Goal: Task Accomplishment & Management: Complete application form

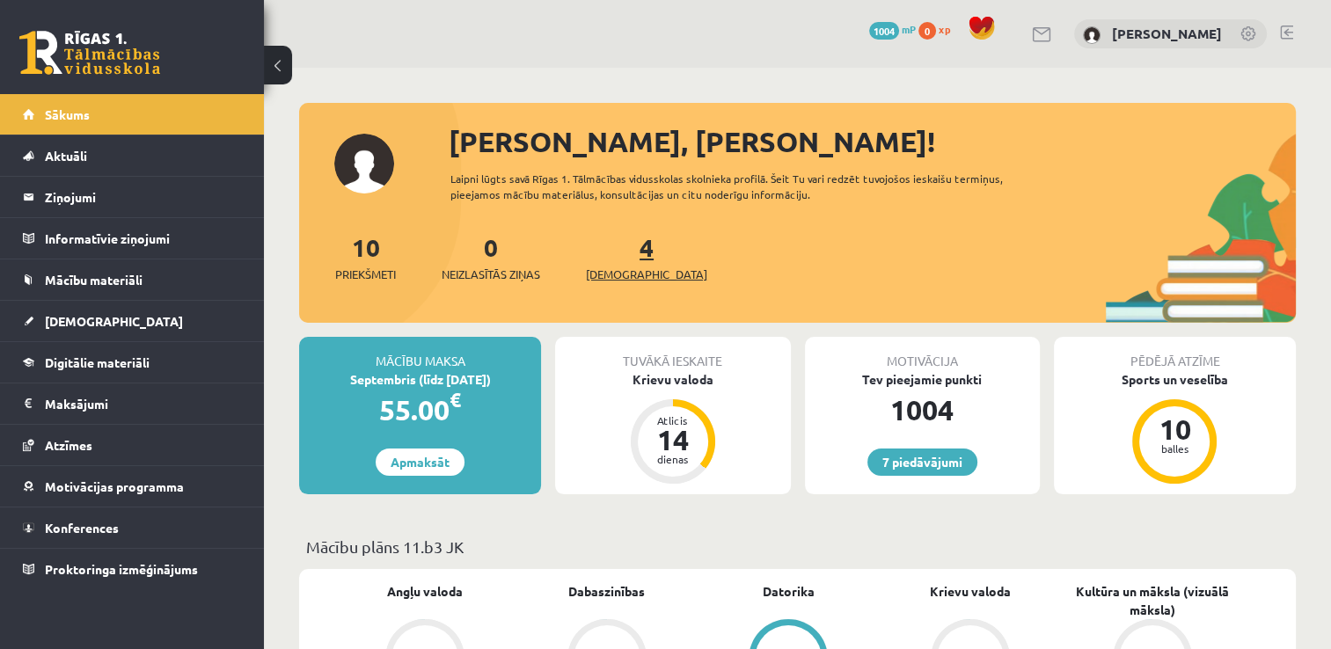
click at [612, 273] on span "[DEMOGRAPHIC_DATA]" at bounding box center [646, 275] width 121 height 18
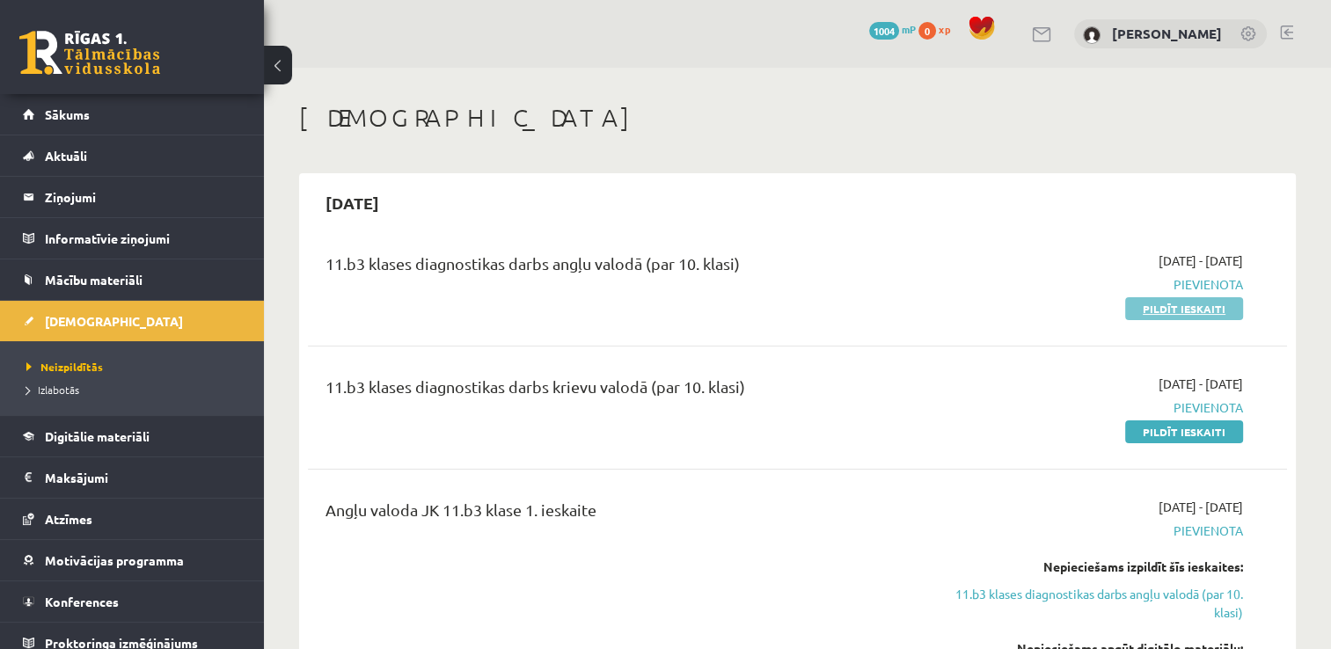
click at [1196, 311] on link "Pildīt ieskaiti" at bounding box center [1184, 308] width 118 height 23
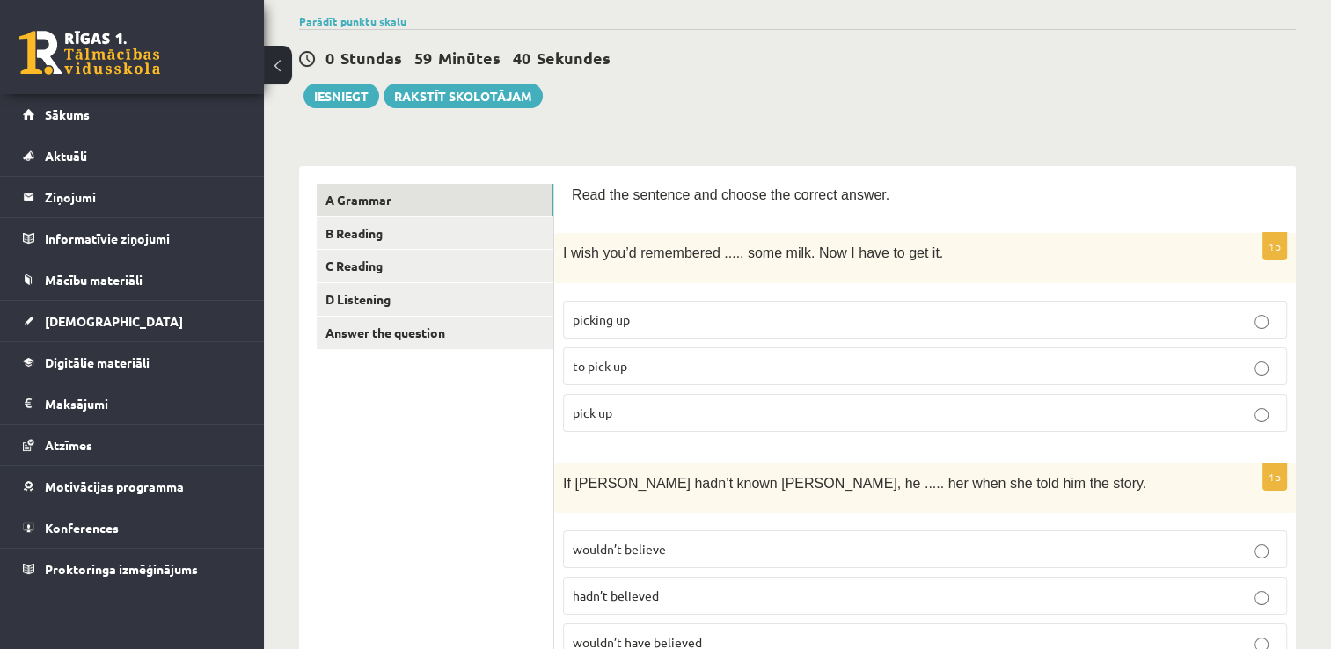
scroll to position [190, 0]
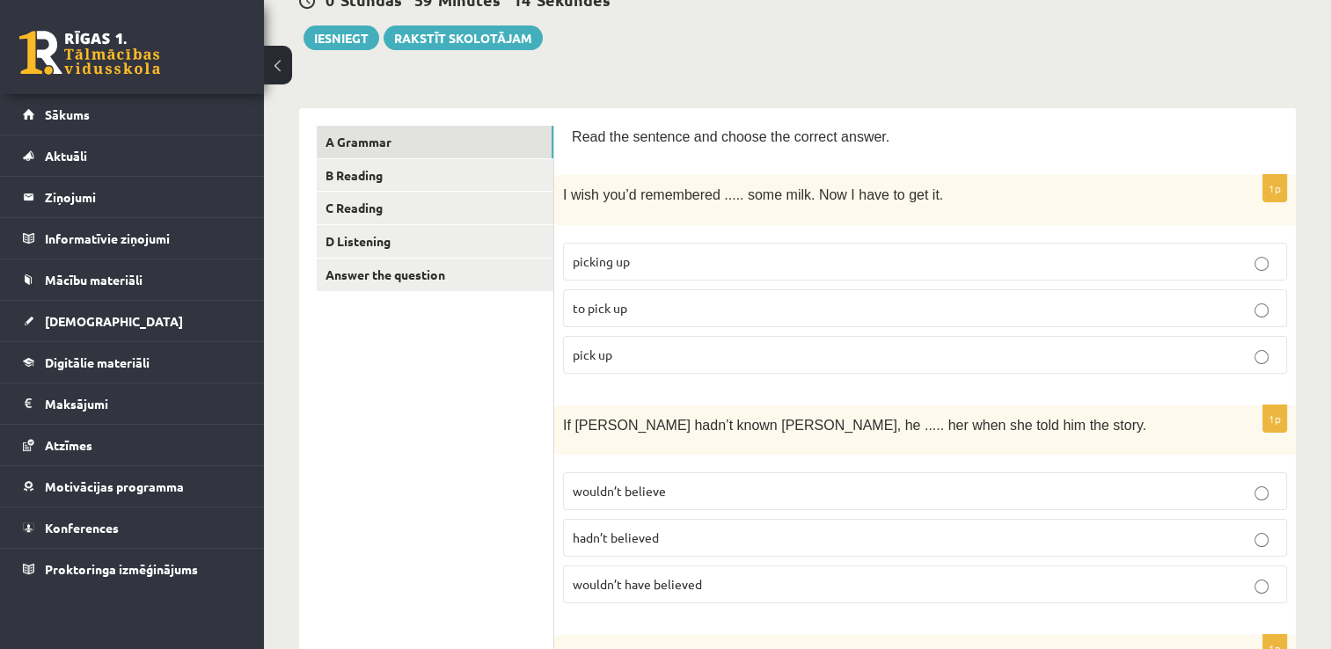
click at [1095, 185] on p "I wish you’d remembered ..... some milk. Now I have to get it." at bounding box center [881, 194] width 636 height 21
click at [653, 257] on p "picking up" at bounding box center [924, 261] width 704 height 18
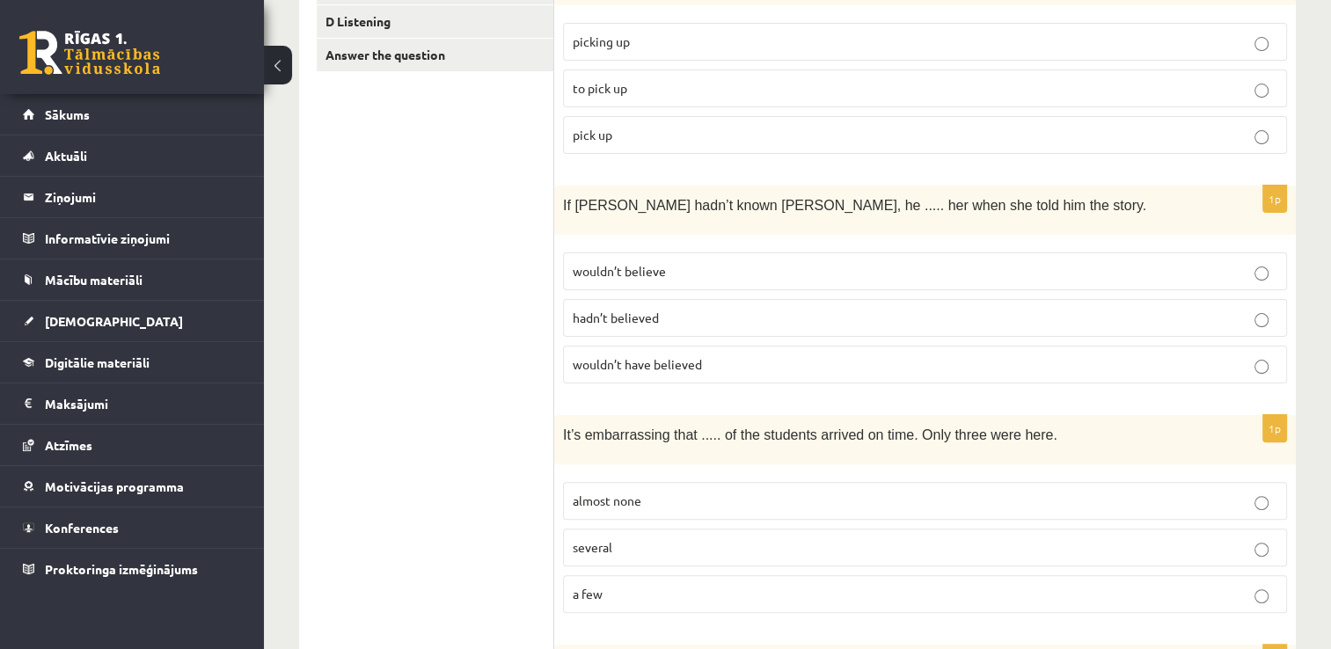
scroll to position [427, 0]
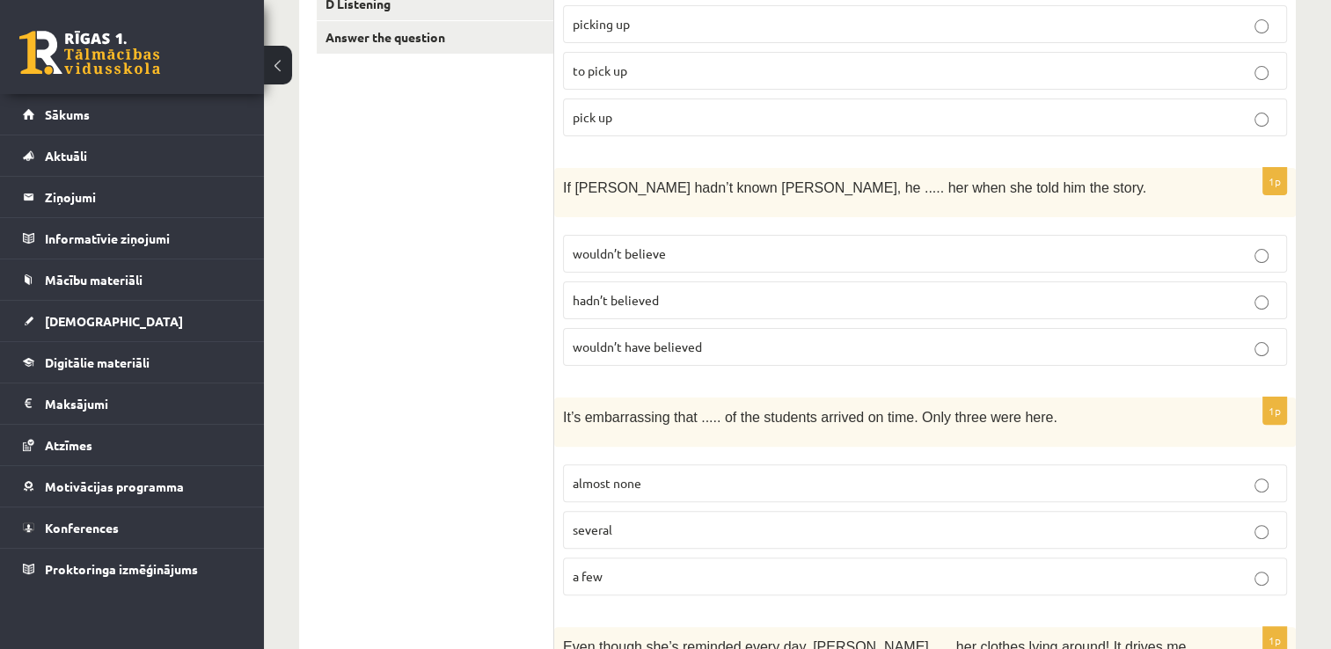
click at [996, 291] on p "hadn’t believed" at bounding box center [924, 300] width 704 height 18
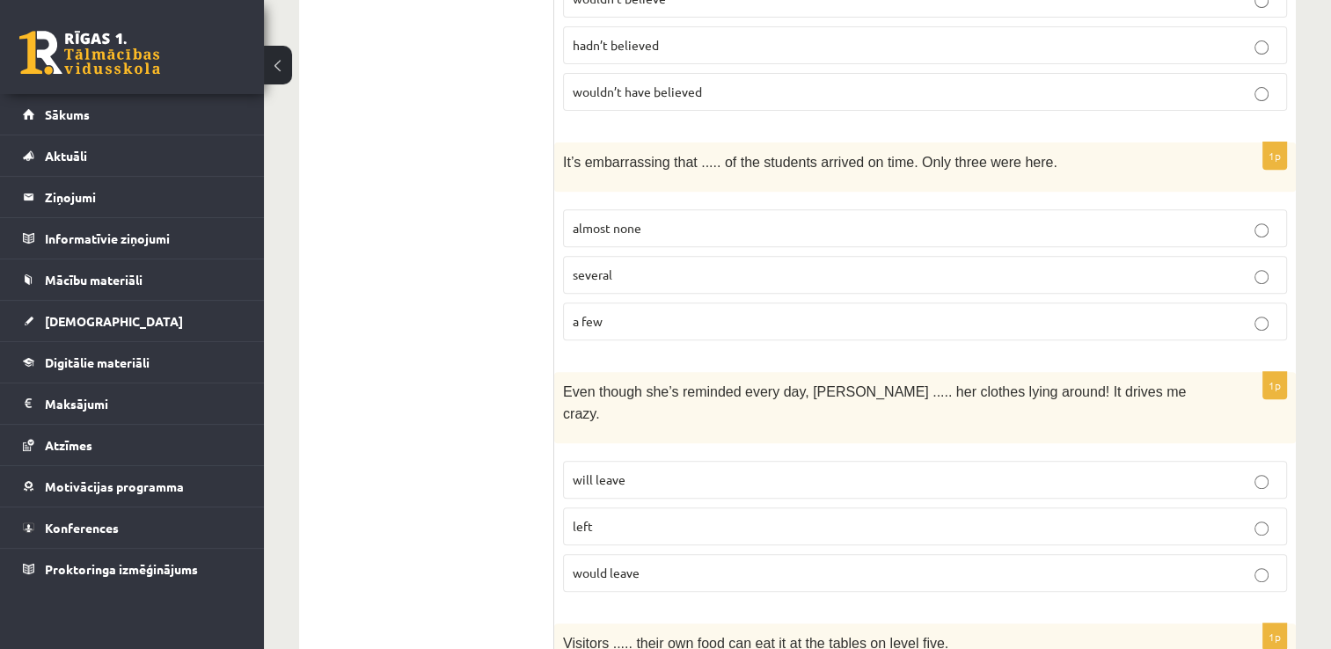
scroll to position [706, 0]
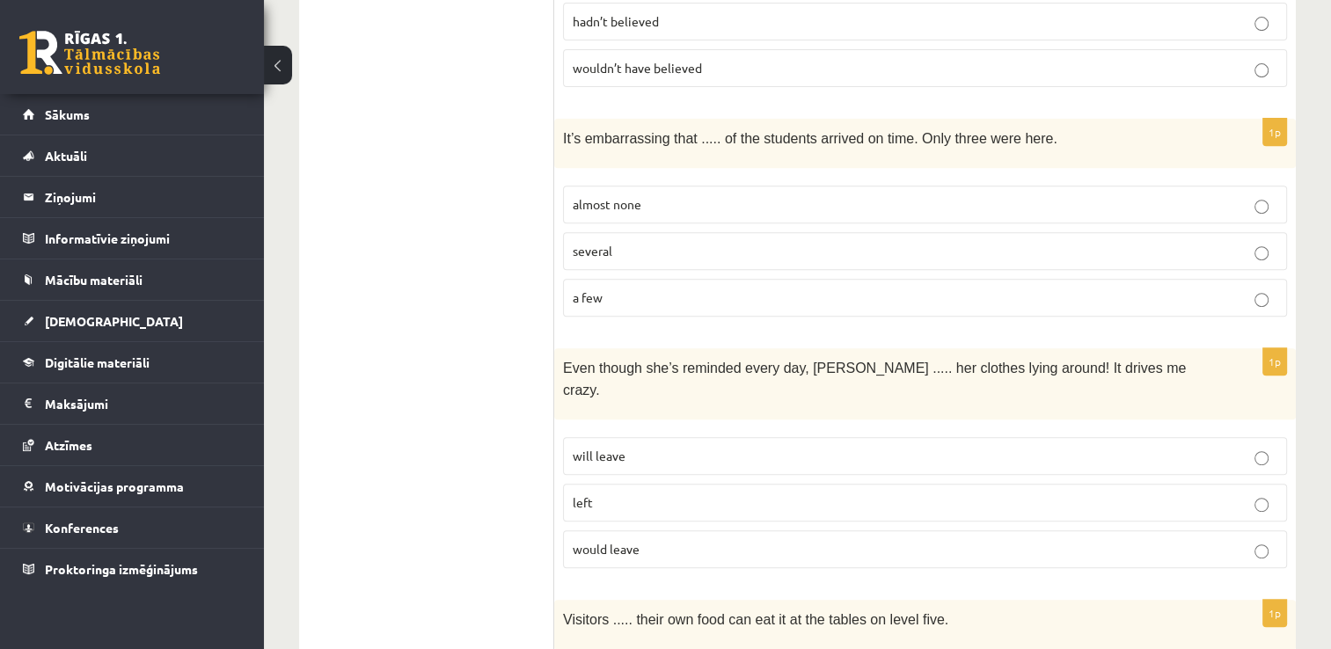
click at [777, 197] on p "almost none" at bounding box center [924, 204] width 704 height 18
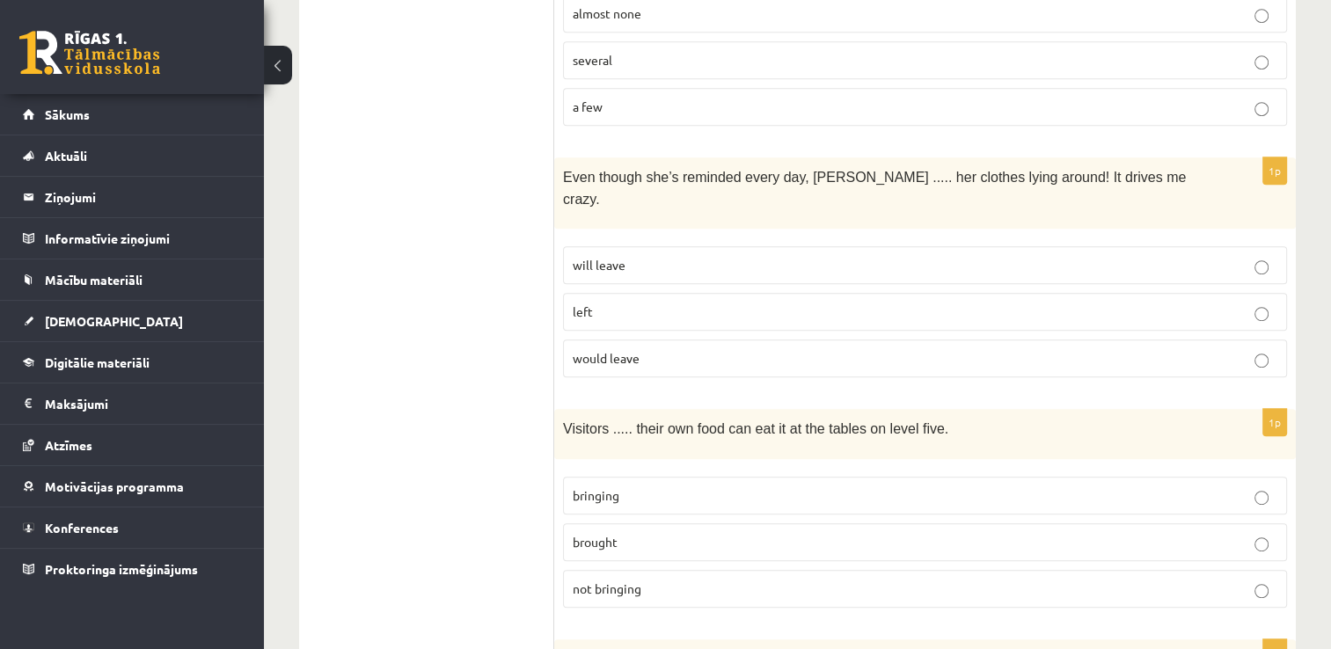
scroll to position [961, 0]
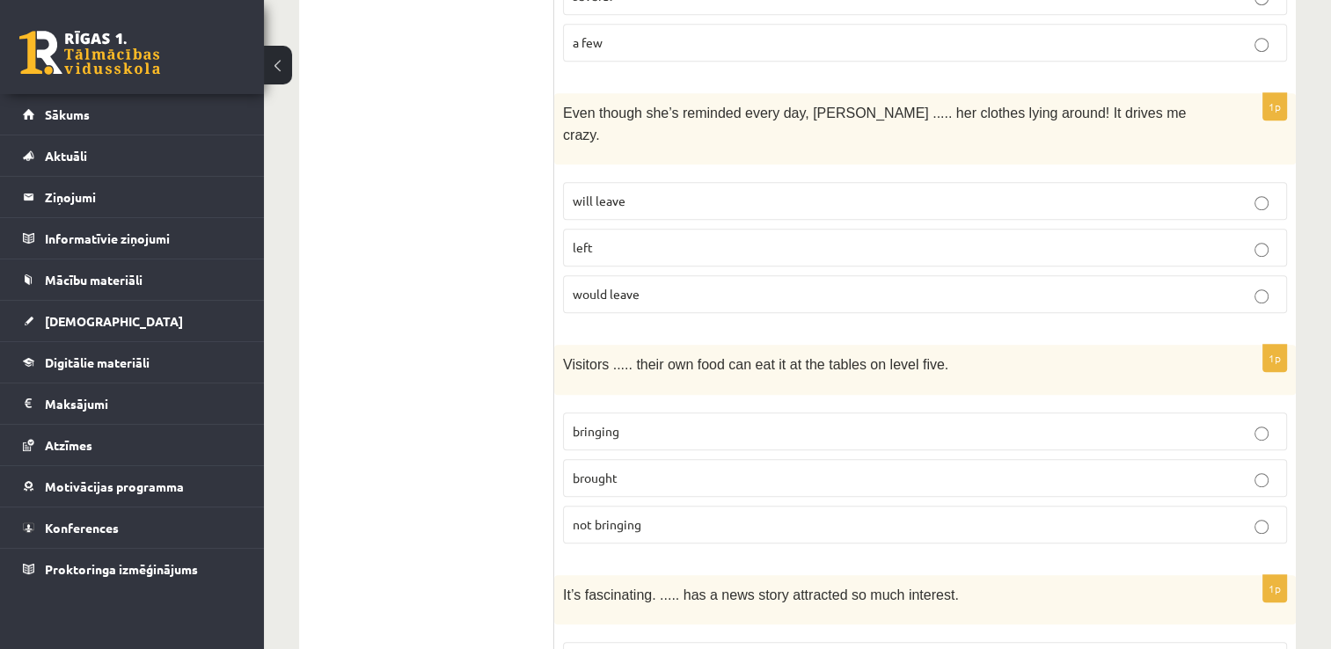
click at [970, 238] on p "left" at bounding box center [924, 247] width 704 height 18
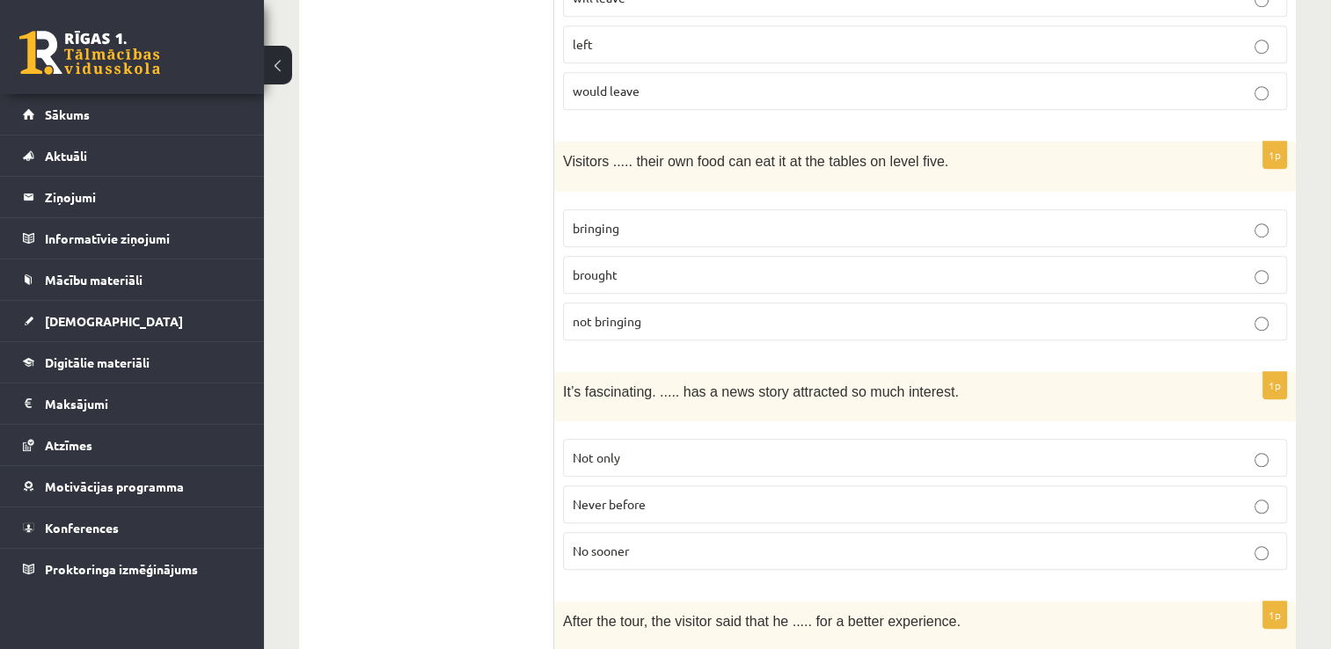
scroll to position [1182, 0]
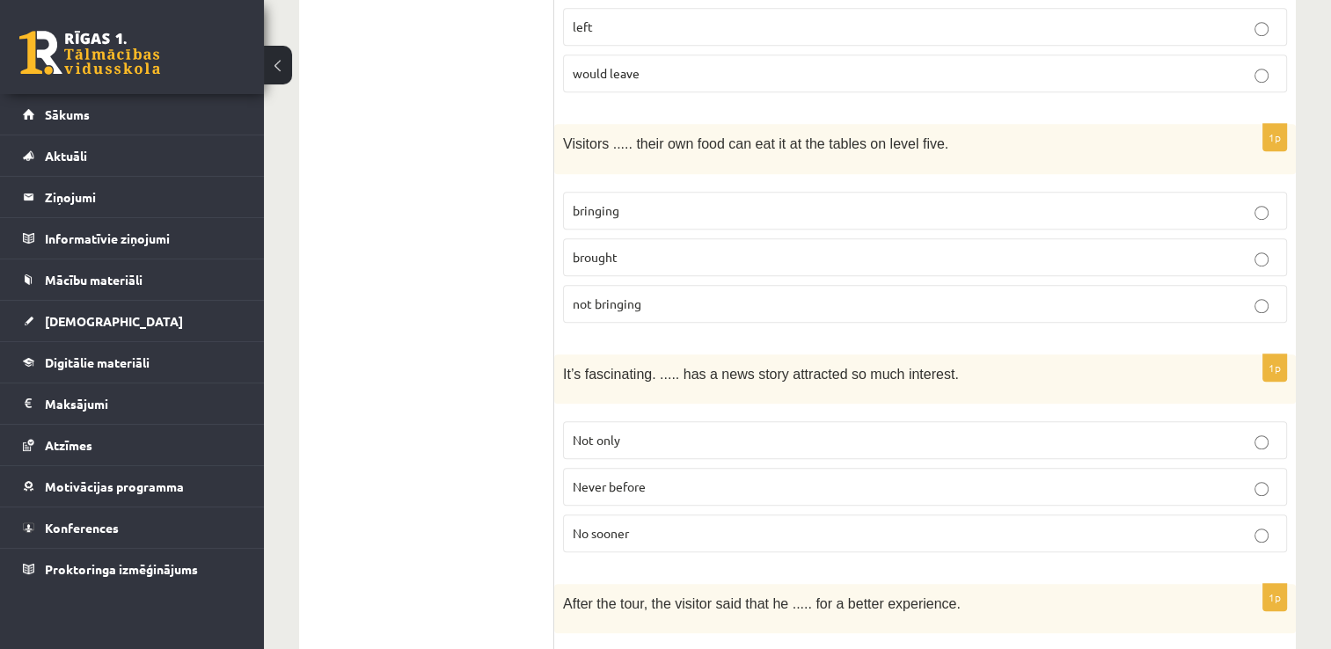
click at [608, 249] on span "brought" at bounding box center [594, 257] width 45 height 16
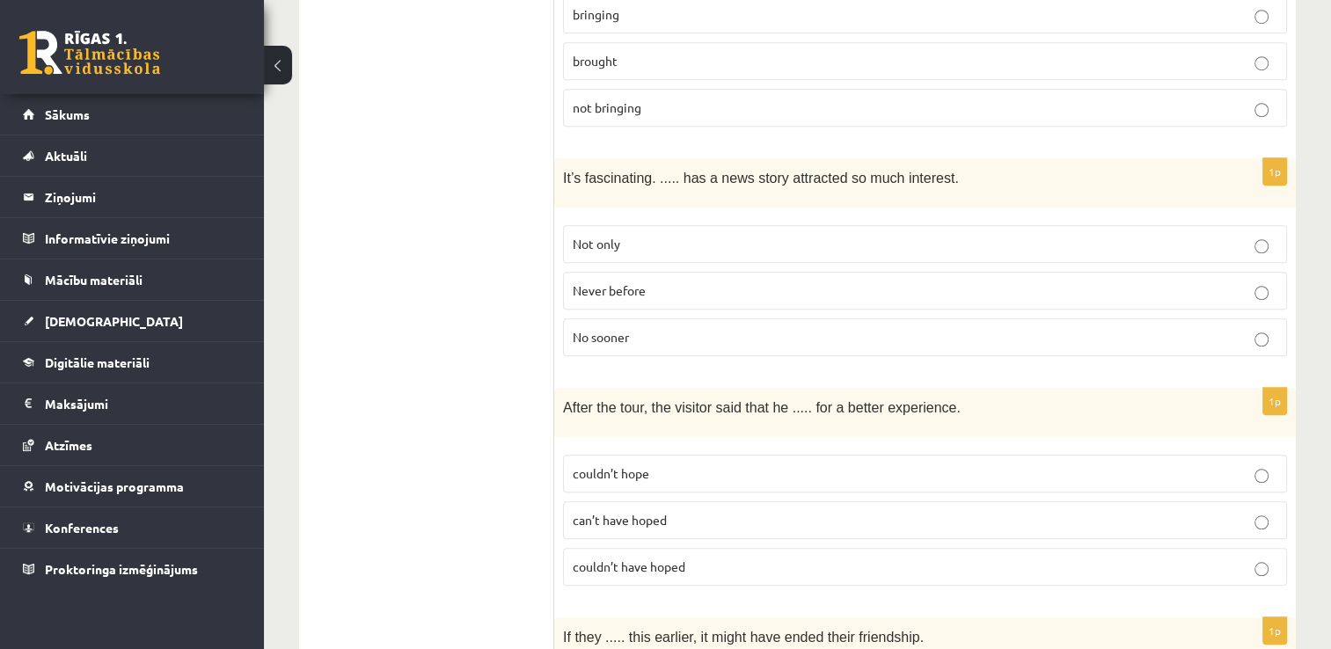
scroll to position [1383, 0]
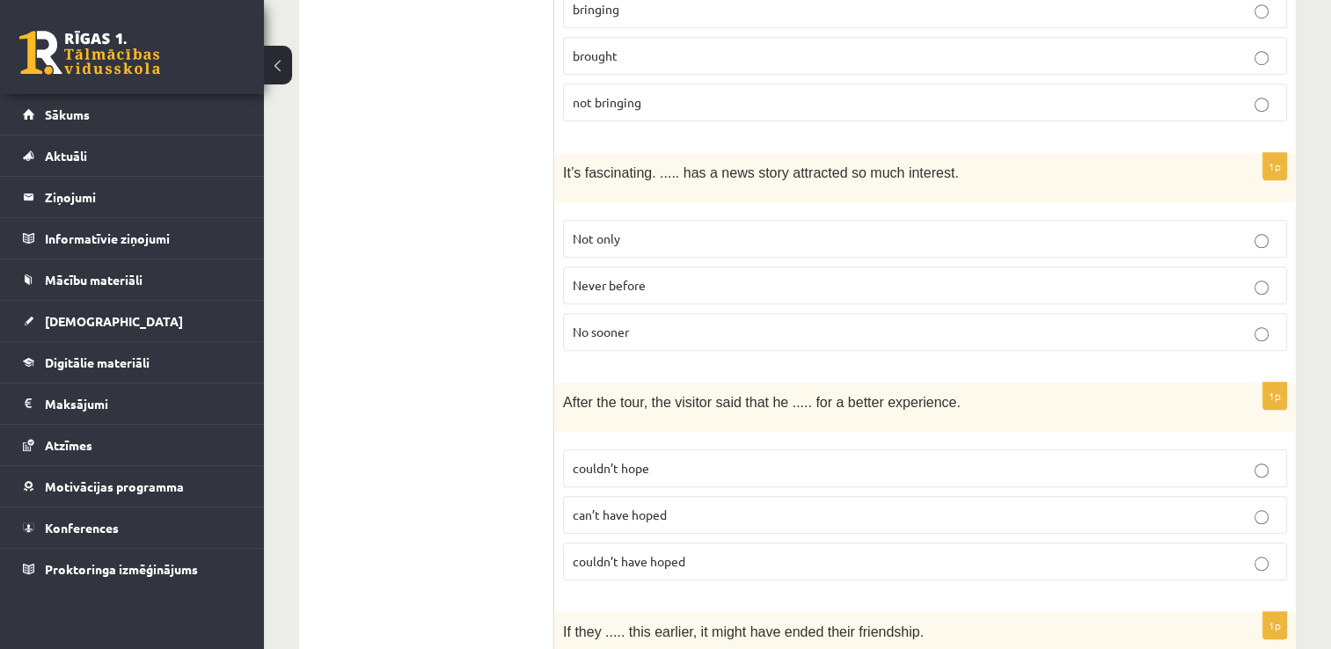
click at [1145, 276] on p "Never before" at bounding box center [924, 285] width 704 height 18
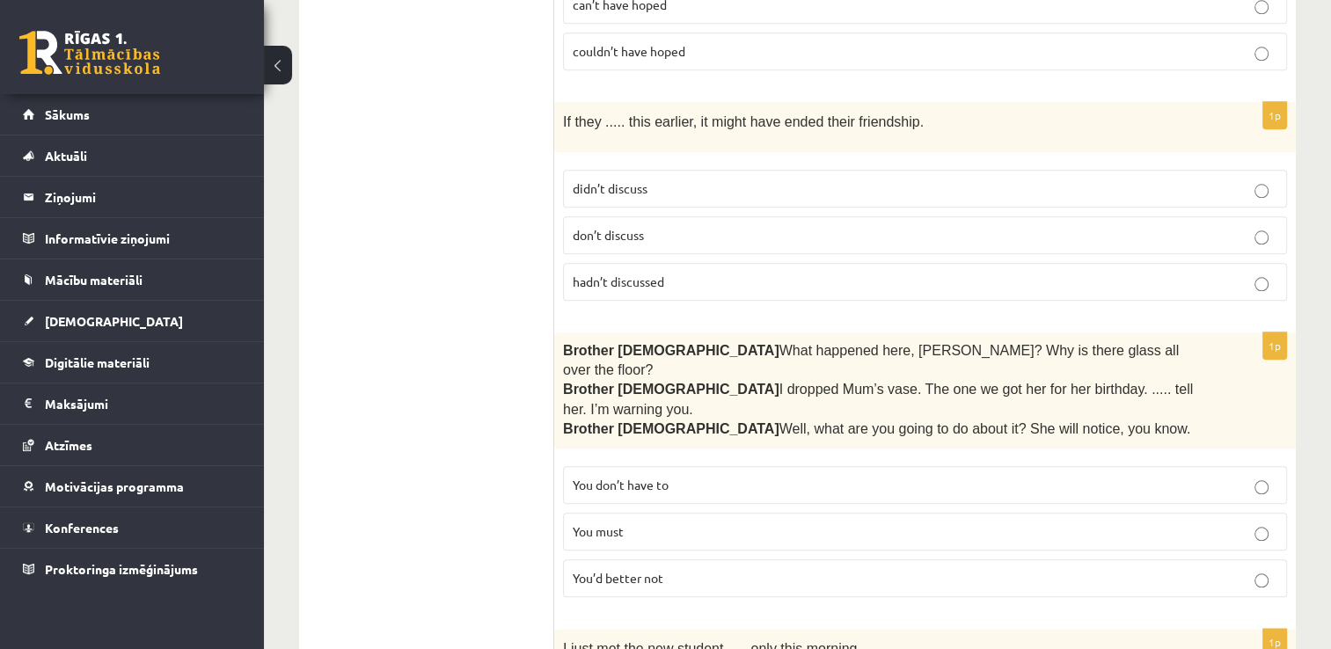
scroll to position [1812, 0]
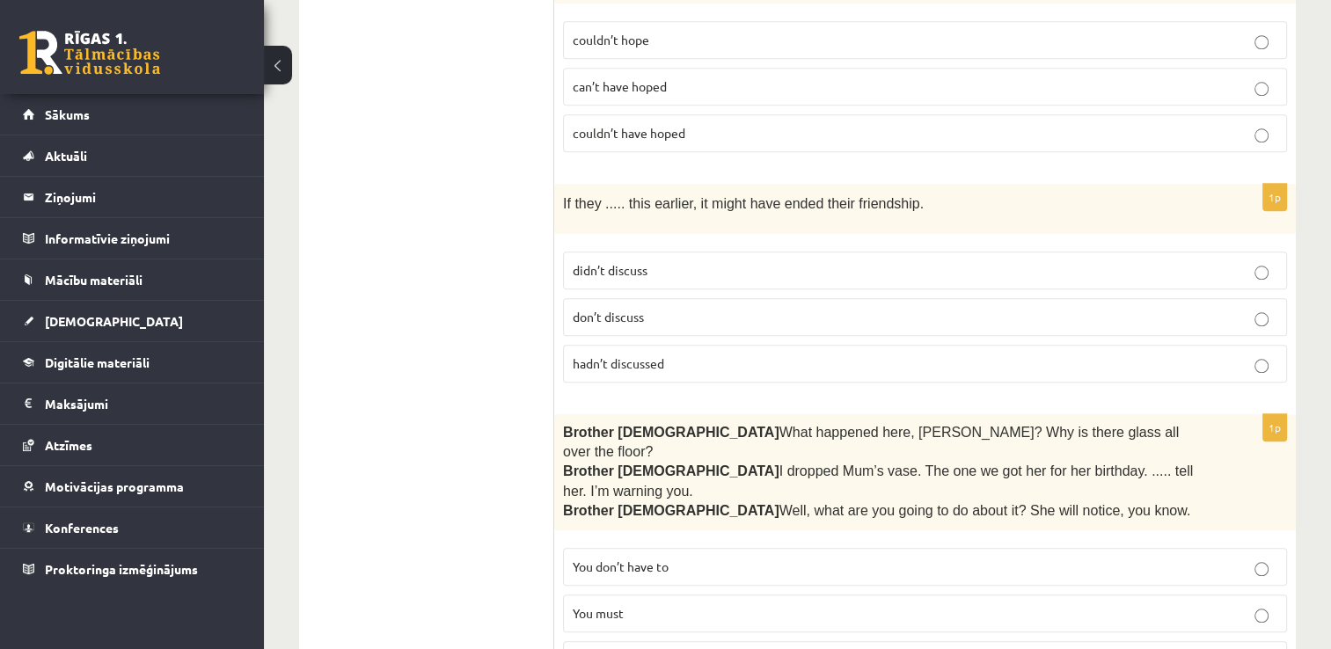
click at [1124, 261] on p "didn’t discuss" at bounding box center [924, 270] width 704 height 18
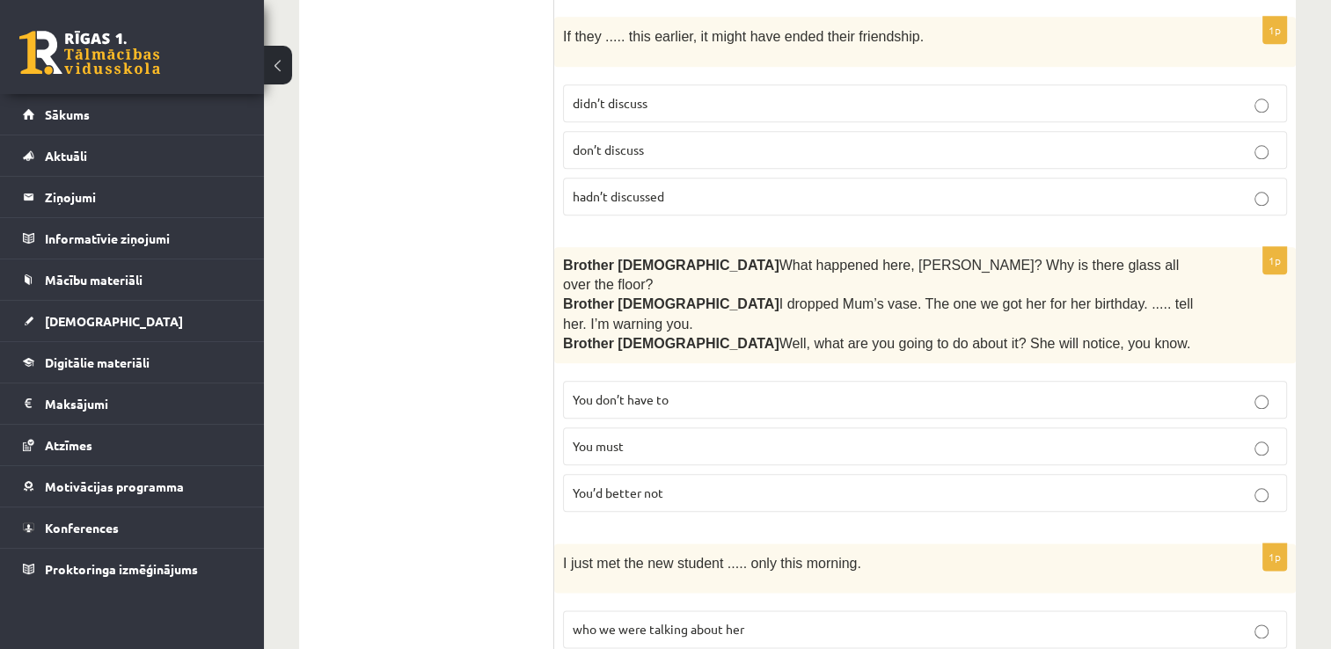
scroll to position [1996, 0]
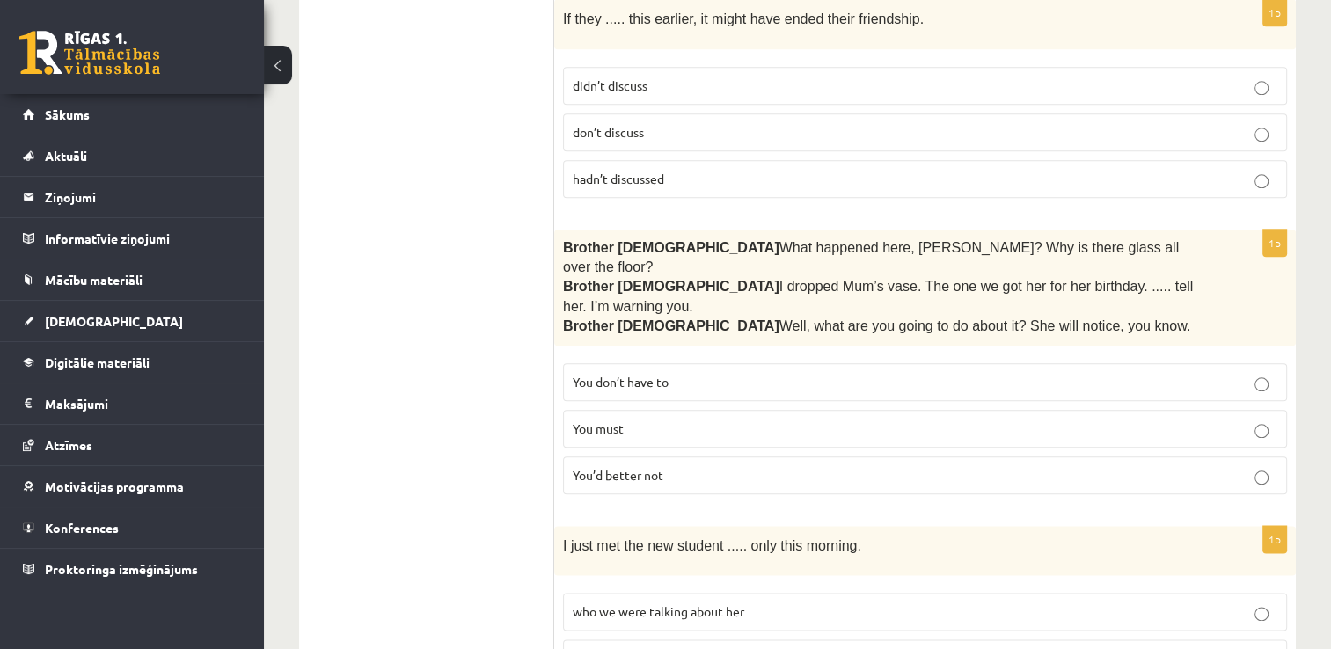
click at [760, 410] on label "You must" at bounding box center [925, 429] width 724 height 38
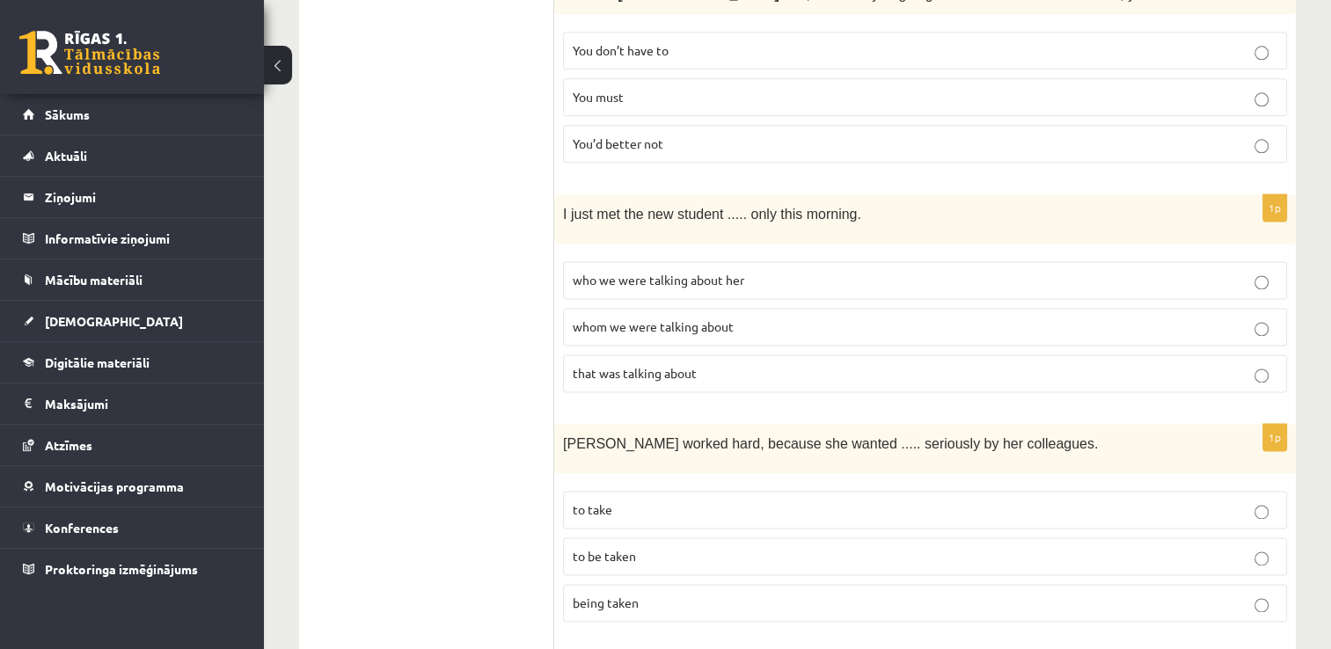
scroll to position [2334, 0]
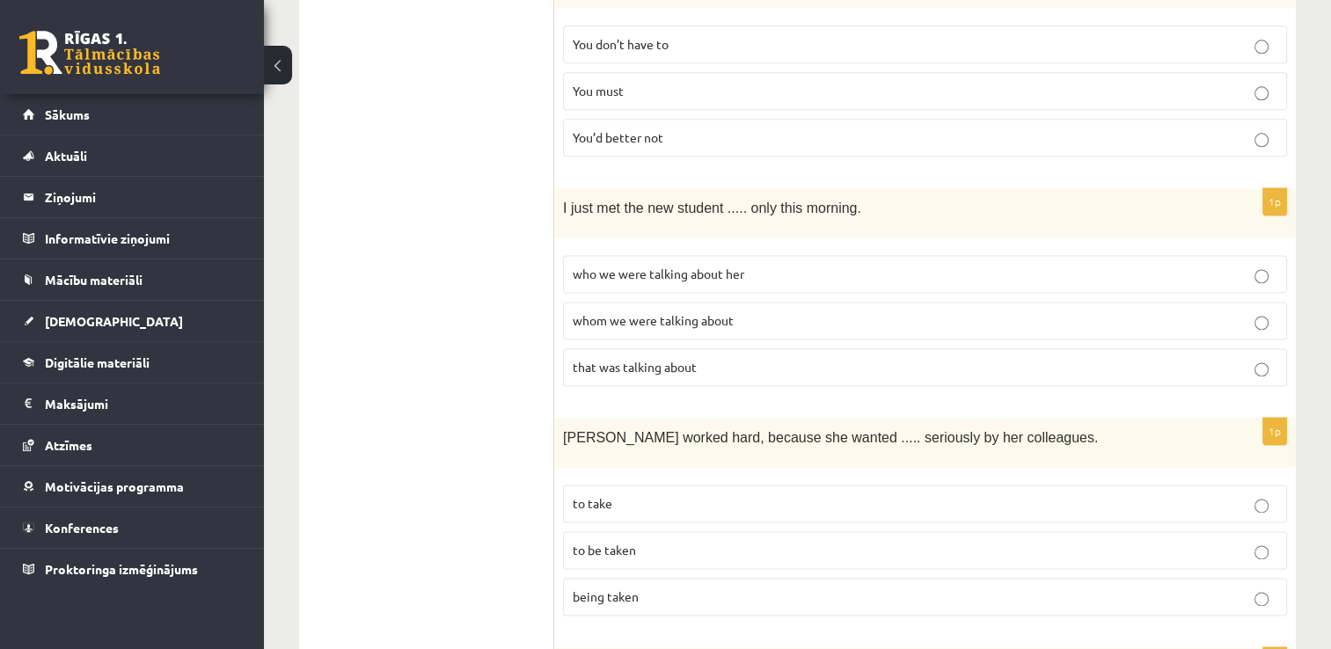
click at [927, 358] on p "that was talking about" at bounding box center [924, 367] width 704 height 18
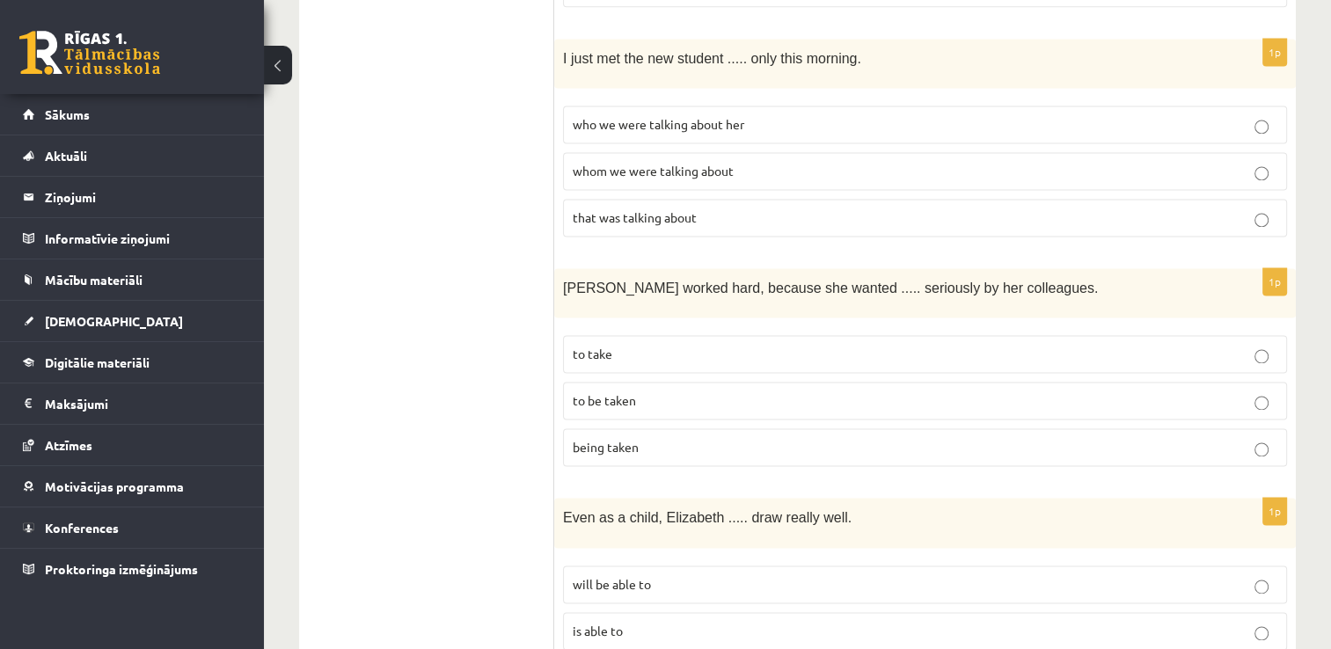
scroll to position [67, 0]
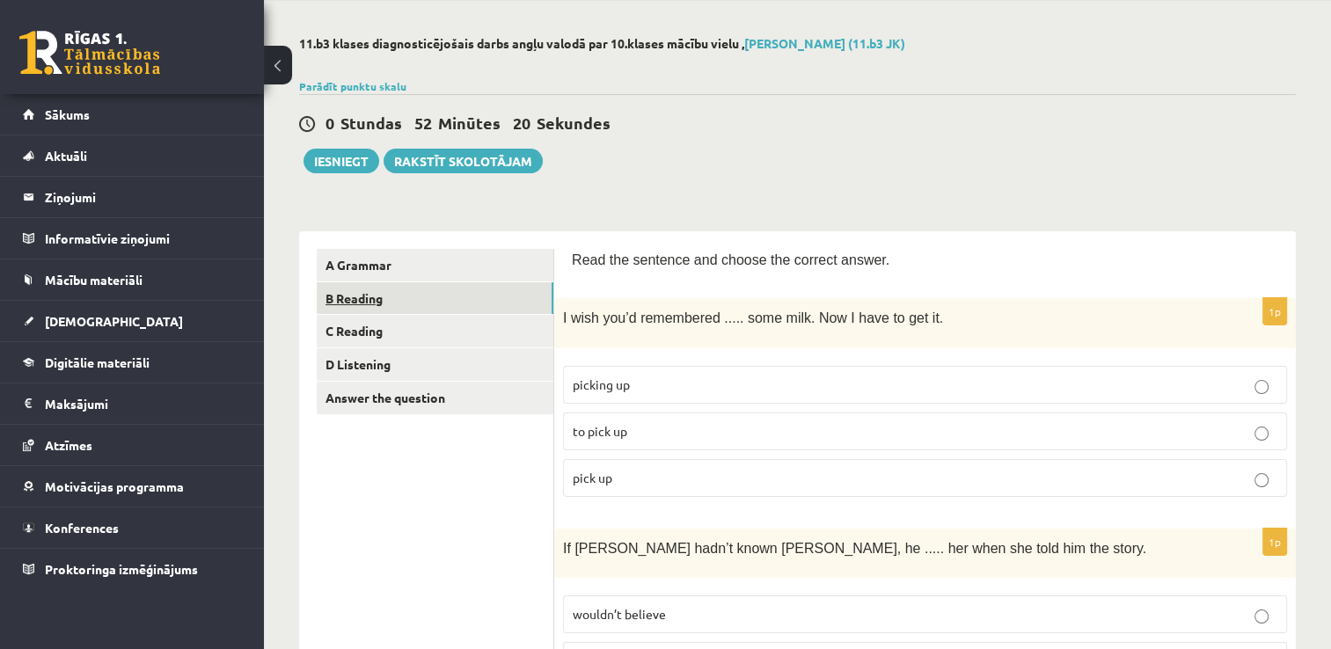
click at [429, 292] on link "B Reading" at bounding box center [435, 298] width 237 height 33
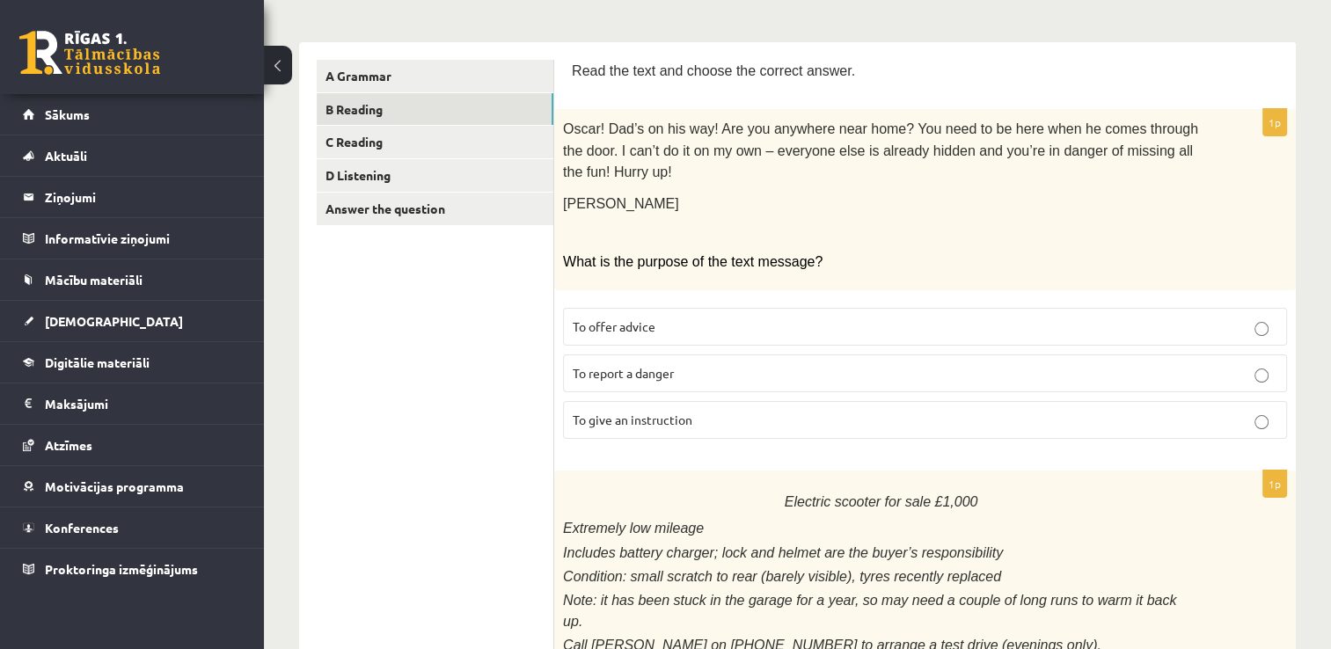
scroll to position [278, 0]
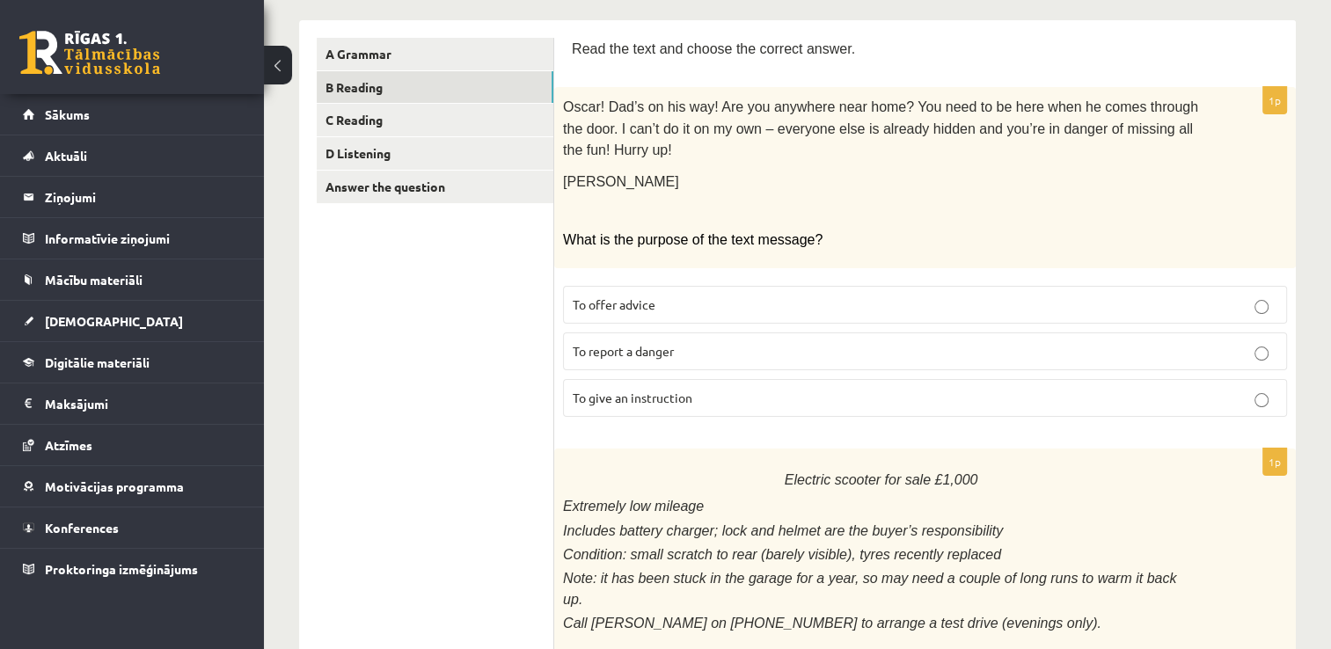
click at [1066, 295] on p "To offer advice" at bounding box center [924, 304] width 704 height 18
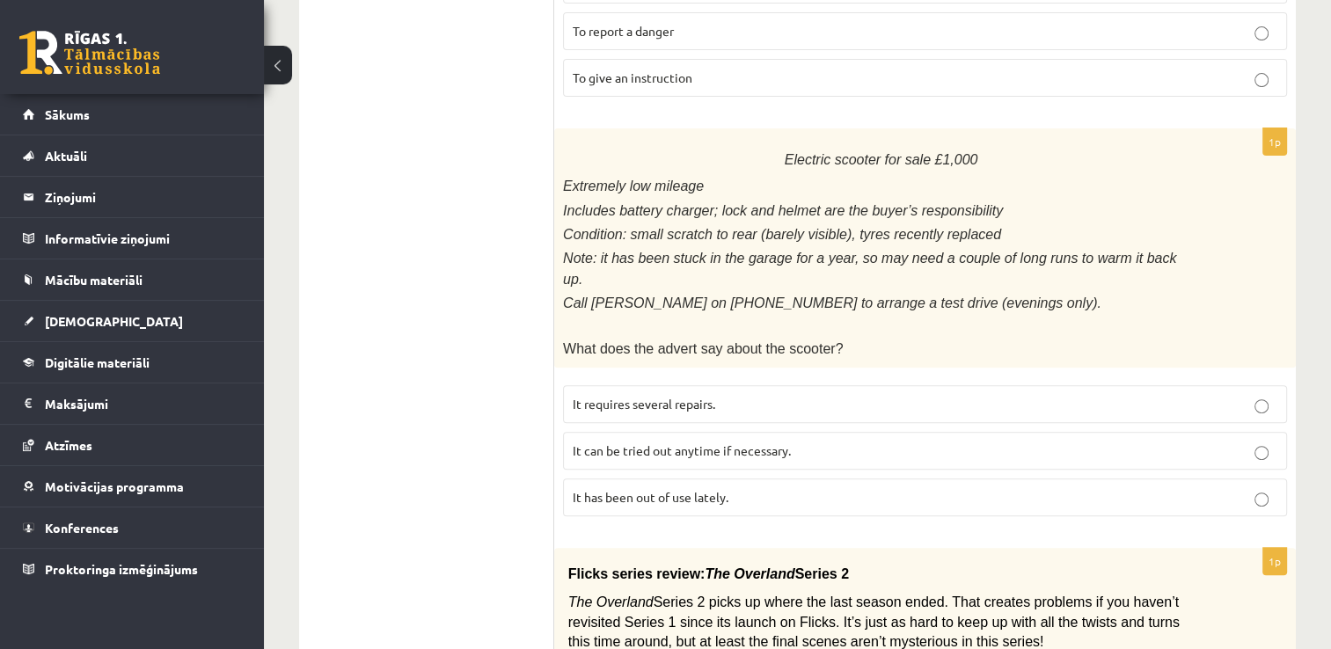
scroll to position [602, 0]
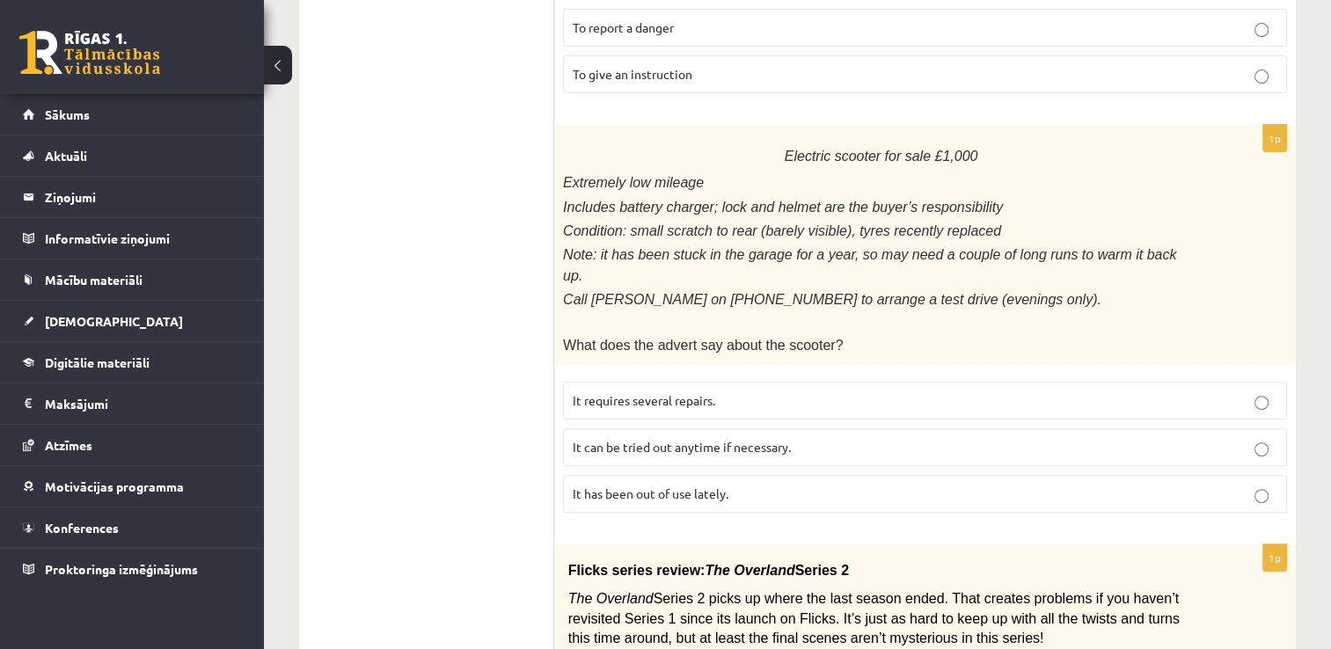
click at [777, 428] on label "It can be tried out anytime if necessary." at bounding box center [925, 447] width 724 height 38
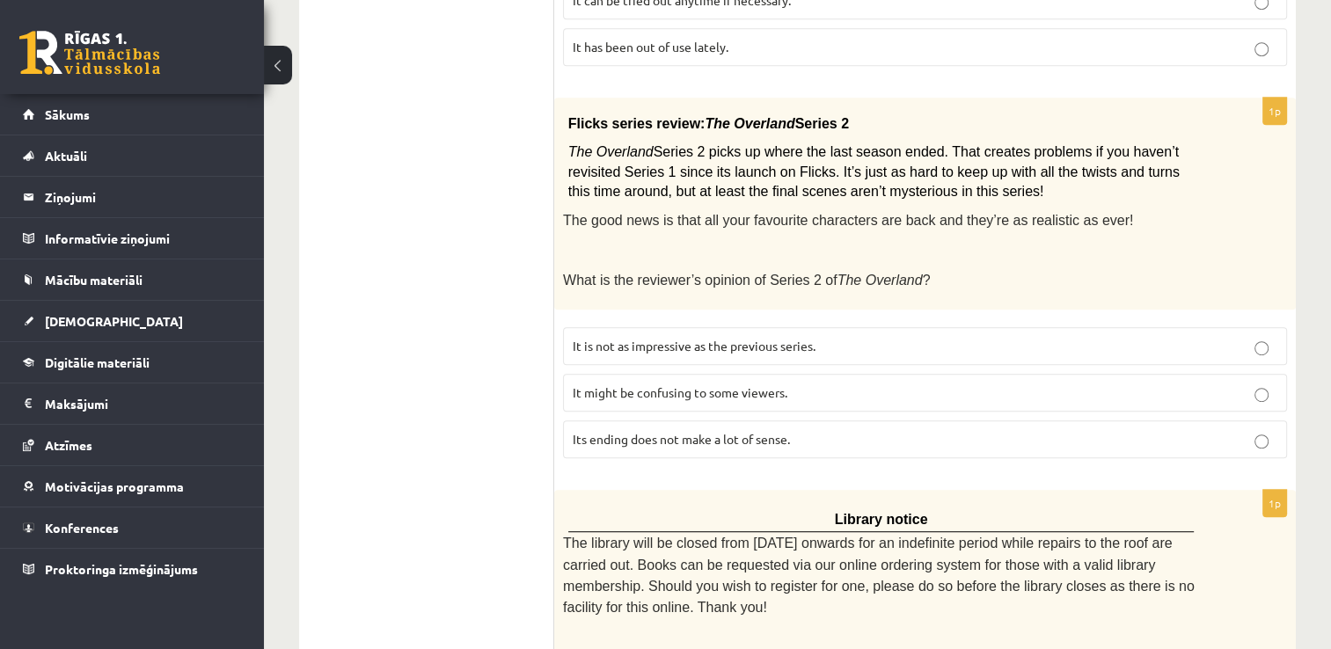
scroll to position [1055, 0]
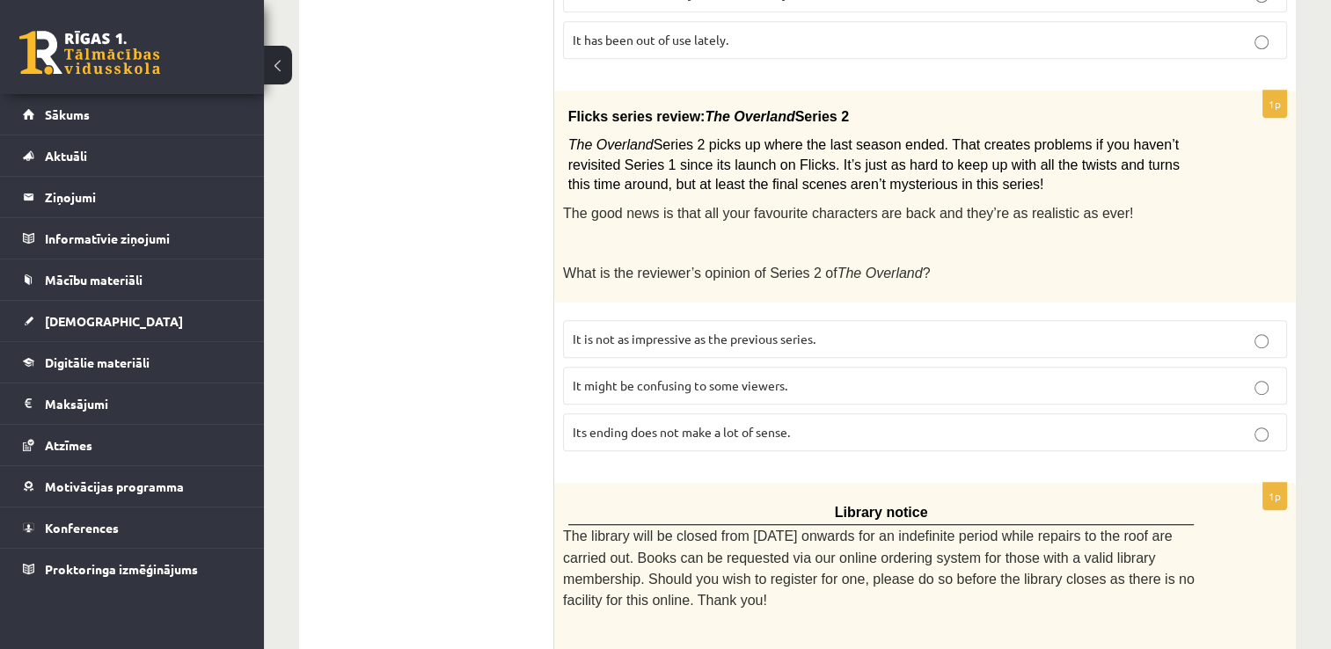
click at [917, 376] on p "It might be confusing to some viewers." at bounding box center [924, 385] width 704 height 18
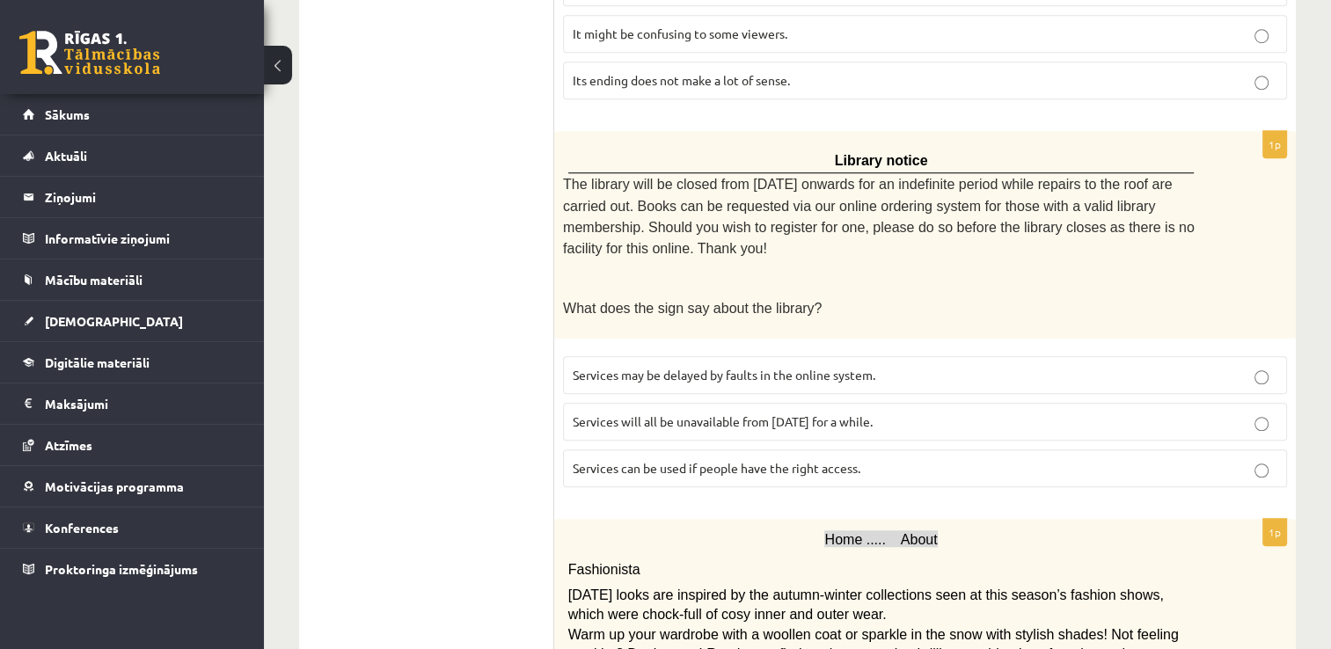
scroll to position [1420, 0]
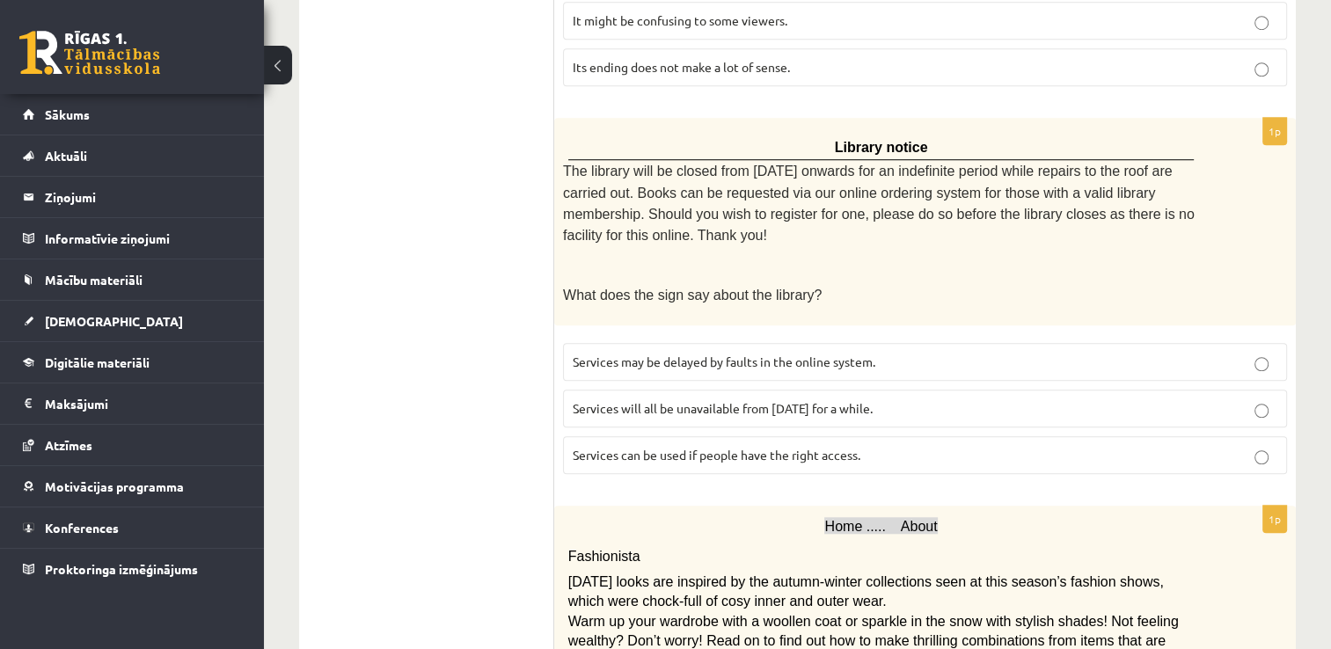
click at [1229, 390] on label "Services will all be unavailable from Monday for a while." at bounding box center [925, 409] width 724 height 38
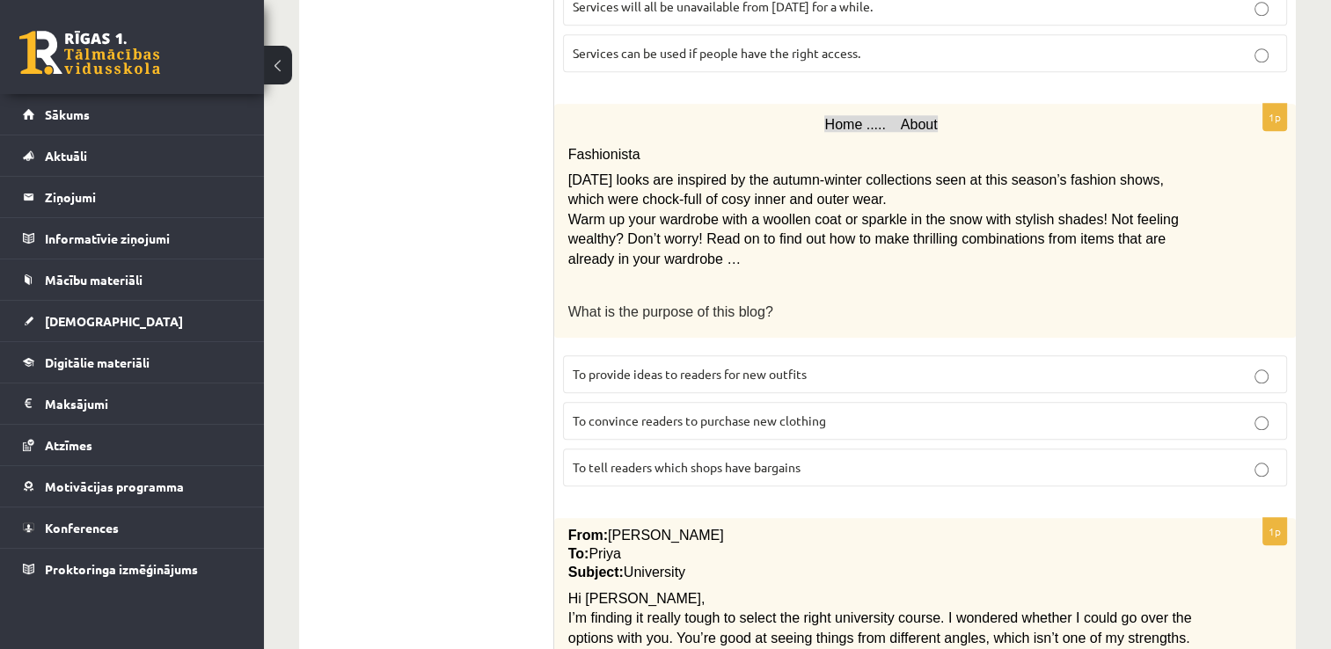
scroll to position [1826, 0]
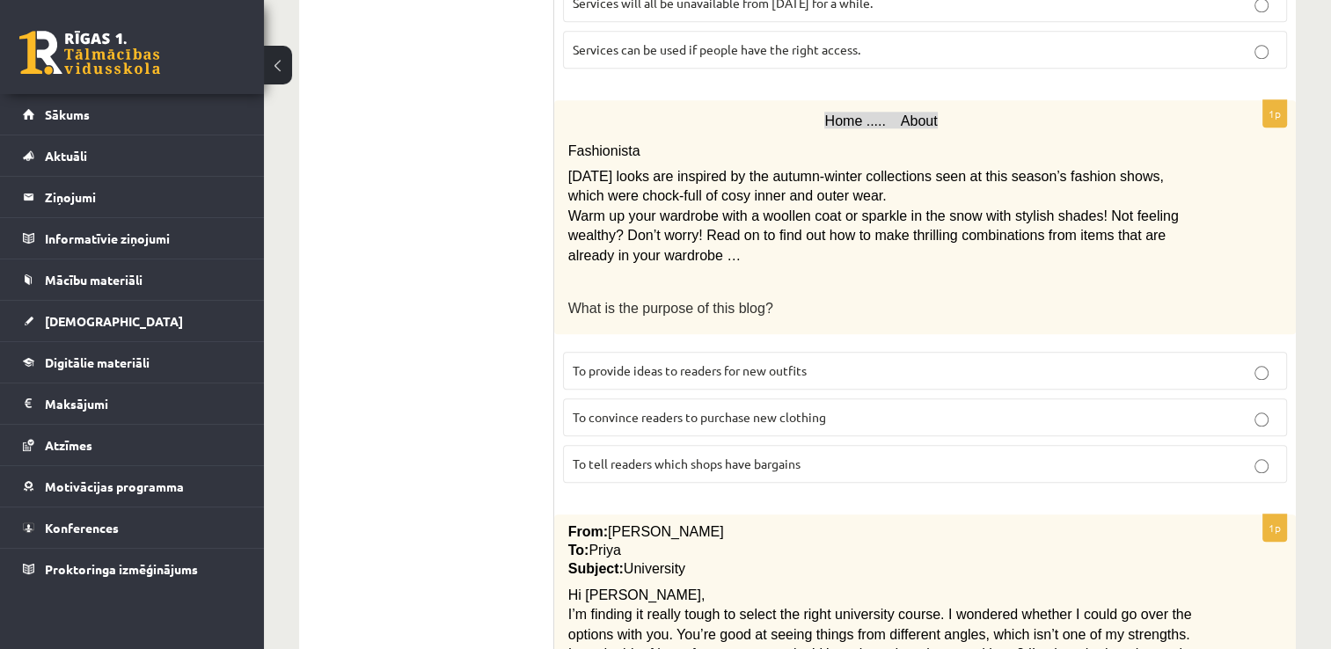
click at [980, 361] on p "To provide ideas to readers for new outfits" at bounding box center [924, 370] width 704 height 18
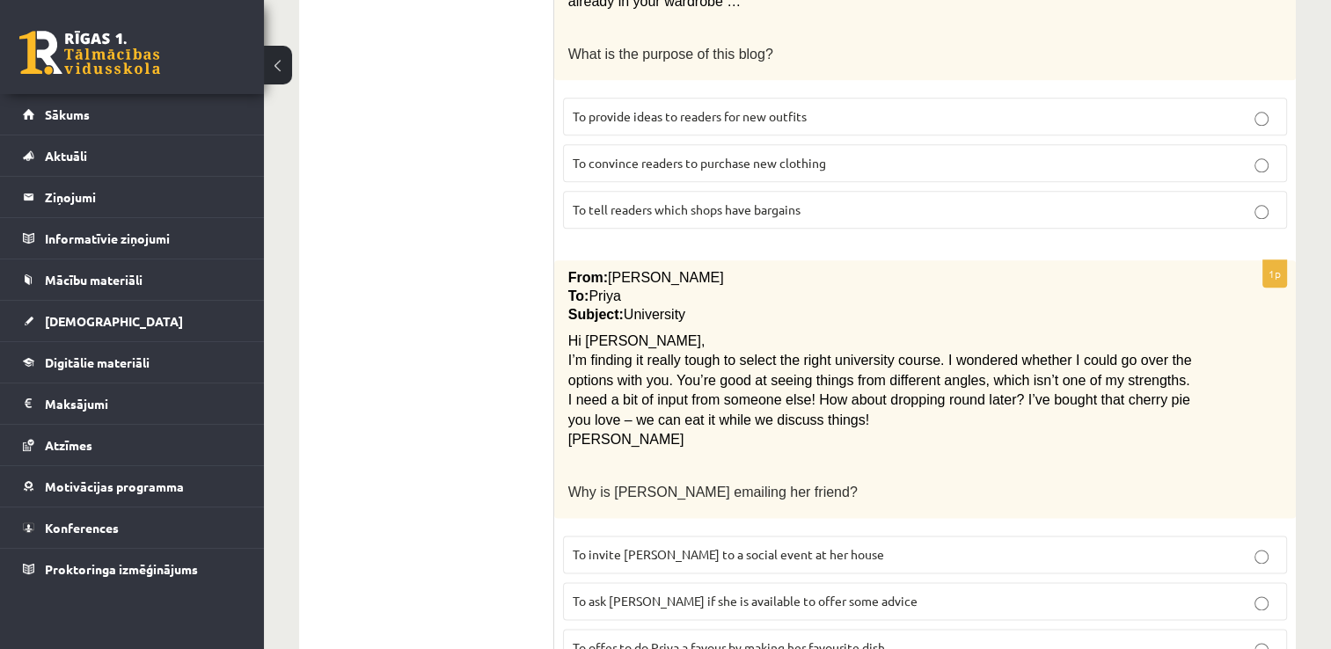
scroll to position [2082, 0]
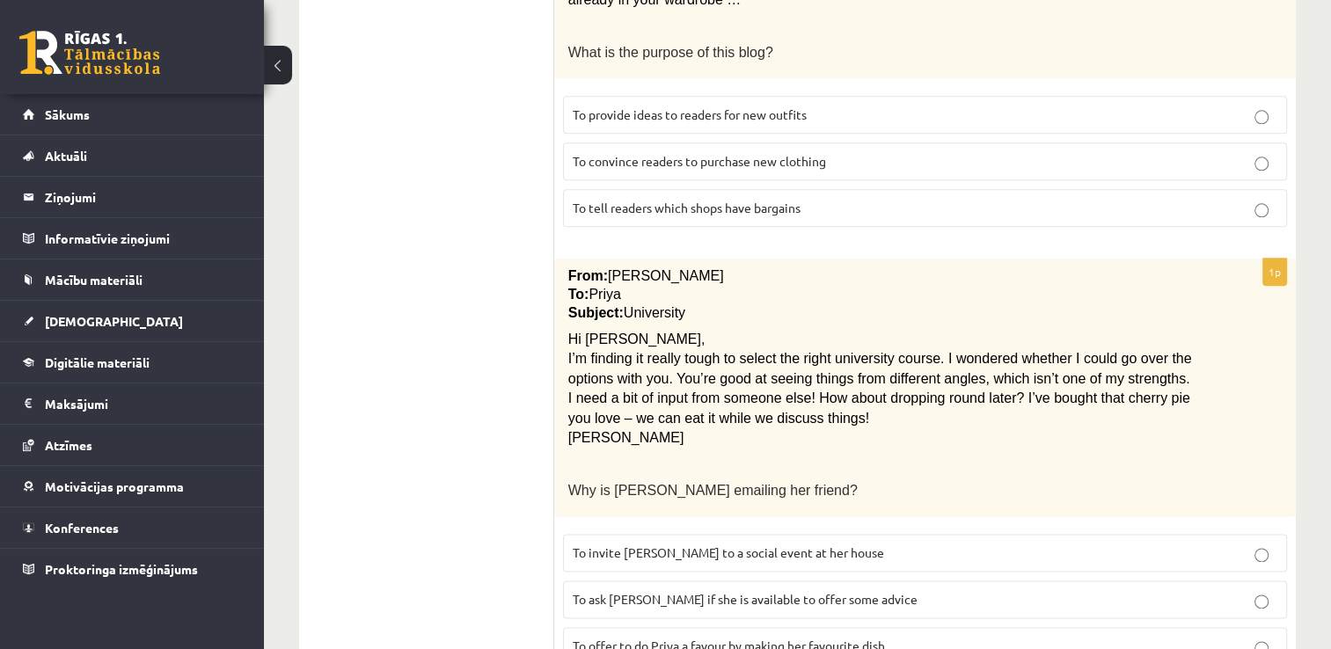
click at [913, 580] on label "To ask Priya if she is available to offer some advice" at bounding box center [925, 599] width 724 height 38
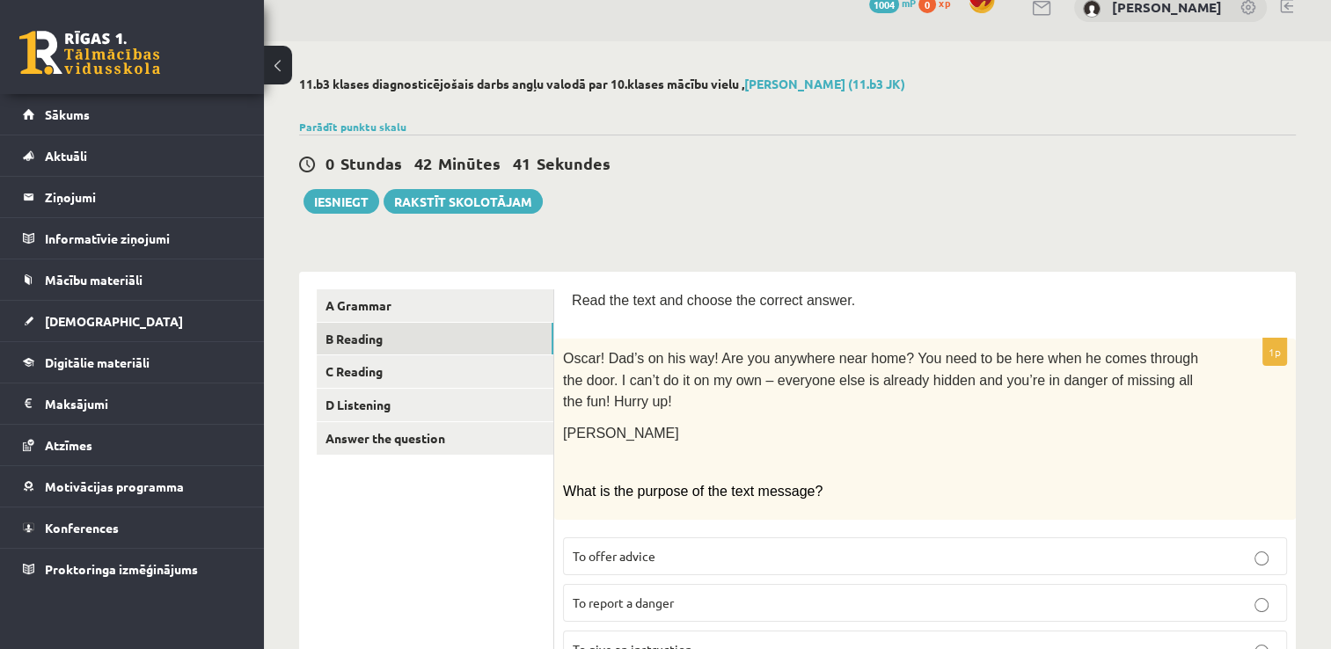
scroll to position [0, 0]
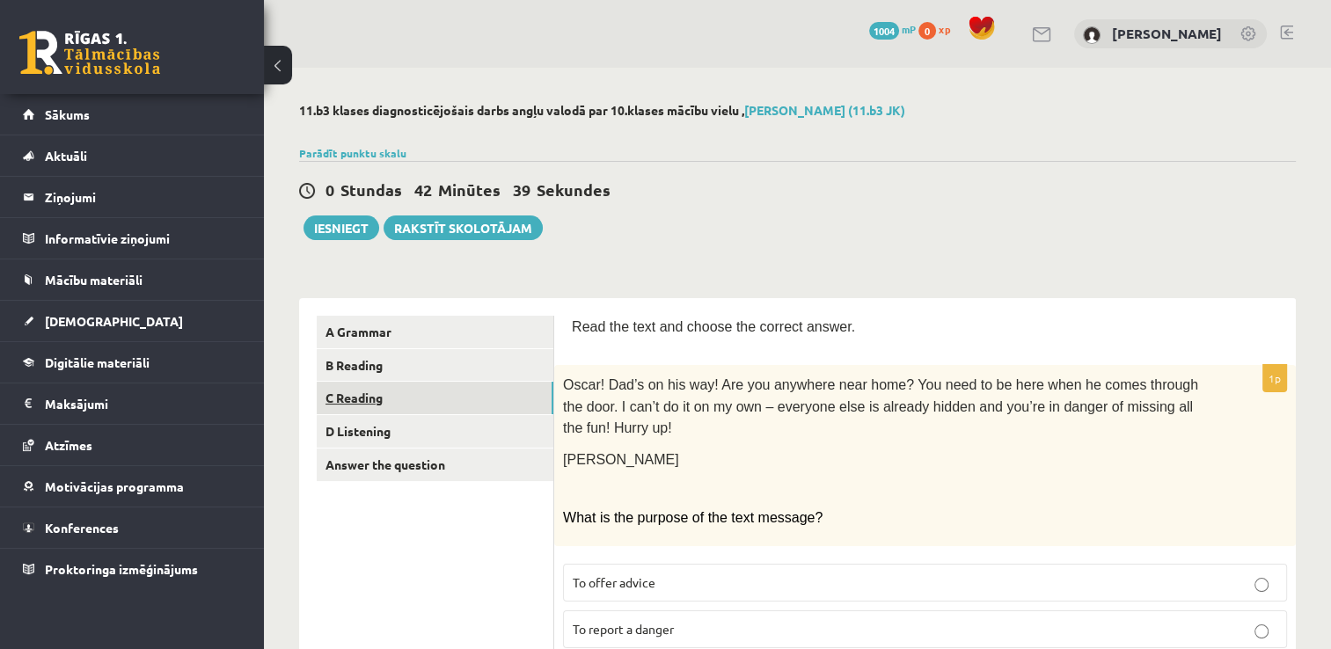
click at [363, 410] on link "C Reading" at bounding box center [435, 398] width 237 height 33
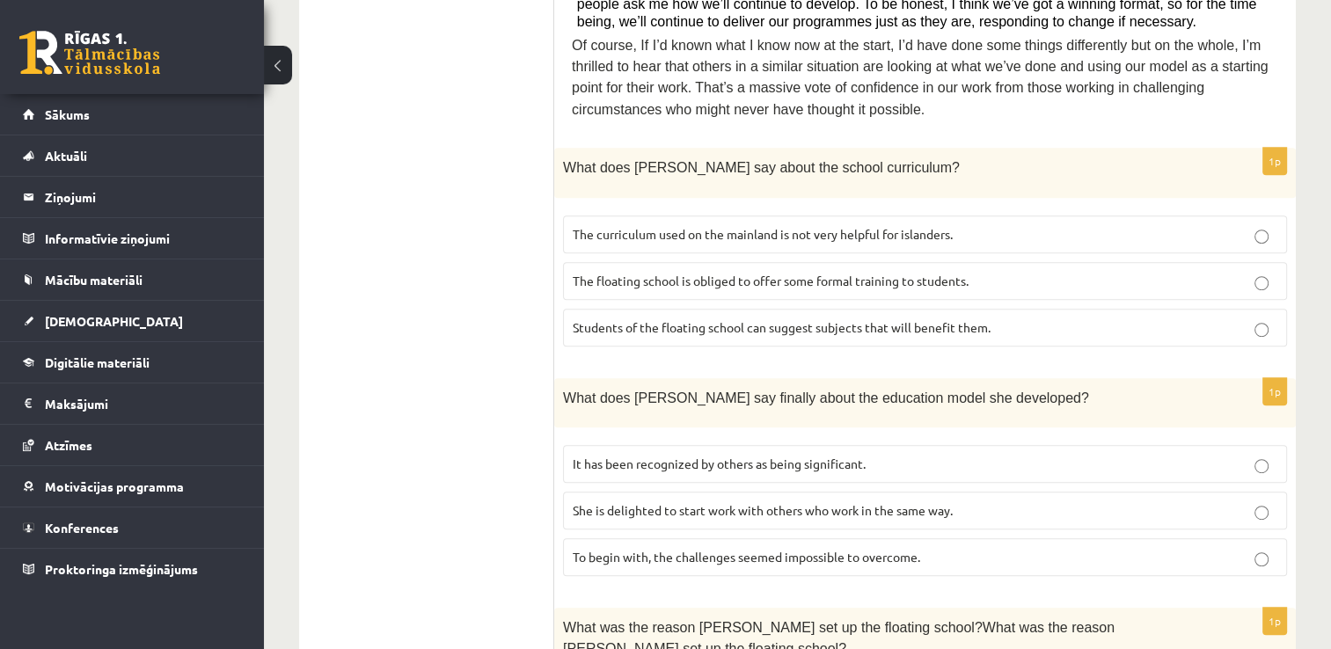
scroll to position [908, 0]
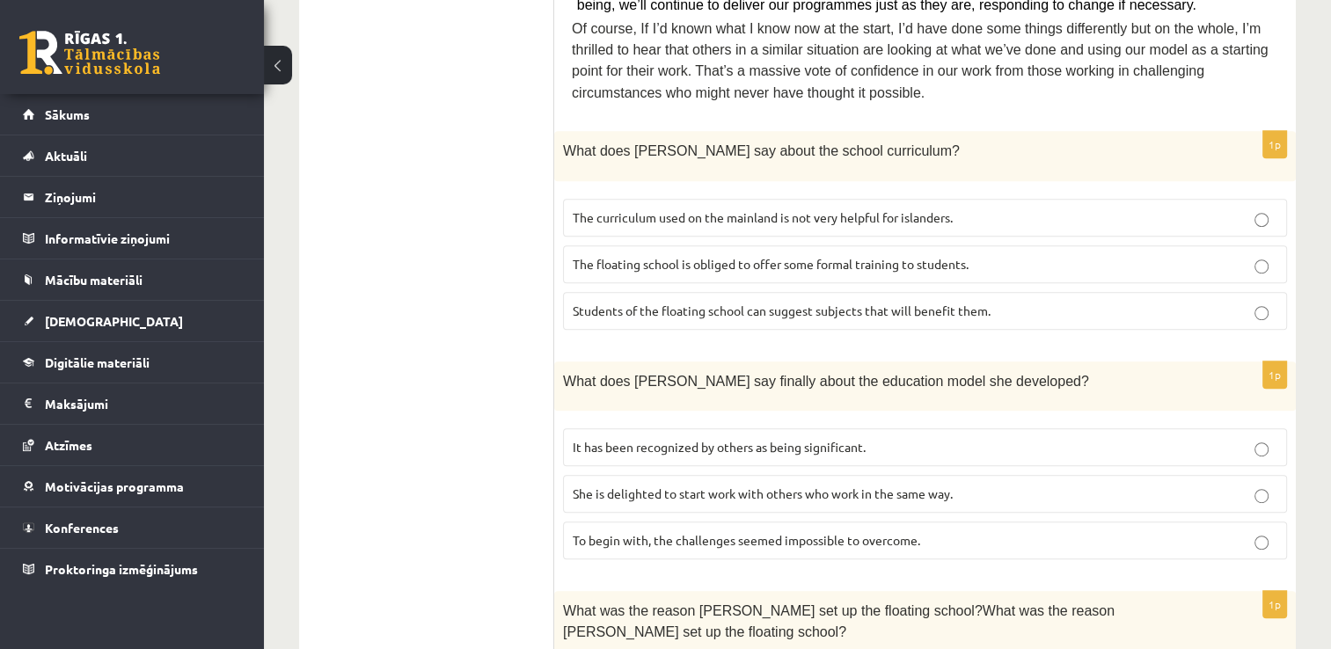
click at [995, 475] on label "She is delighted to start work with others who work in the same way." at bounding box center [925, 494] width 724 height 38
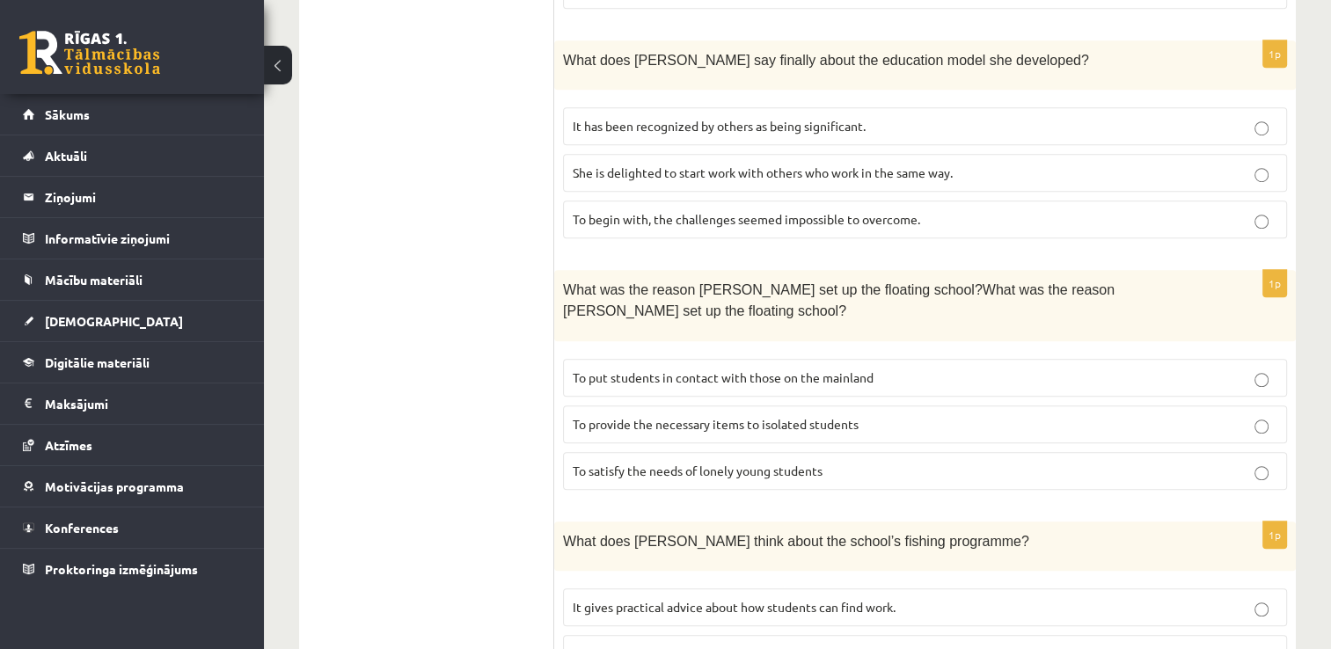
scroll to position [1237, 0]
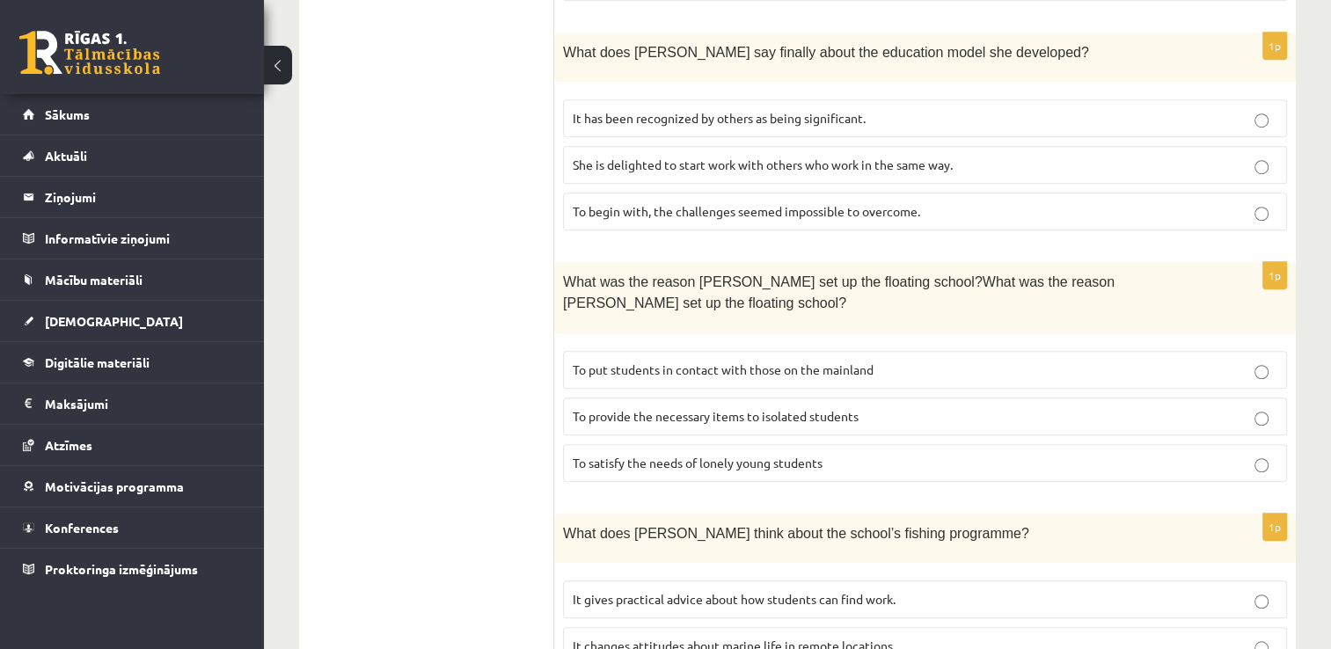
click at [970, 361] on p "To put students in contact with those on the mainland" at bounding box center [924, 370] width 704 height 18
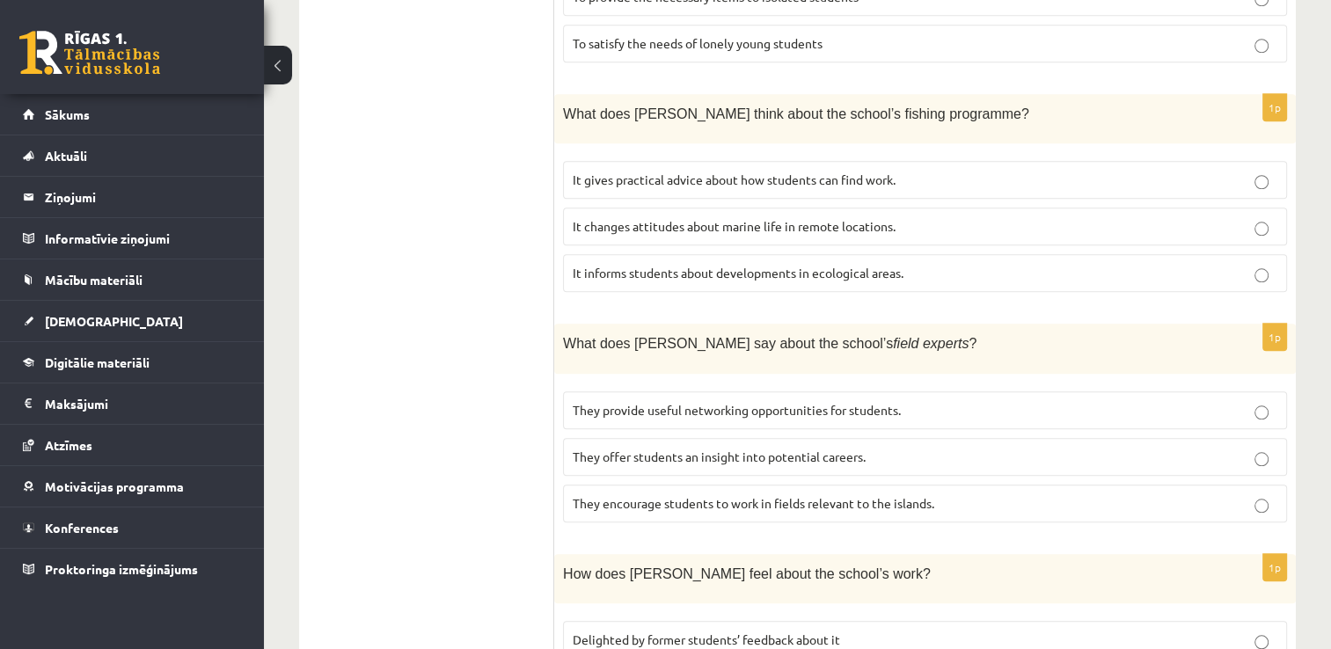
scroll to position [1660, 0]
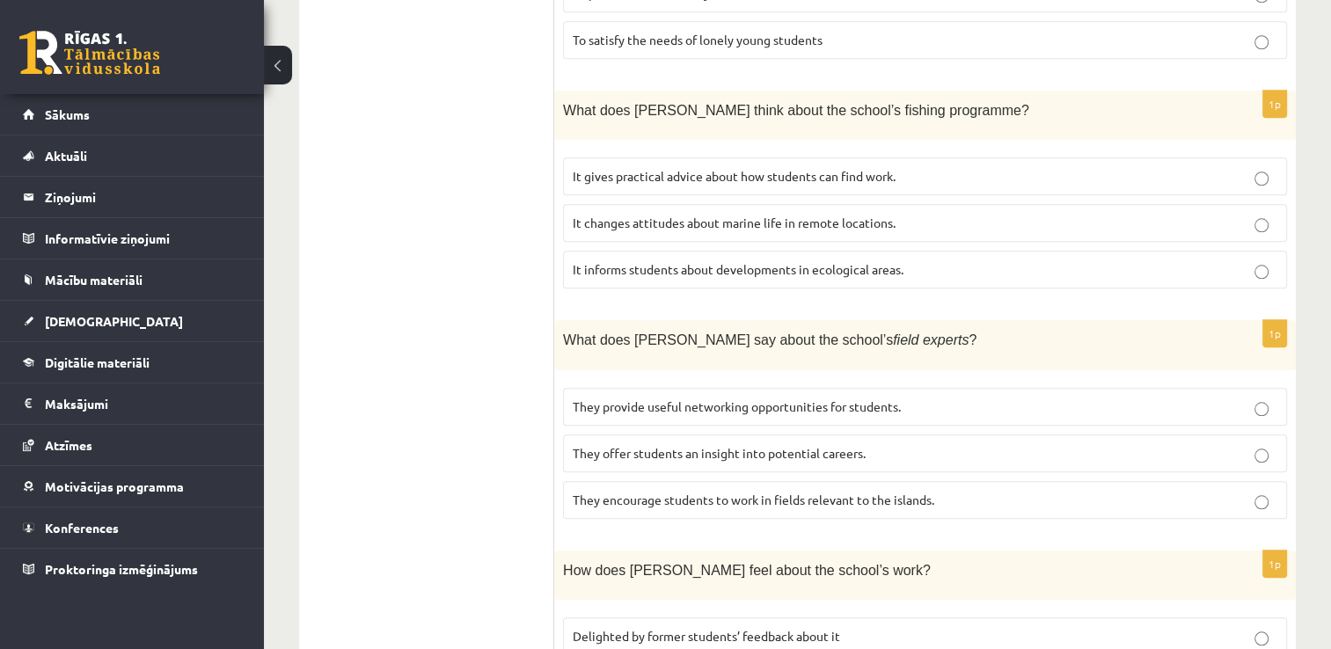
click at [1148, 444] on p "They offer students an insight into potential careers." at bounding box center [924, 453] width 704 height 18
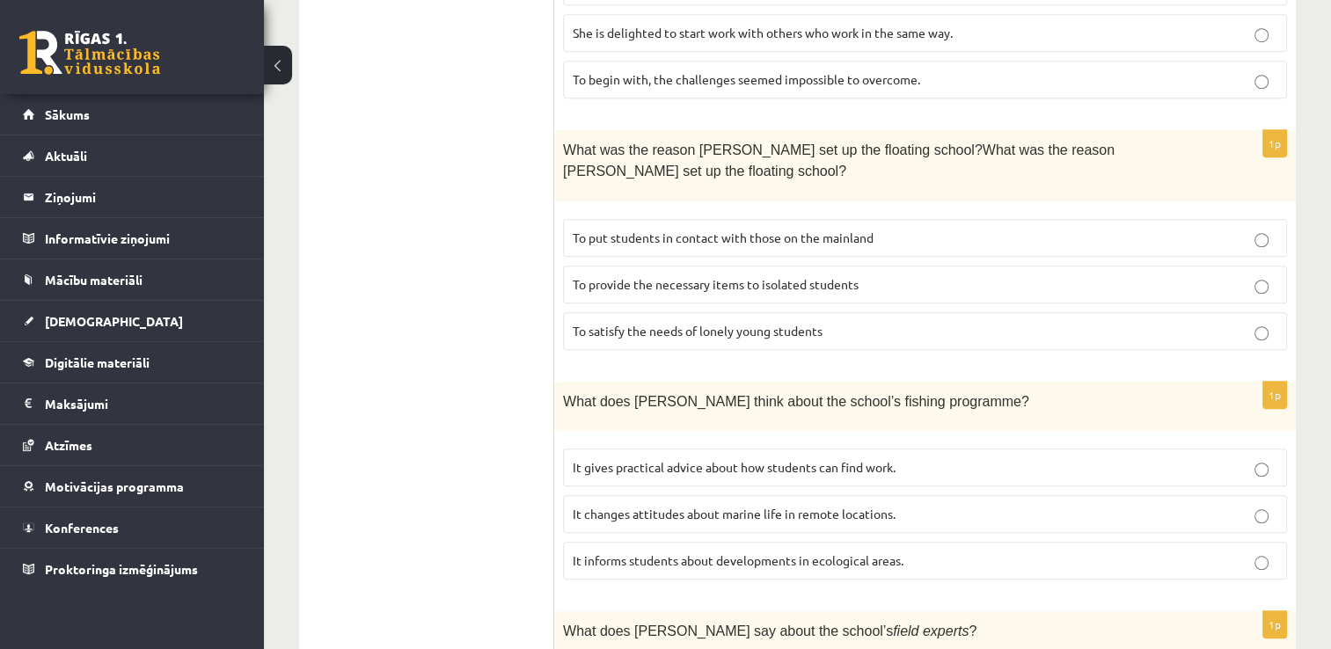
scroll to position [1378, 0]
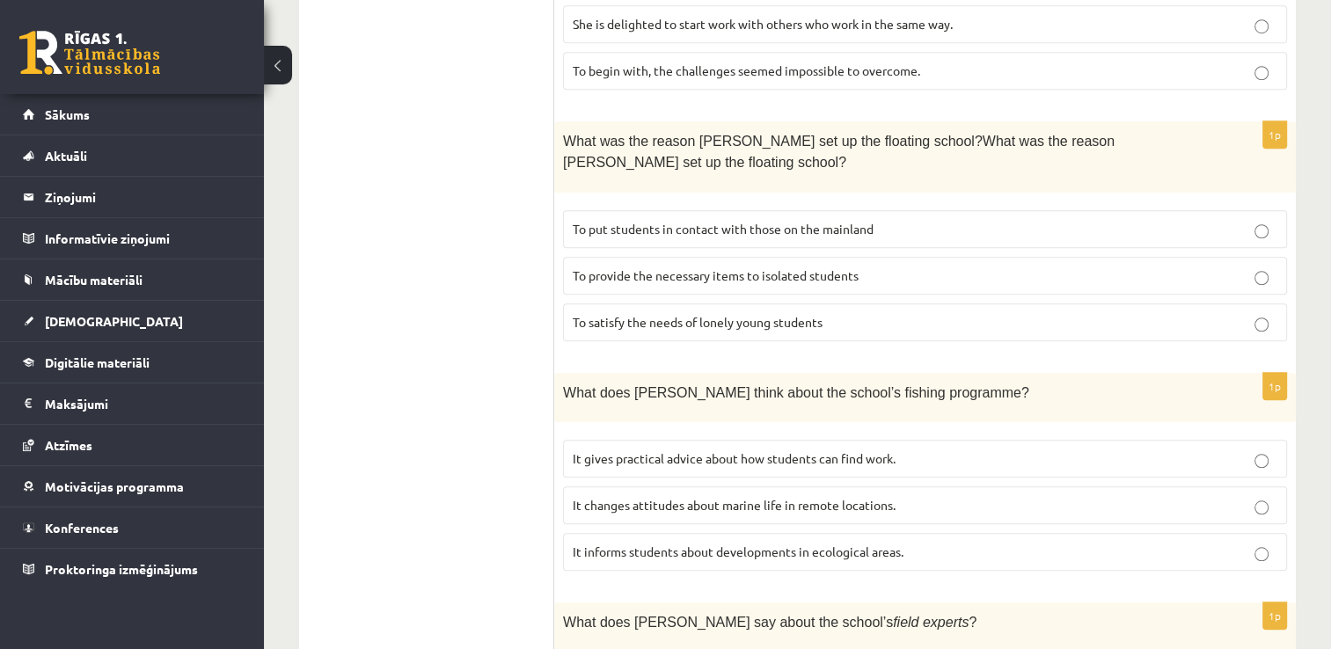
click at [1052, 449] on p "It gives practical advice about how students can find work." at bounding box center [924, 458] width 704 height 18
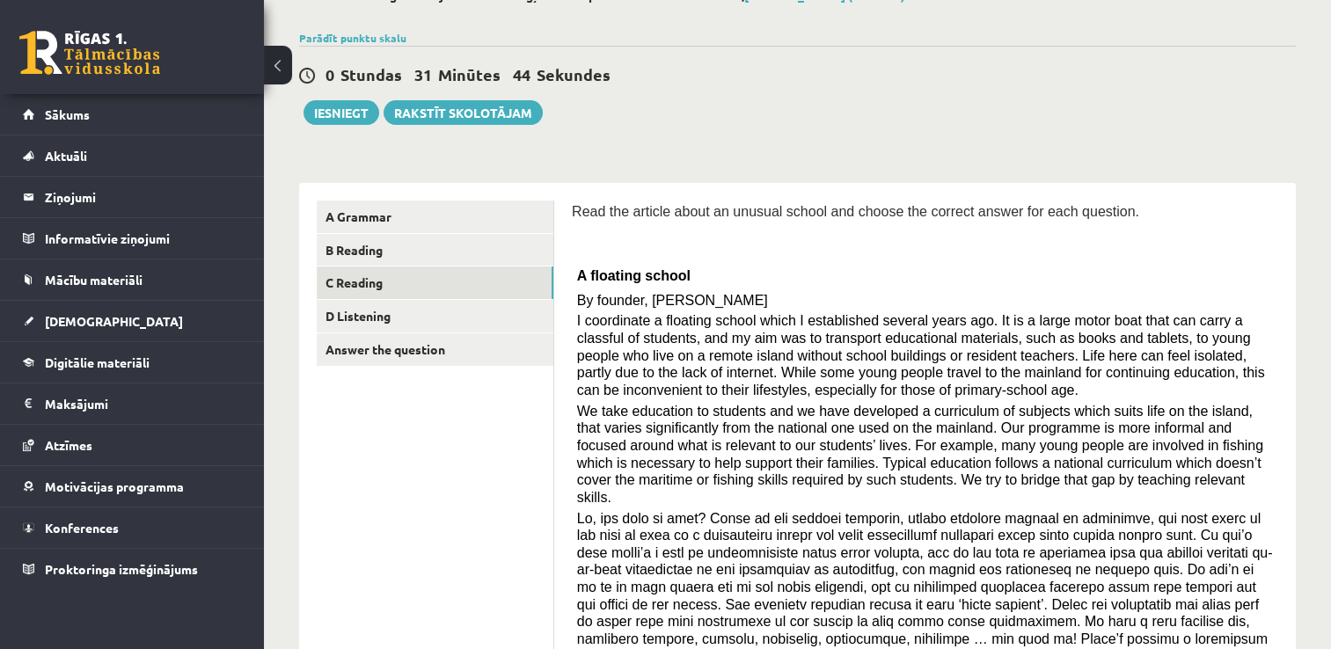
scroll to position [0, 0]
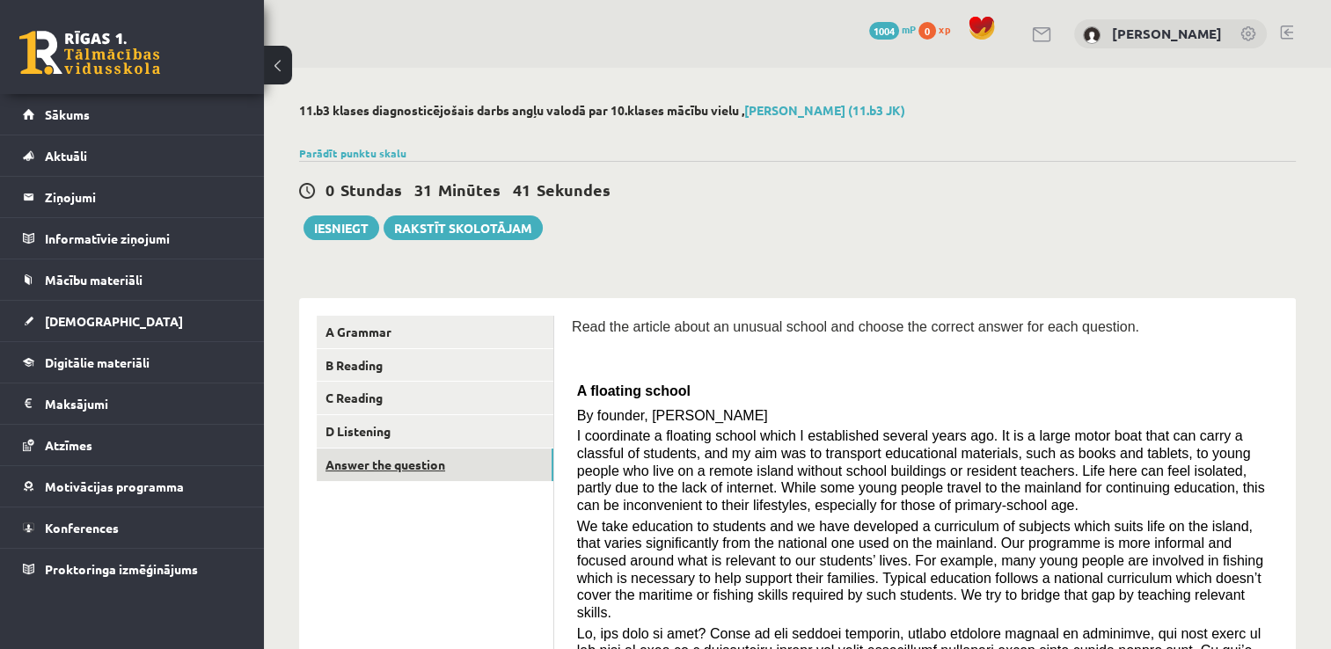
click at [368, 473] on link "Answer the question" at bounding box center [435, 464] width 237 height 33
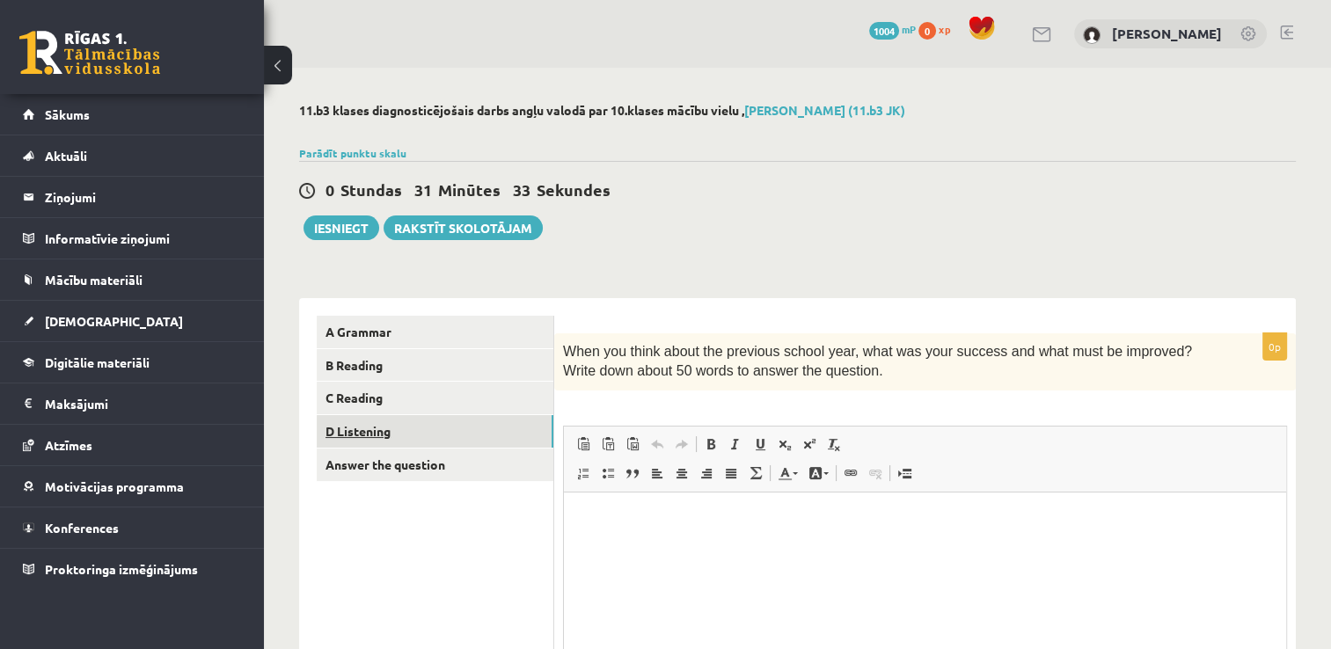
click at [477, 427] on link "D Listening" at bounding box center [435, 431] width 237 height 33
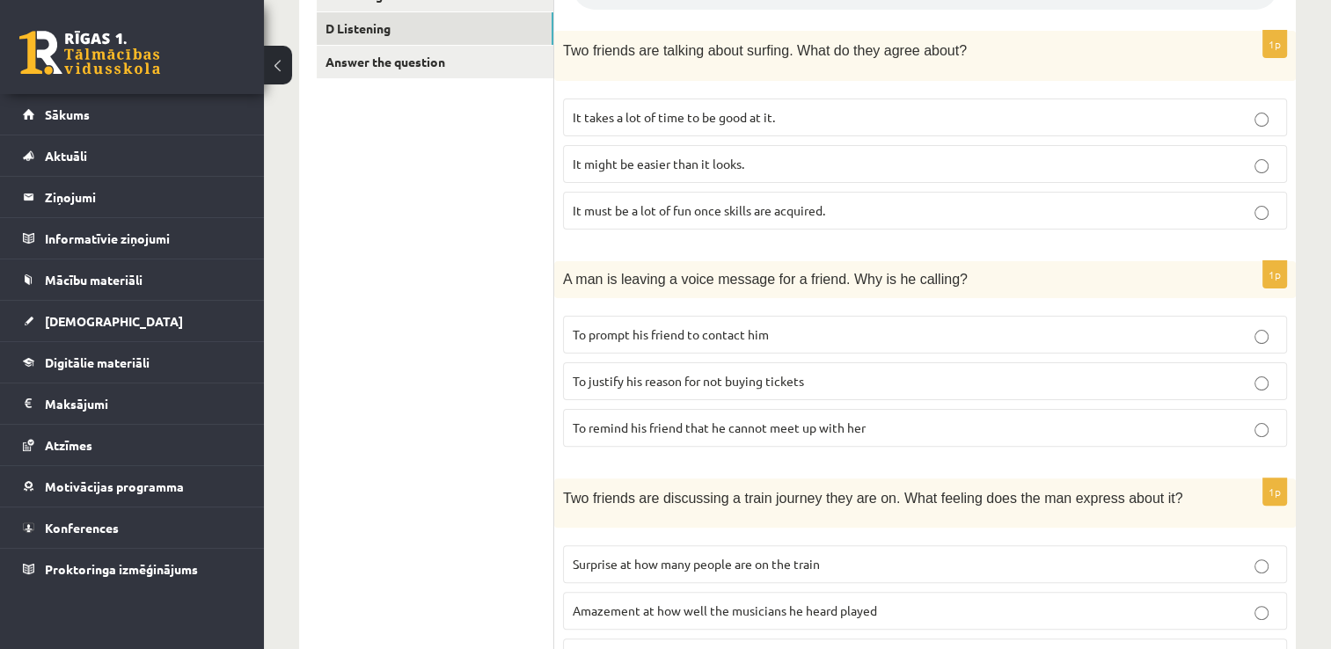
scroll to position [419, 0]
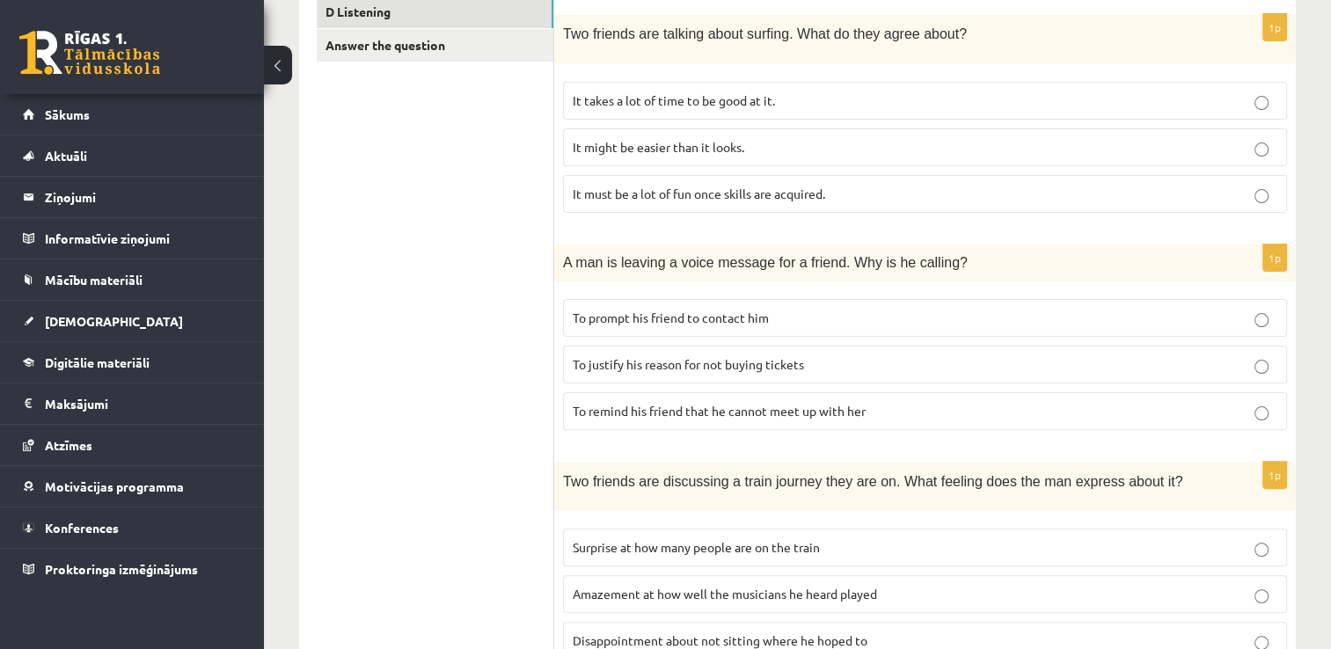
click at [925, 408] on p "To remind his friend that he cannot meet up with her" at bounding box center [924, 411] width 704 height 18
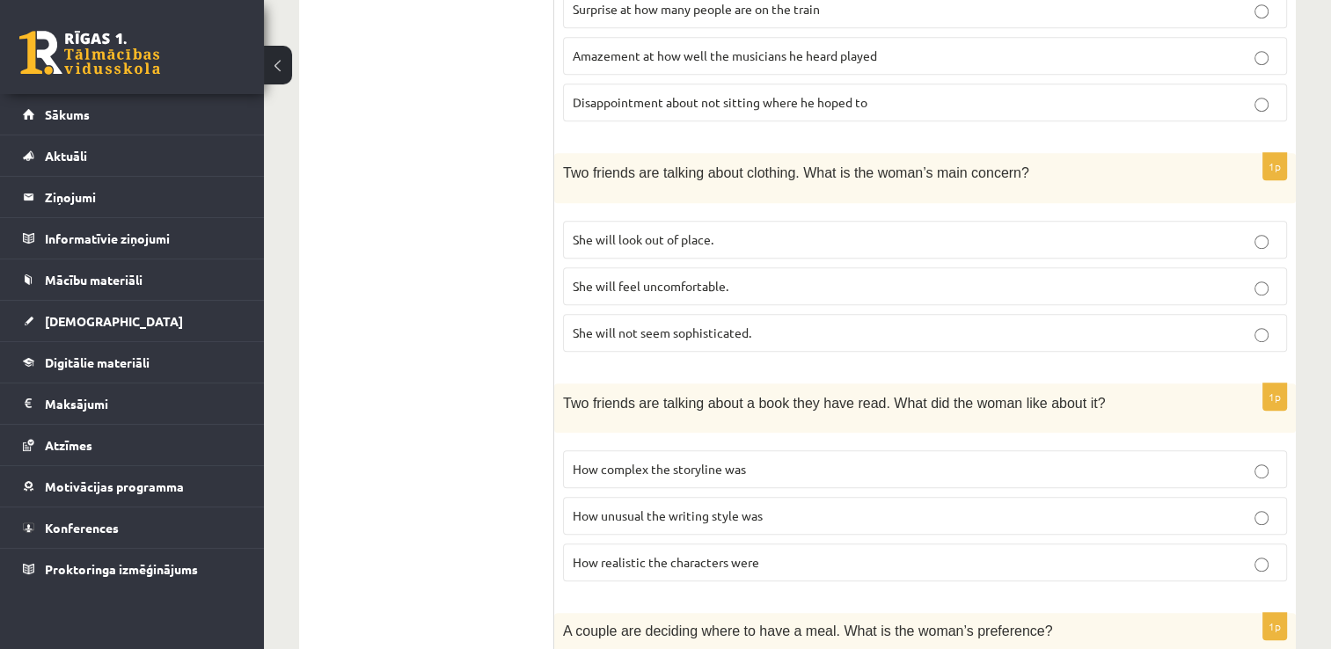
scroll to position [962, 0]
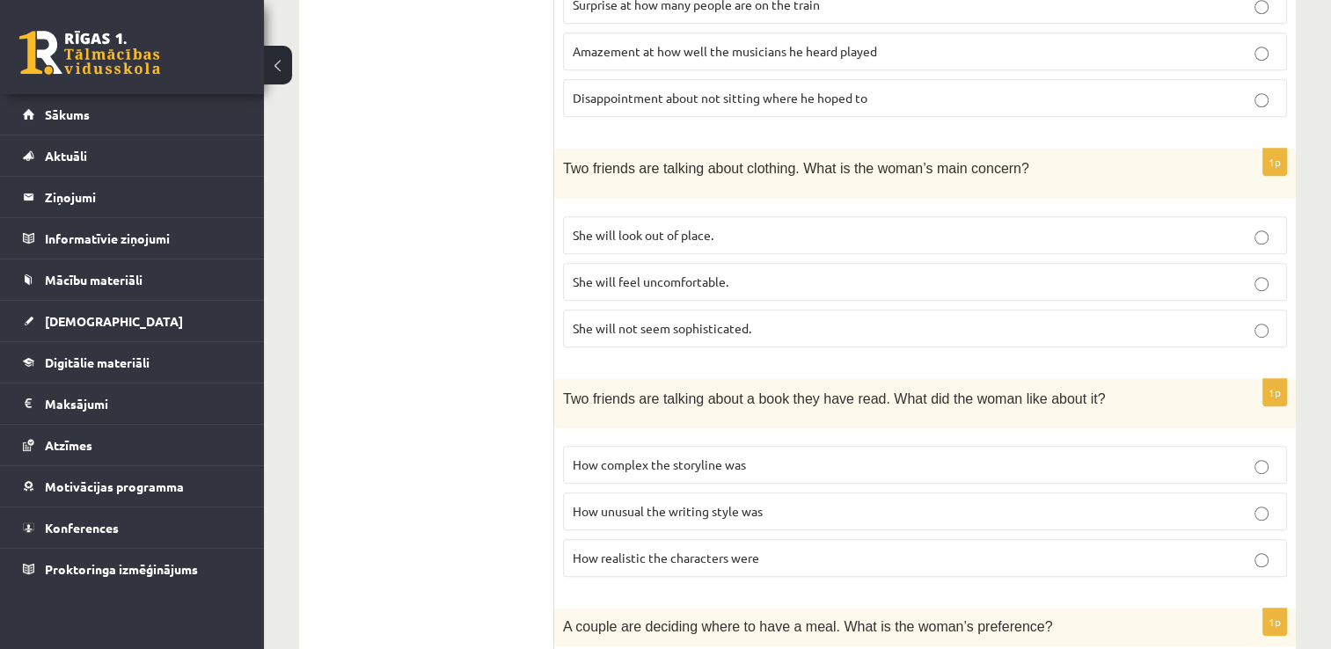
click at [843, 273] on p "She will feel uncomfortable." at bounding box center [924, 282] width 704 height 18
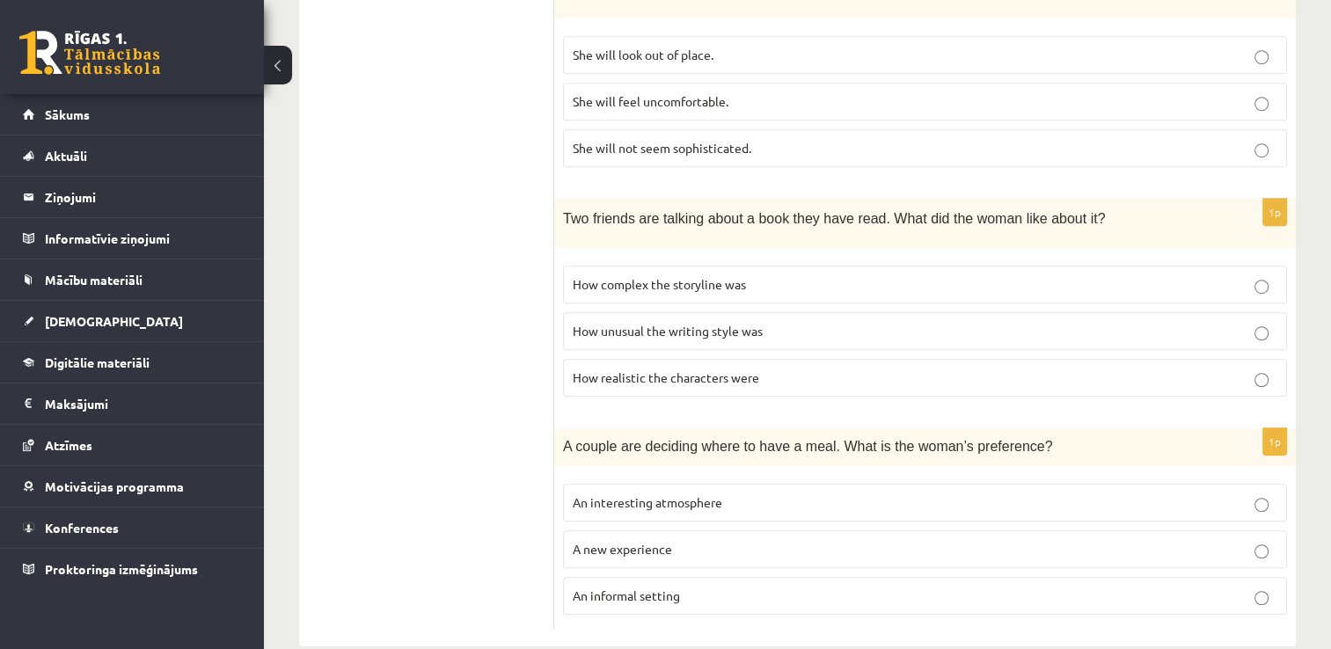
scroll to position [1162, 0]
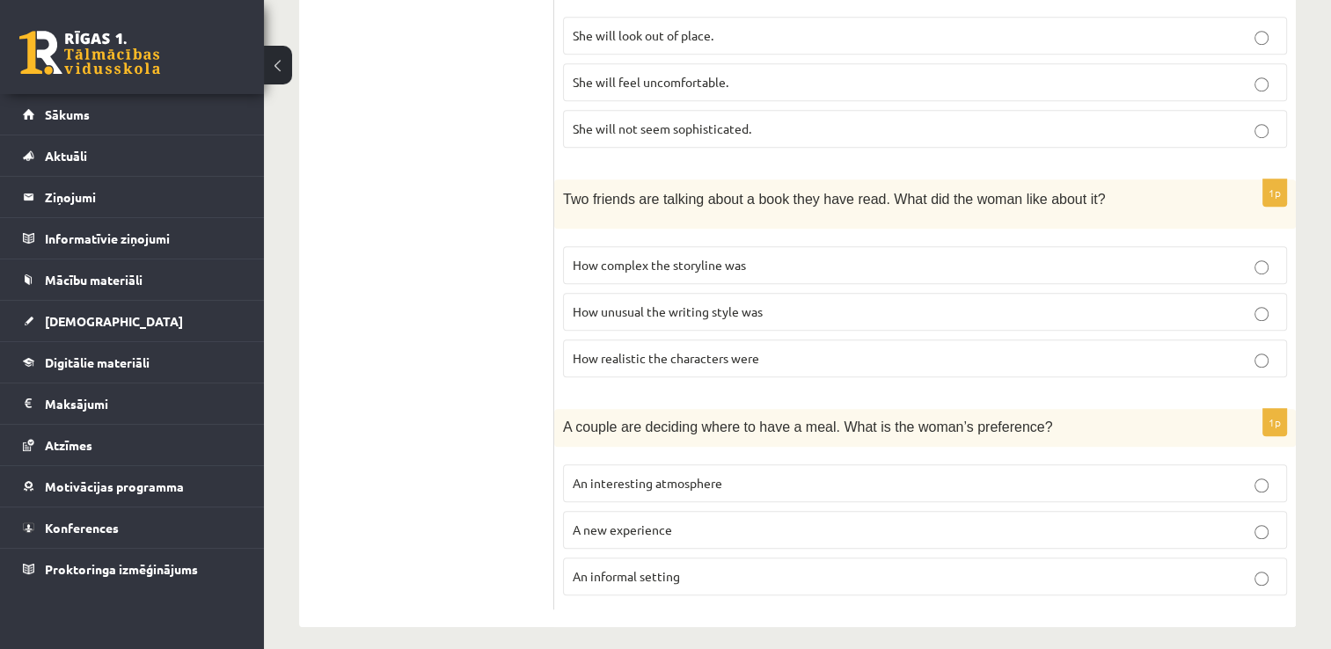
click at [720, 567] on p "An informal setting" at bounding box center [924, 576] width 704 height 18
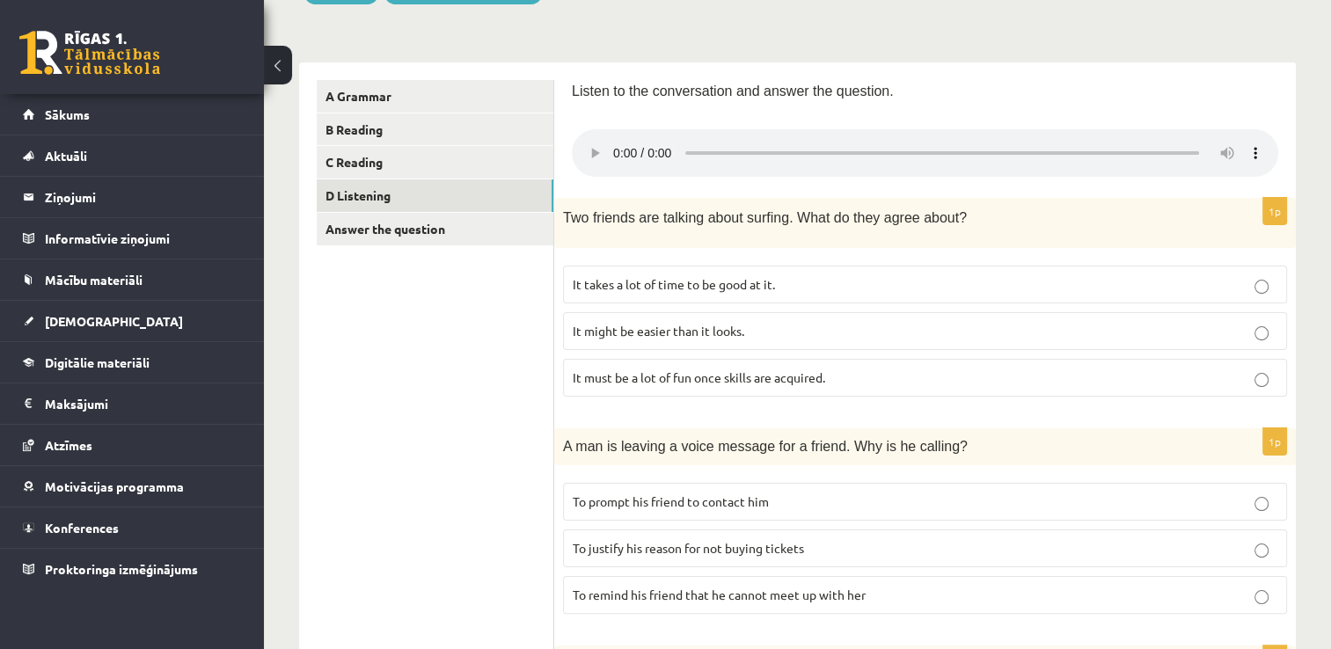
scroll to position [237, 0]
click at [855, 283] on p "It takes a lot of time to be good at it." at bounding box center [924, 282] width 704 height 18
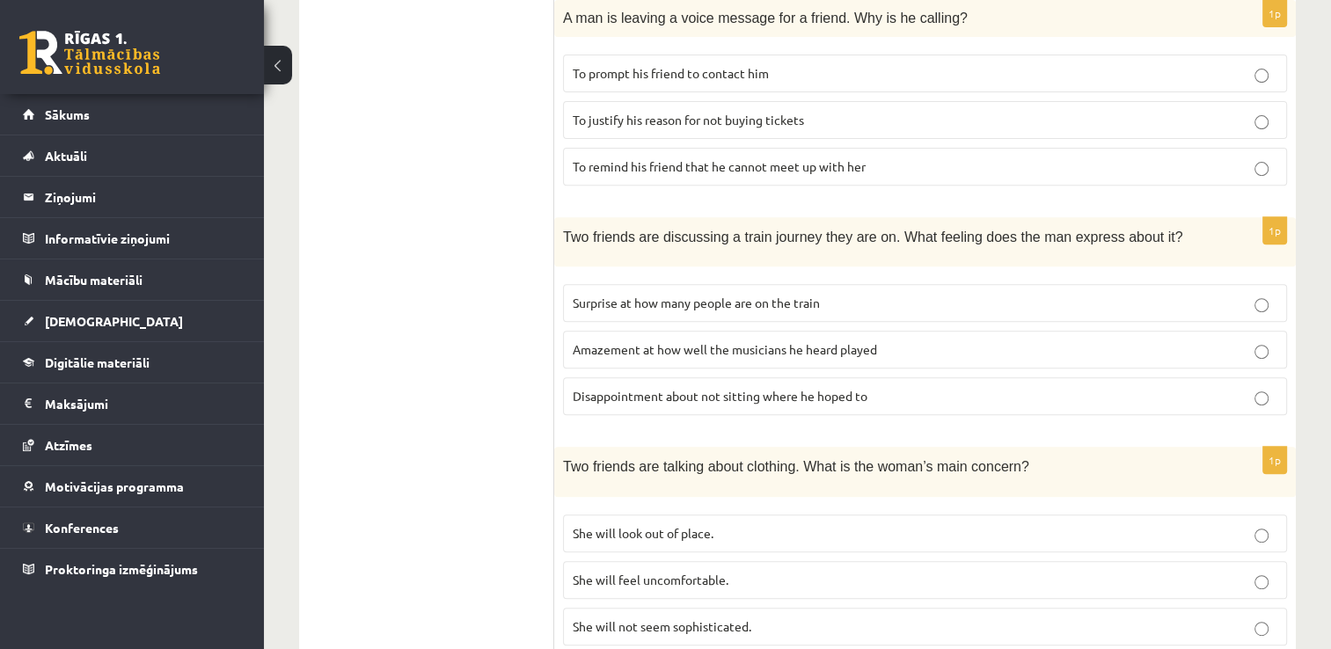
scroll to position [668, 0]
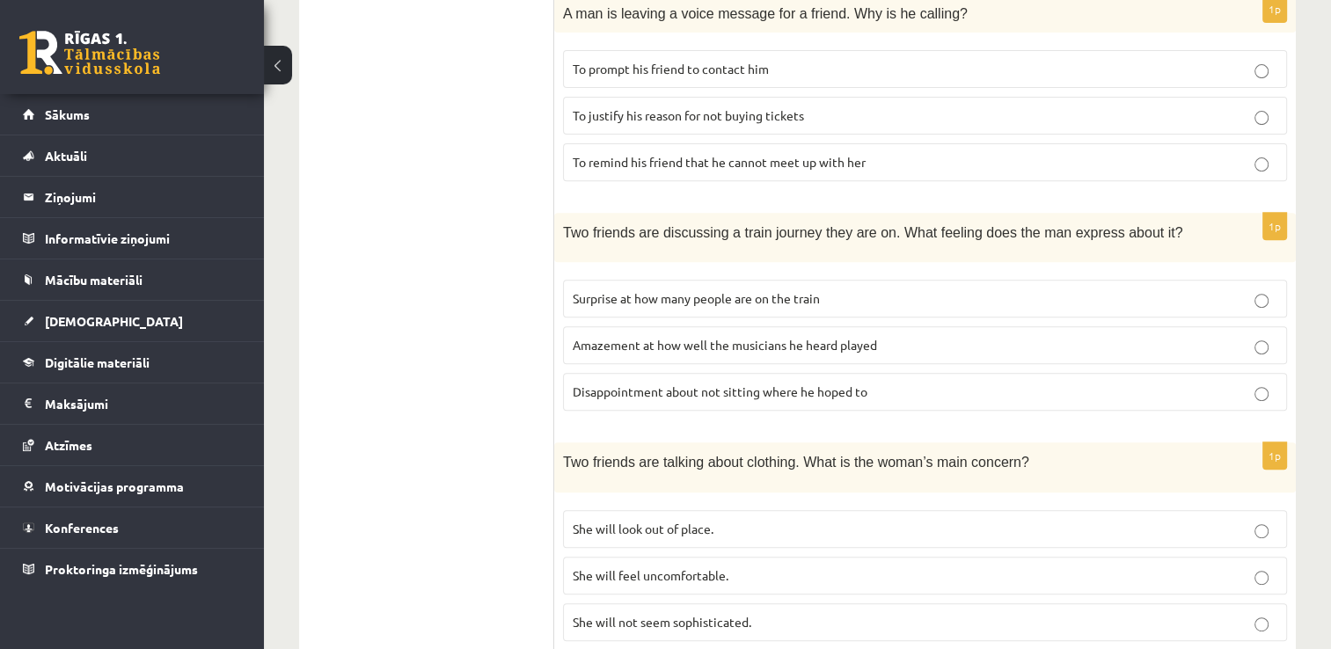
click at [939, 337] on p "Amazement at how well the musicians he heard played" at bounding box center [924, 345] width 704 height 18
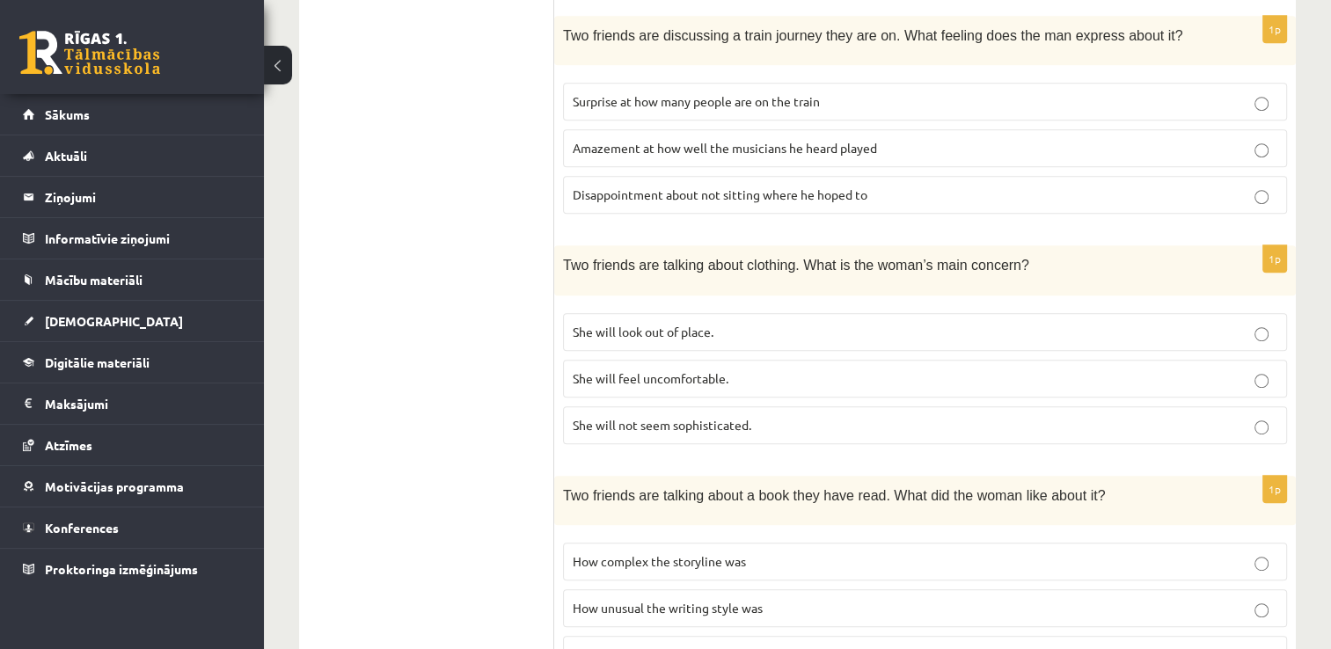
scroll to position [893, 0]
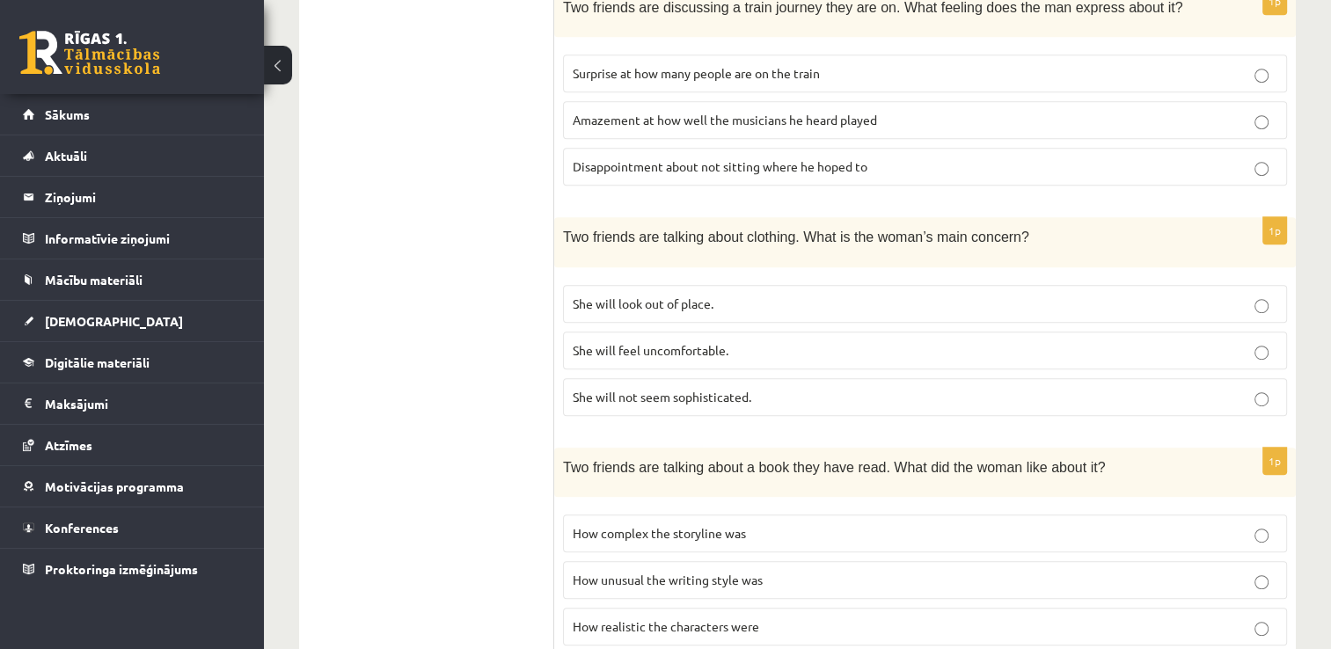
click at [877, 392] on p "She will not seem sophisticated." at bounding box center [924, 397] width 704 height 18
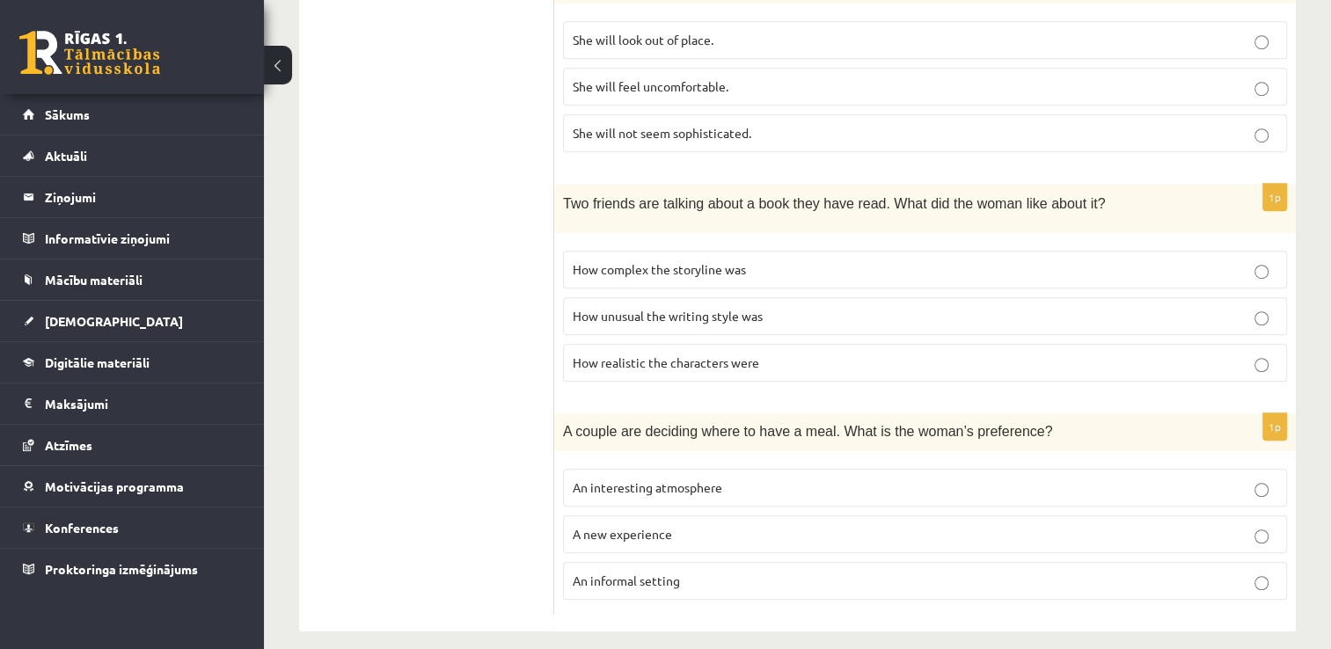
scroll to position [1162, 0]
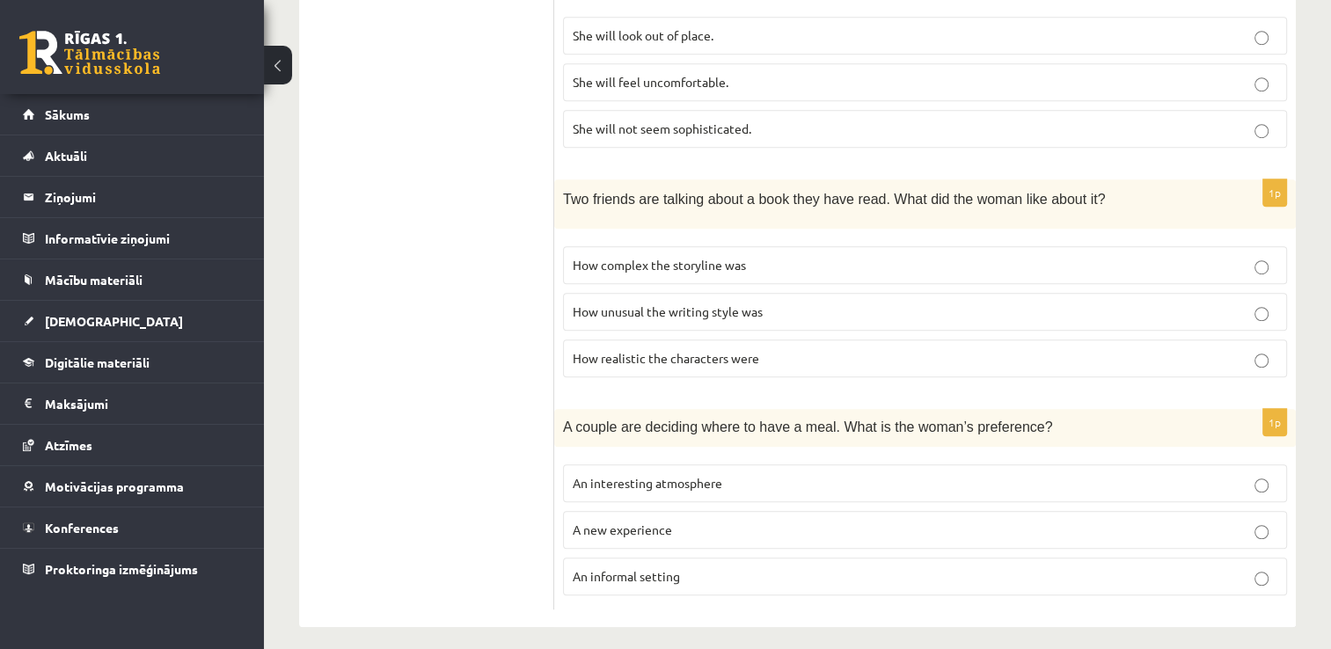
click at [863, 350] on p "How realistic the characters were" at bounding box center [924, 358] width 704 height 18
click at [790, 474] on p "An interesting atmosphere" at bounding box center [924, 483] width 704 height 18
click at [1052, 567] on p "An informal setting" at bounding box center [924, 576] width 704 height 18
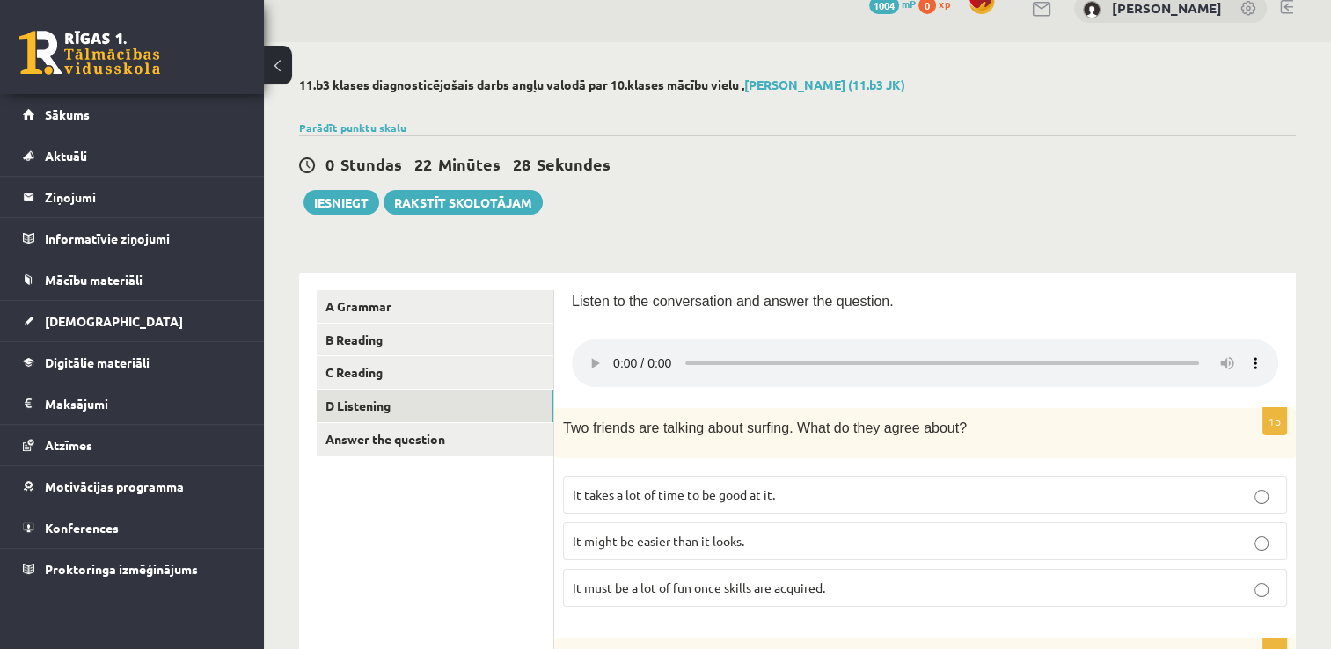
scroll to position [0, 0]
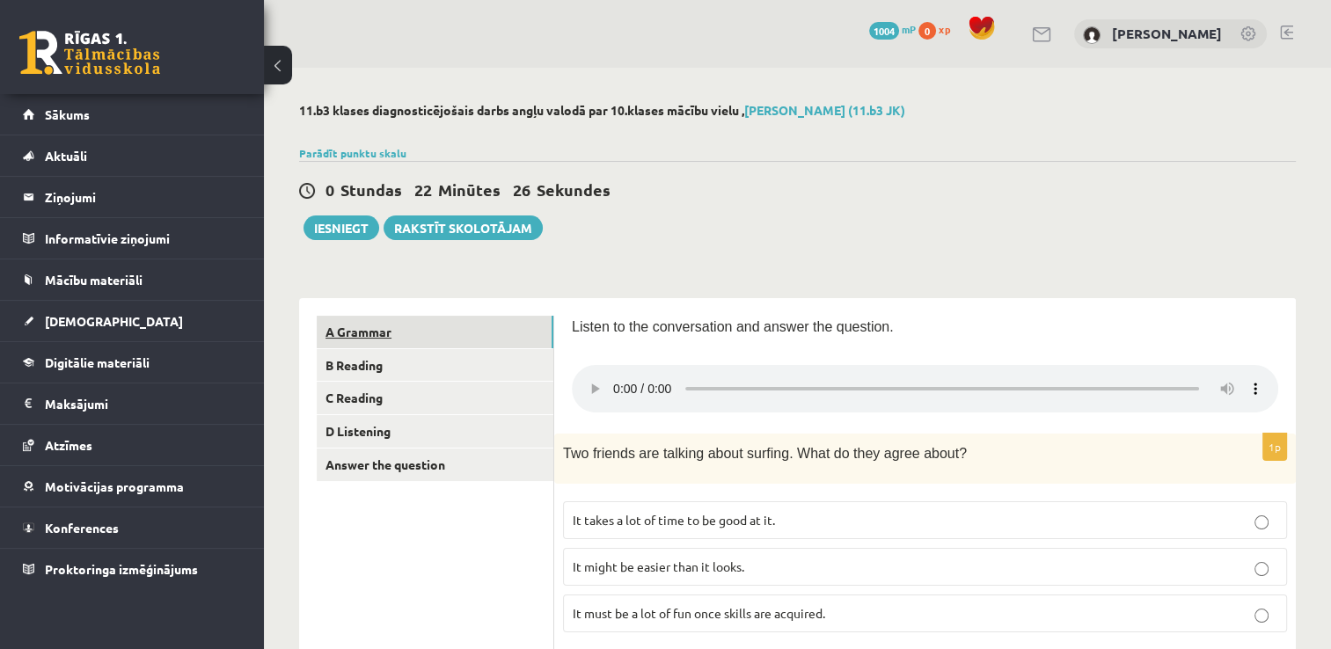
click at [383, 338] on link "A Grammar" at bounding box center [435, 332] width 237 height 33
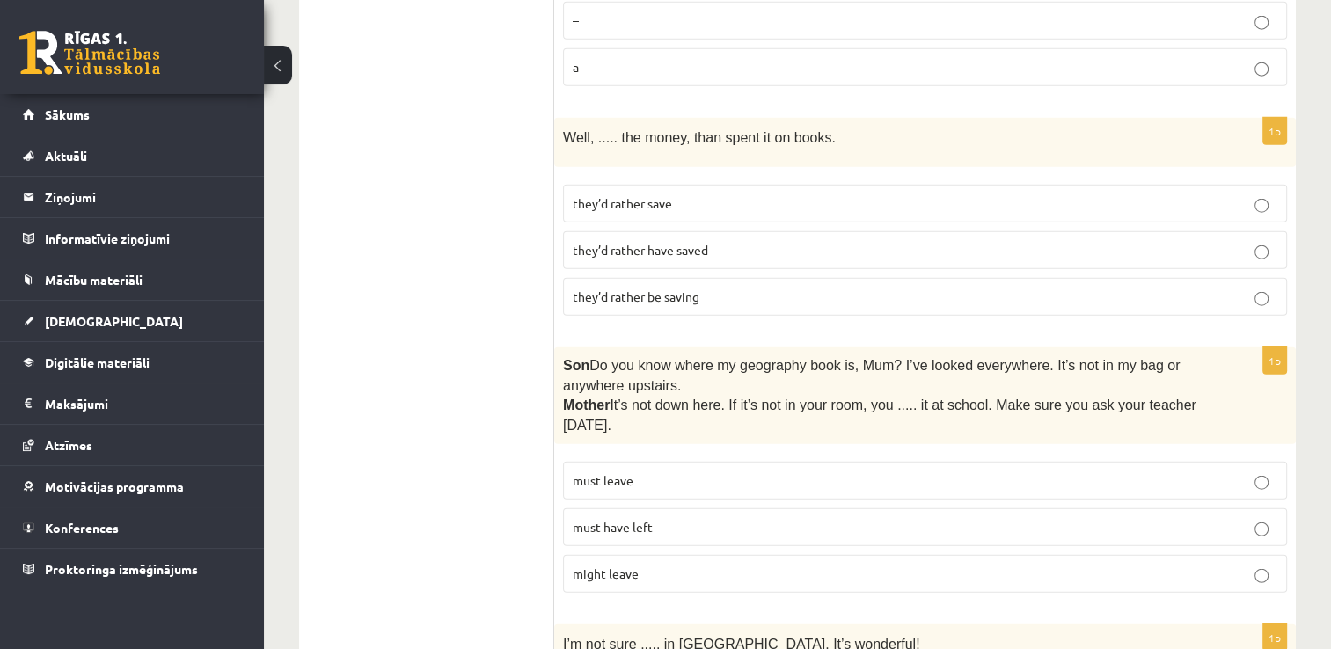
scroll to position [4422, 0]
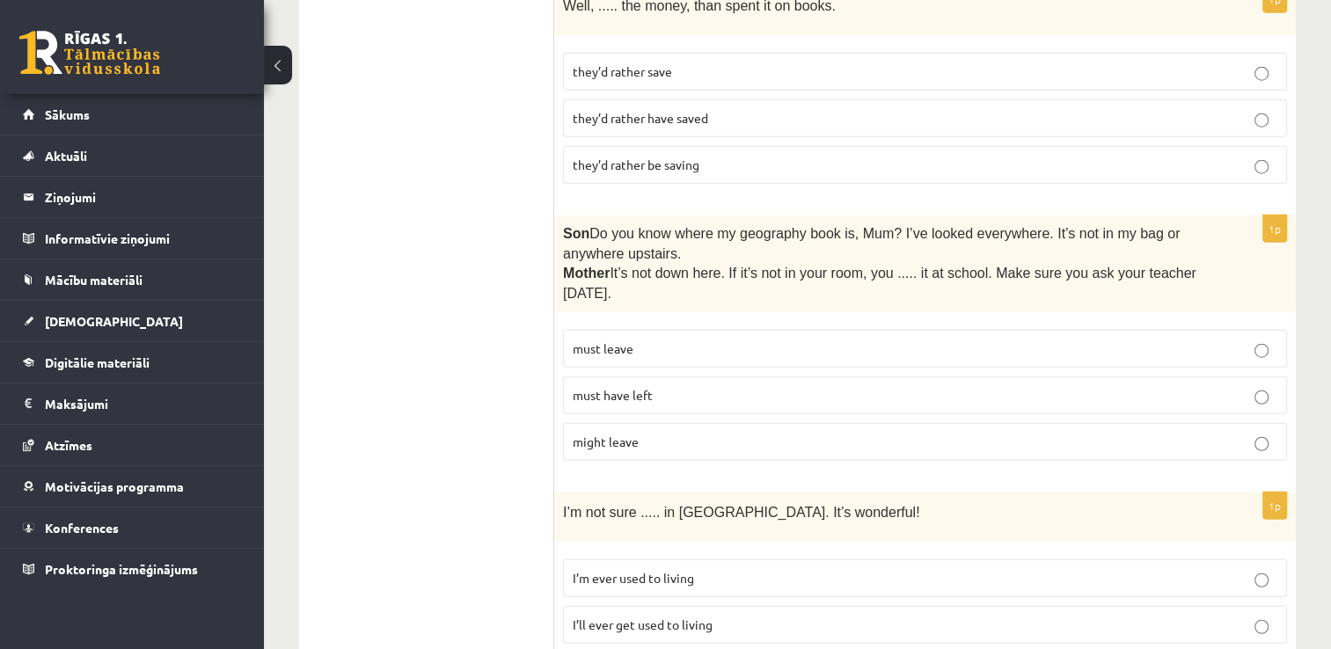
click at [900, 386] on p "must have left" at bounding box center [924, 395] width 704 height 18
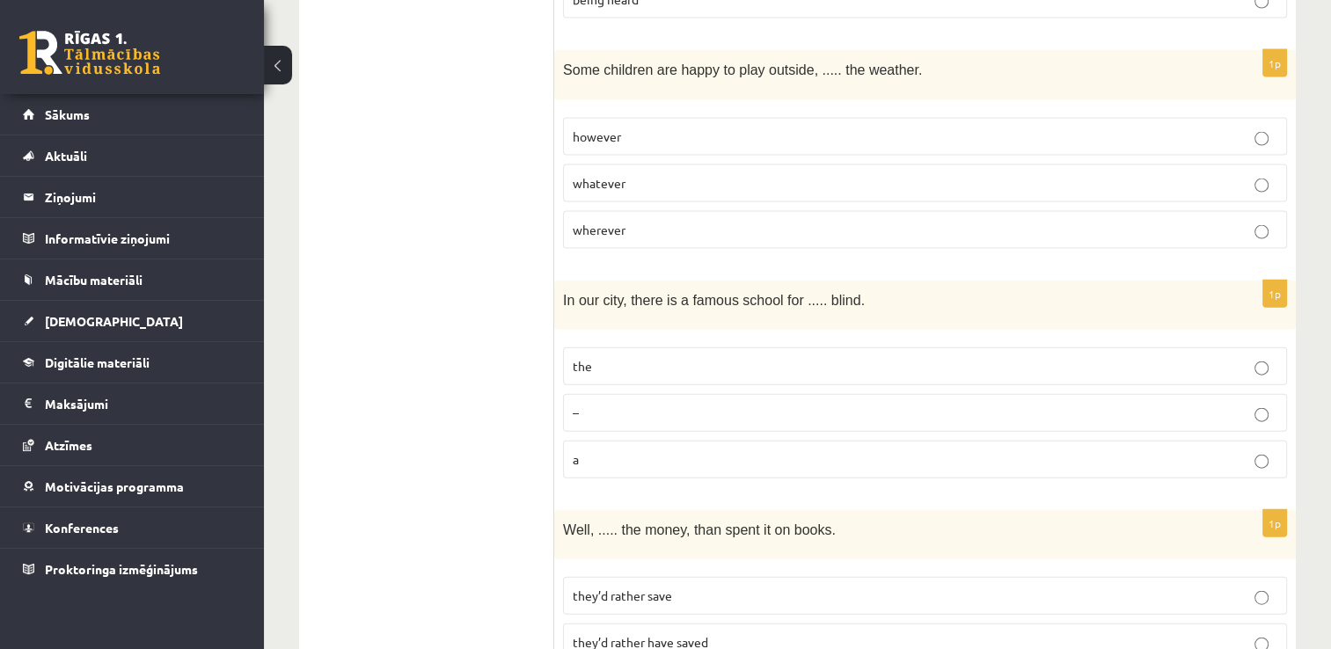
scroll to position [3909, 0]
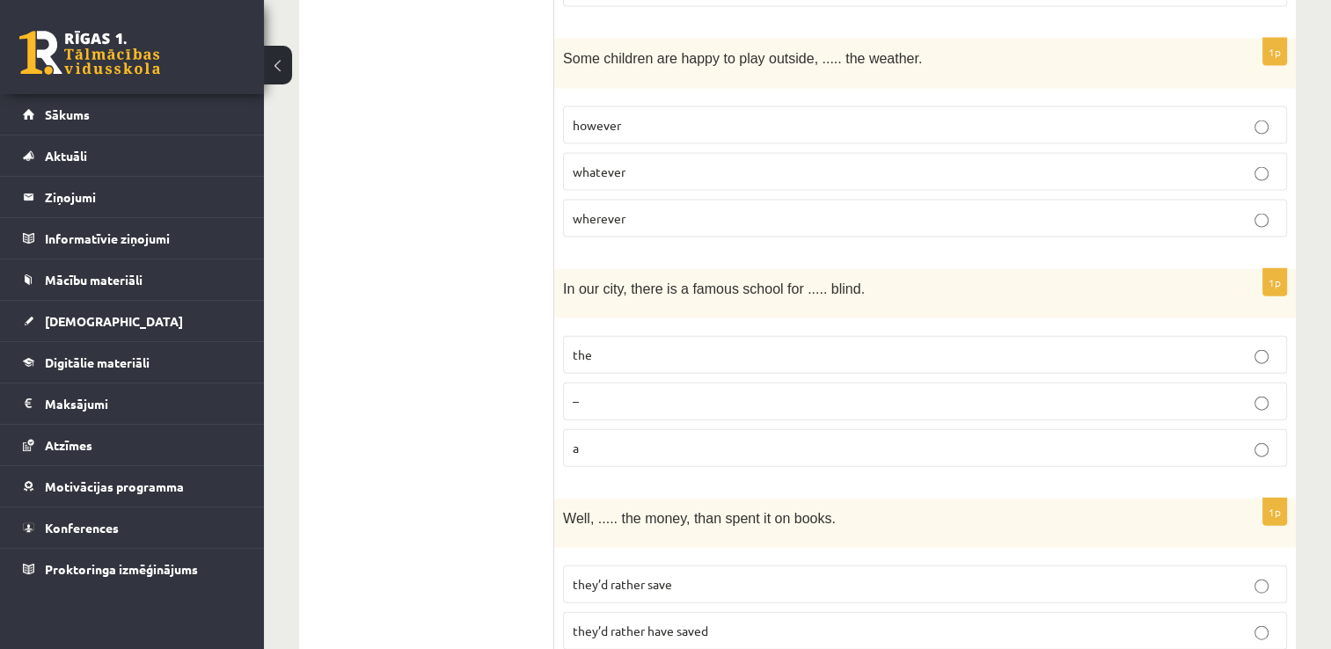
click at [816, 346] on p "the" at bounding box center [924, 355] width 704 height 18
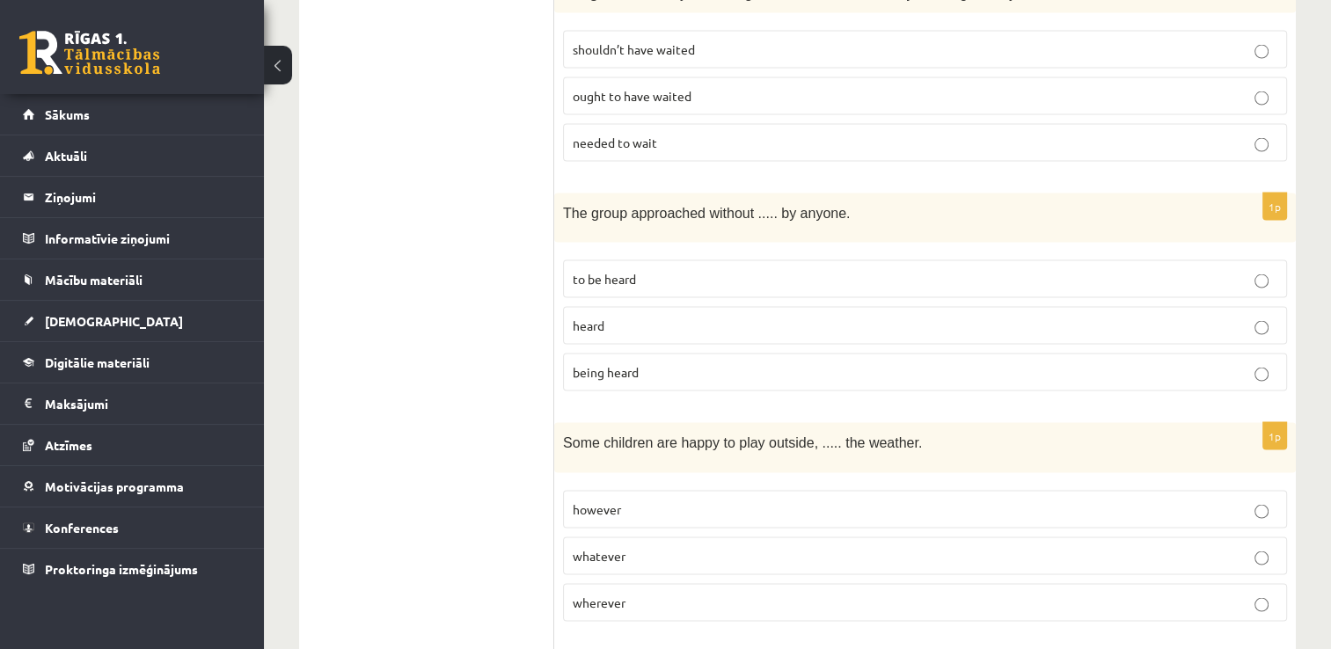
scroll to position [3501, 0]
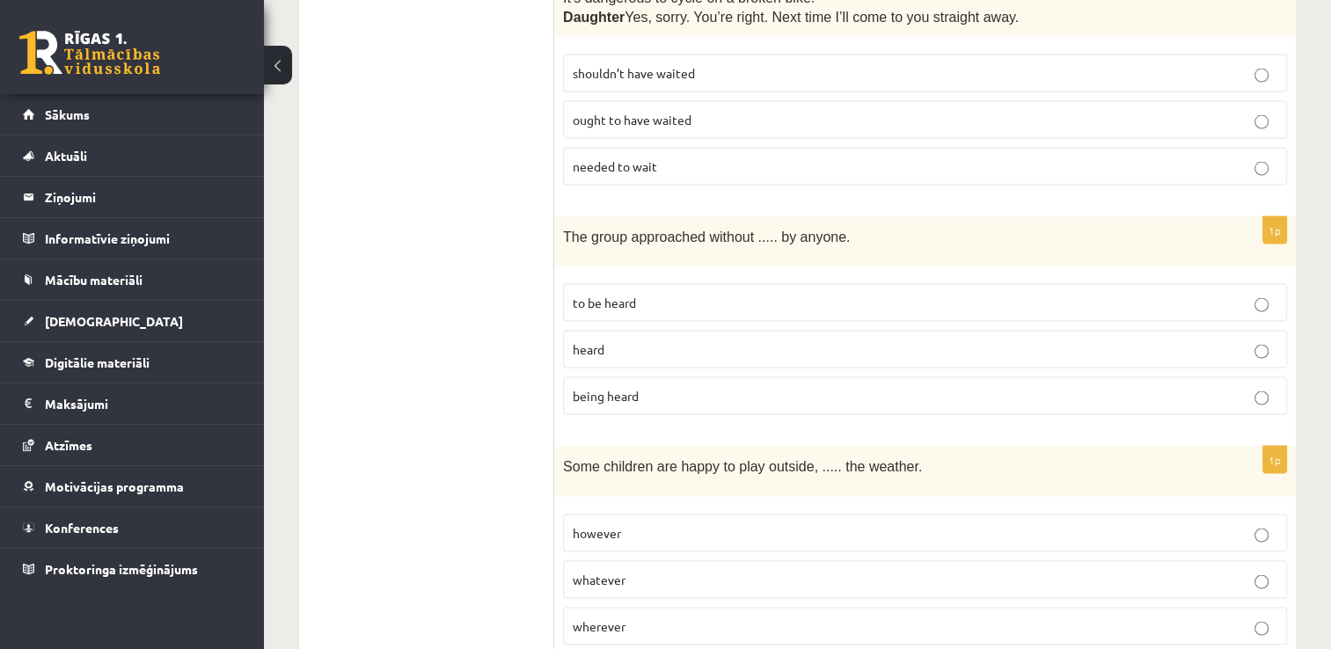
click at [700, 571] on p "whatever" at bounding box center [924, 580] width 704 height 18
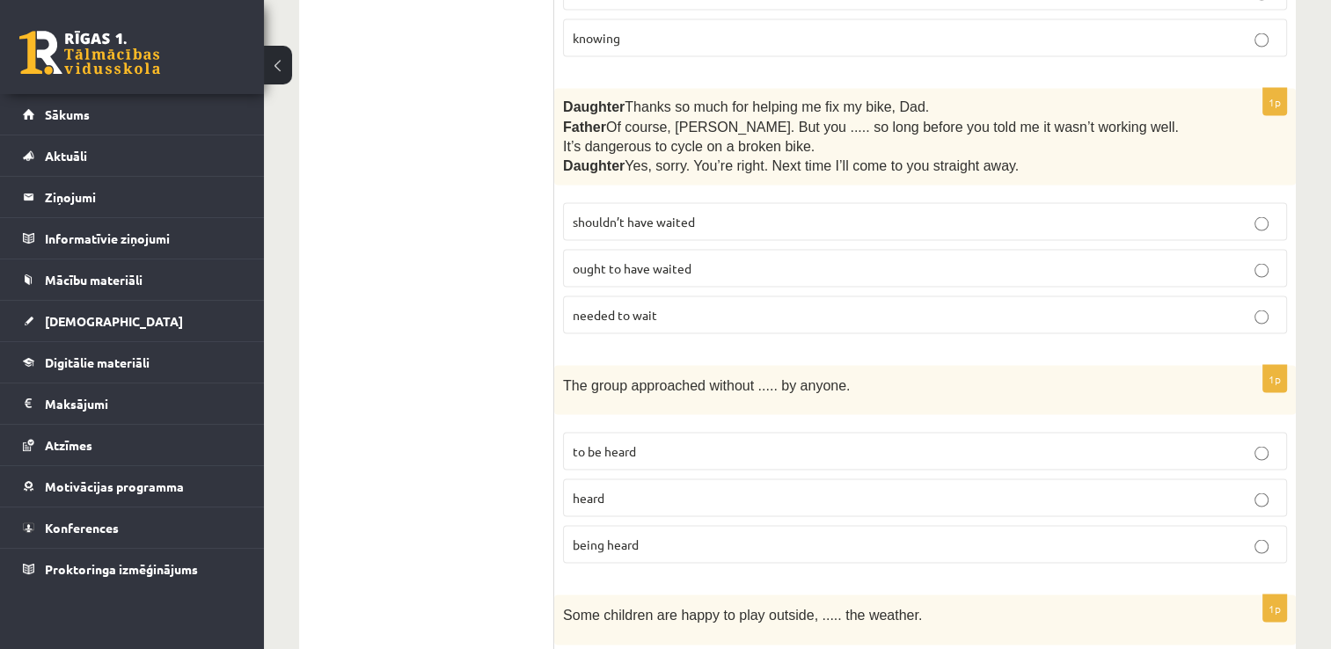
scroll to position [3340, 0]
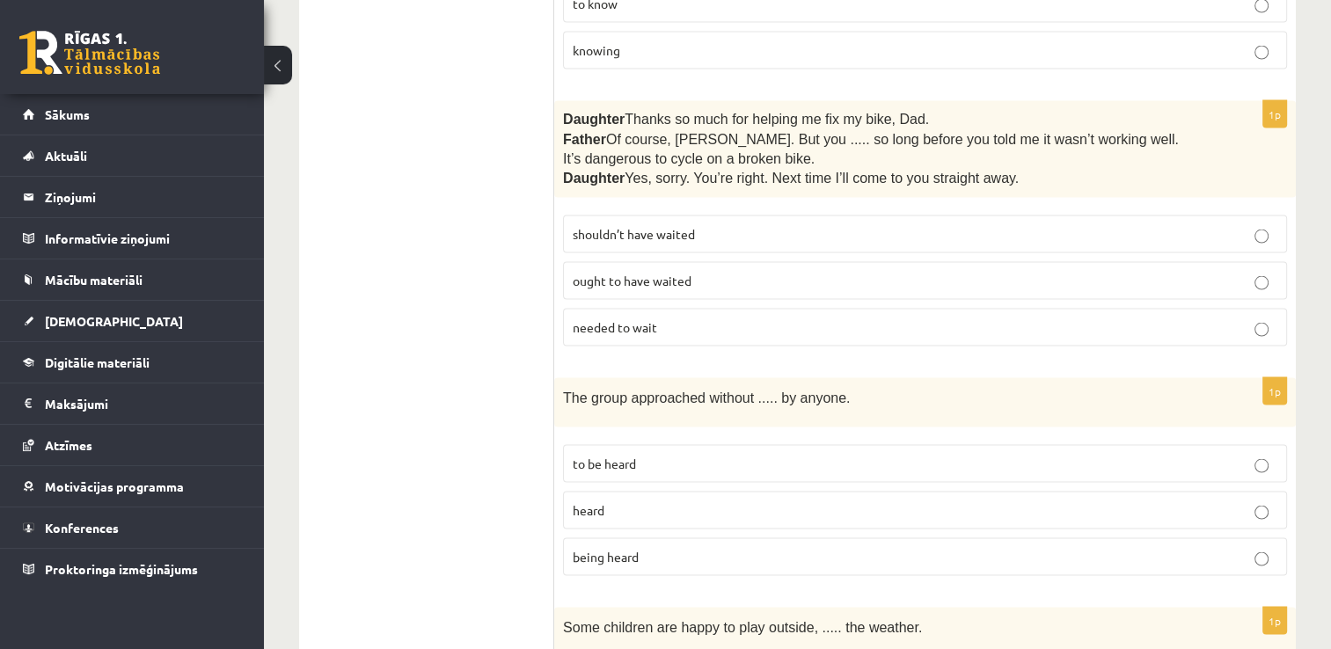
click at [883, 455] on p "to be heard" at bounding box center [924, 464] width 704 height 18
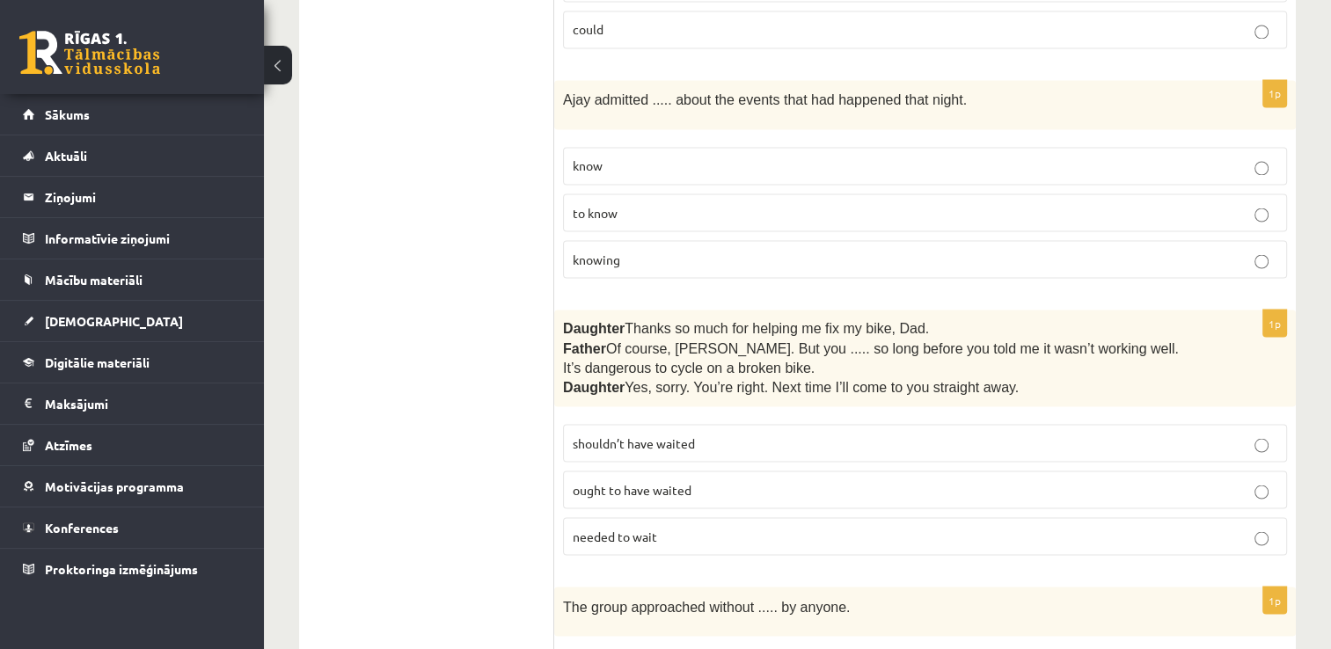
scroll to position [3126, 0]
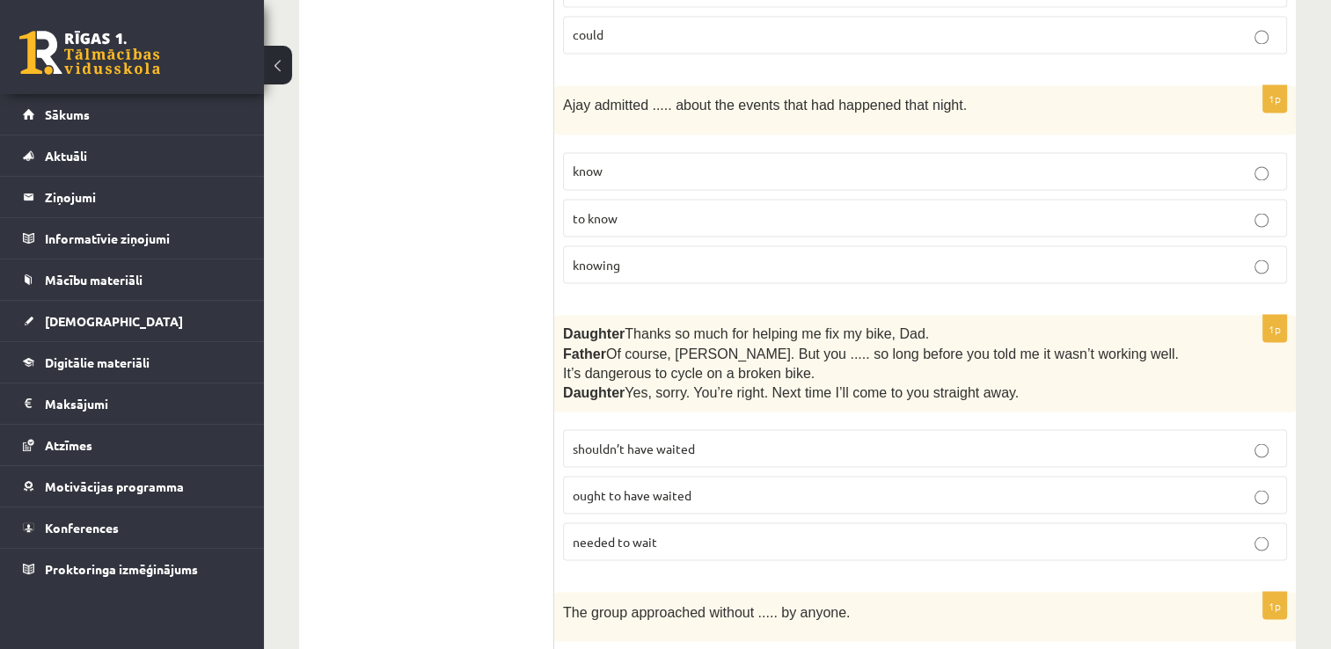
click at [878, 439] on p "shouldn’t have waited" at bounding box center [924, 448] width 704 height 18
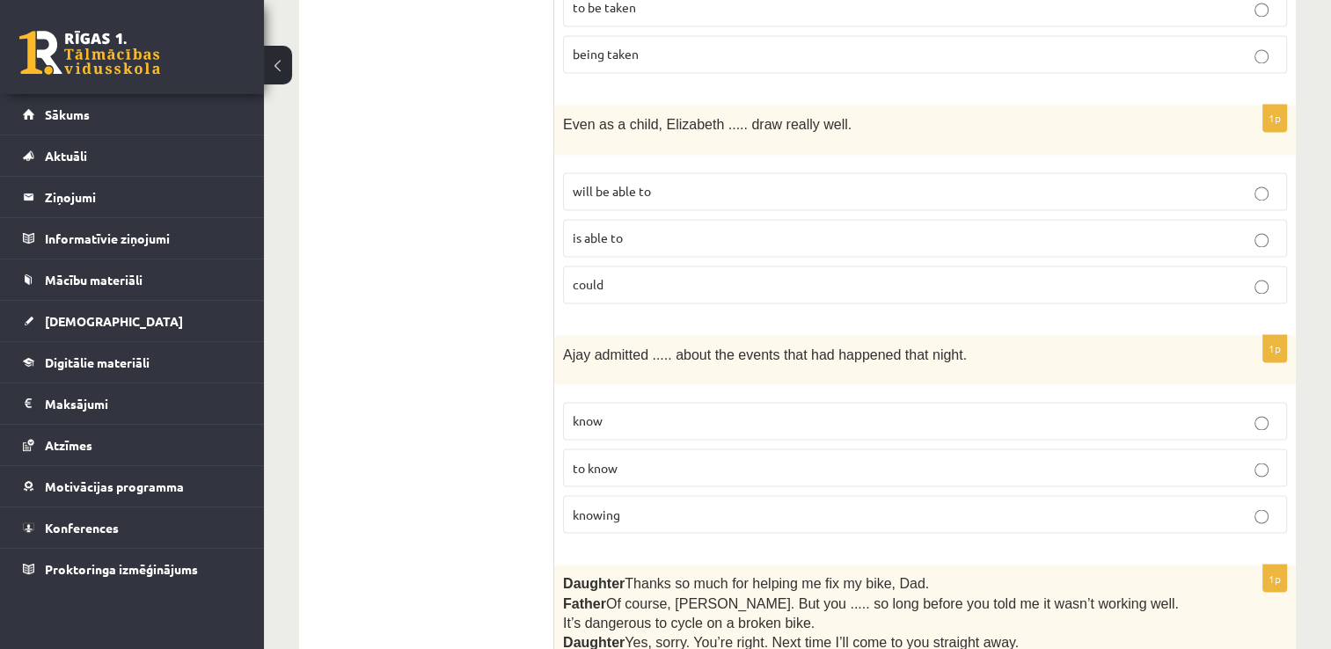
scroll to position [2830, 0]
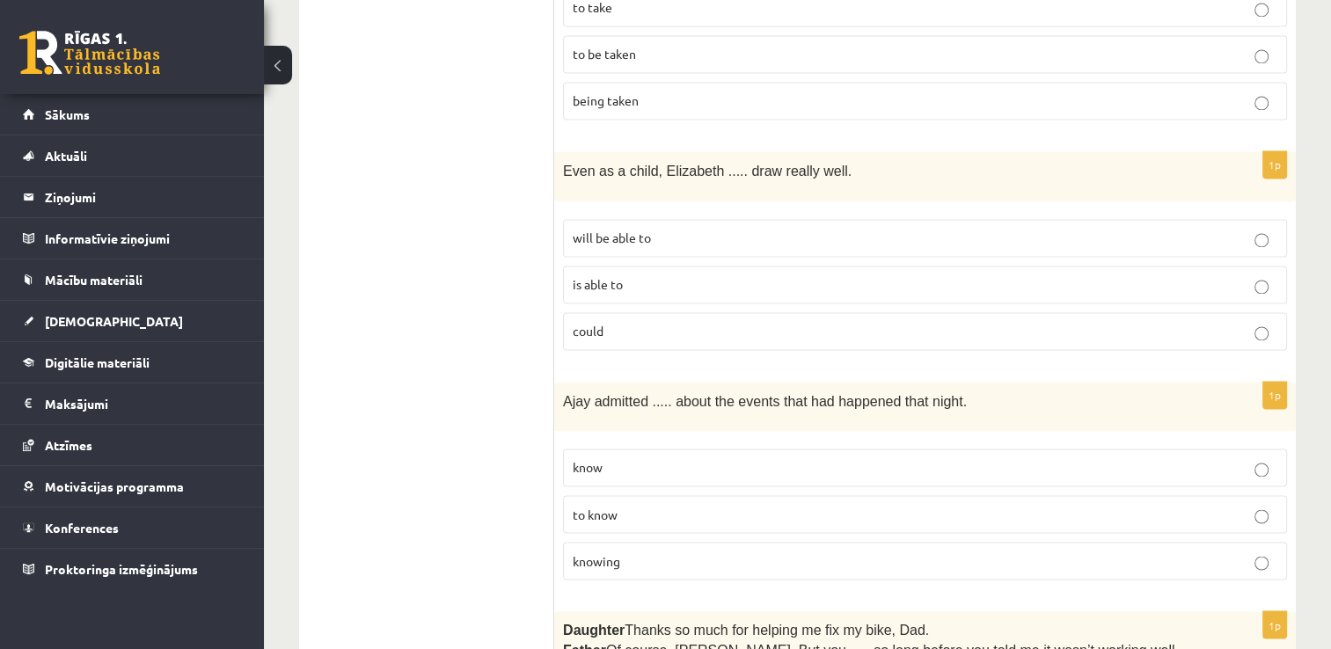
click at [689, 551] on p "knowing" at bounding box center [924, 560] width 704 height 18
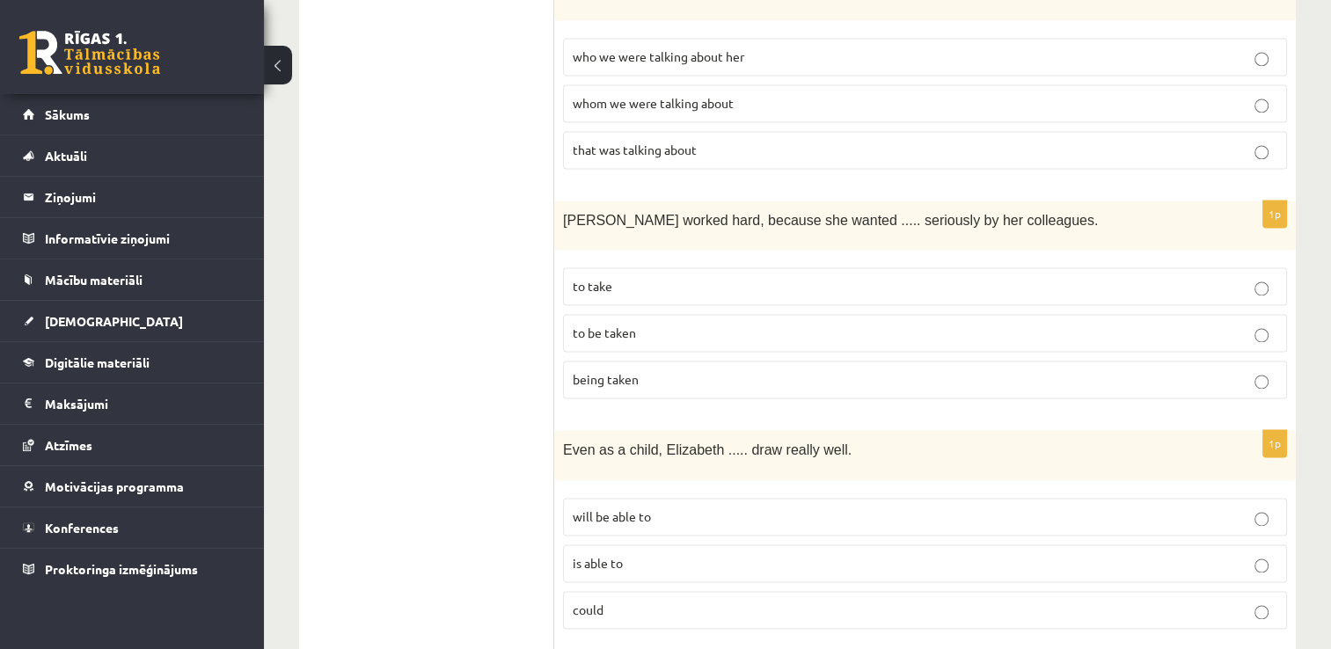
scroll to position [2545, 0]
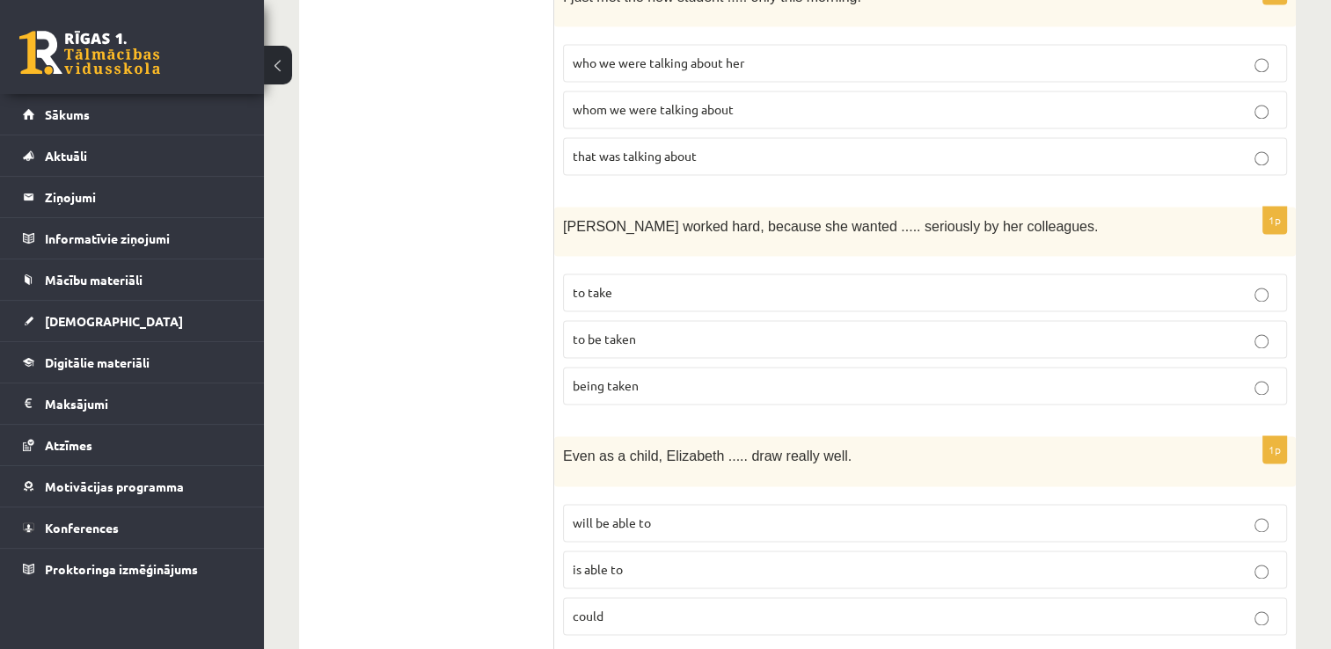
click at [720, 560] on p "is able to" at bounding box center [924, 569] width 704 height 18
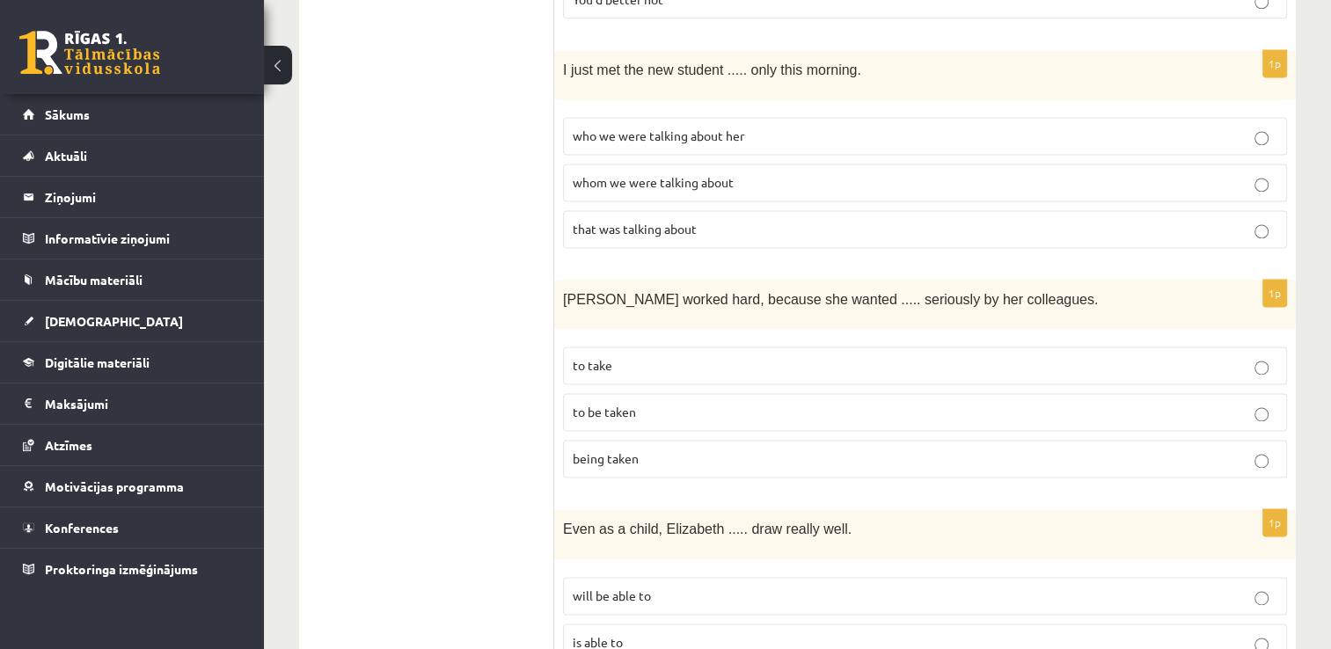
scroll to position [2466, 0]
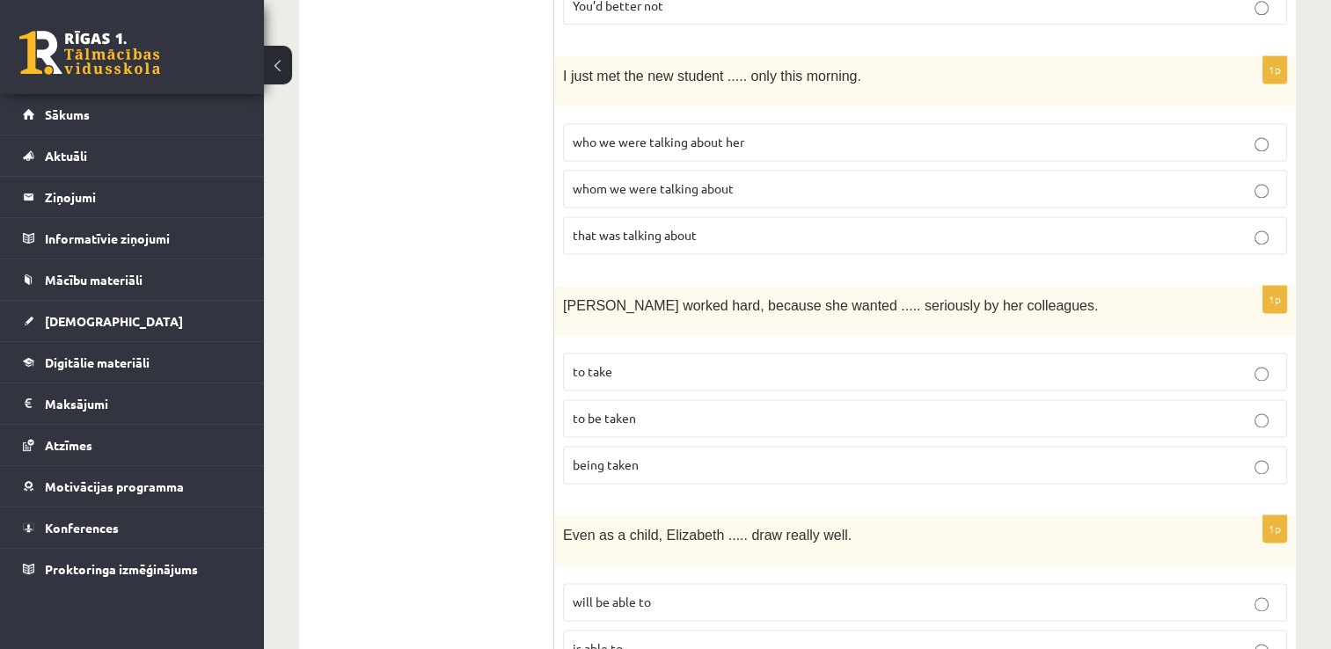
click at [918, 456] on p "being taken" at bounding box center [924, 465] width 704 height 18
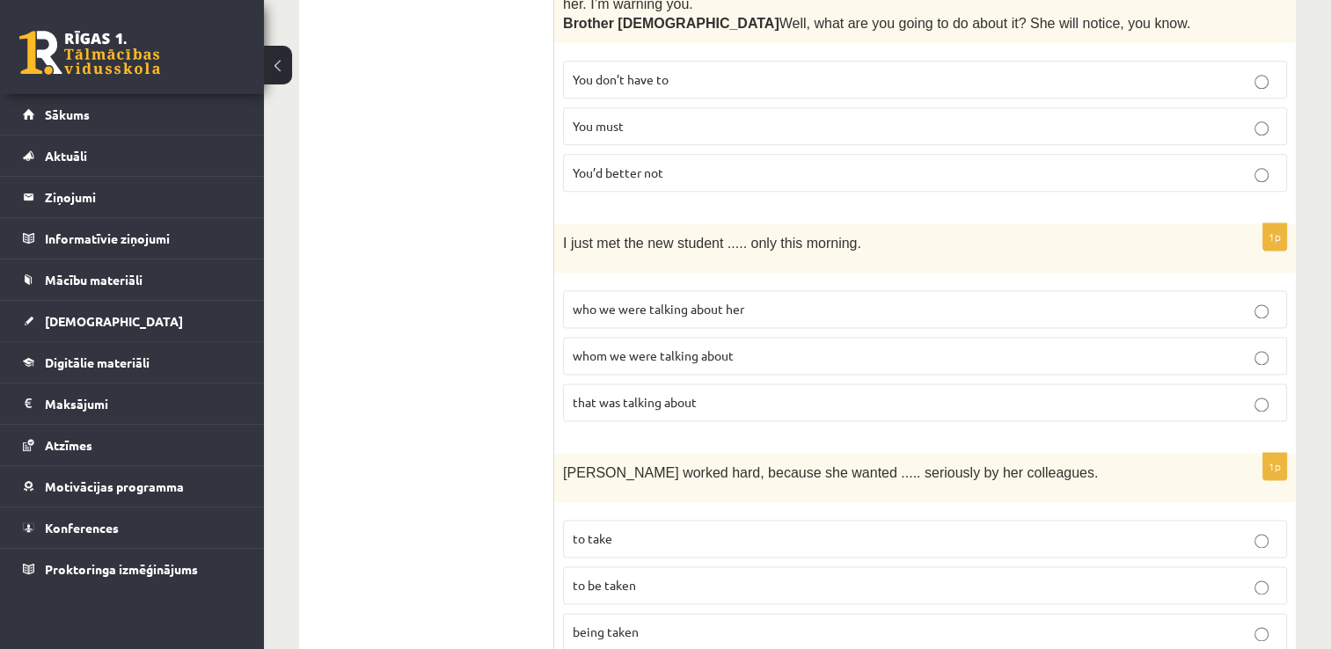
scroll to position [2286, 0]
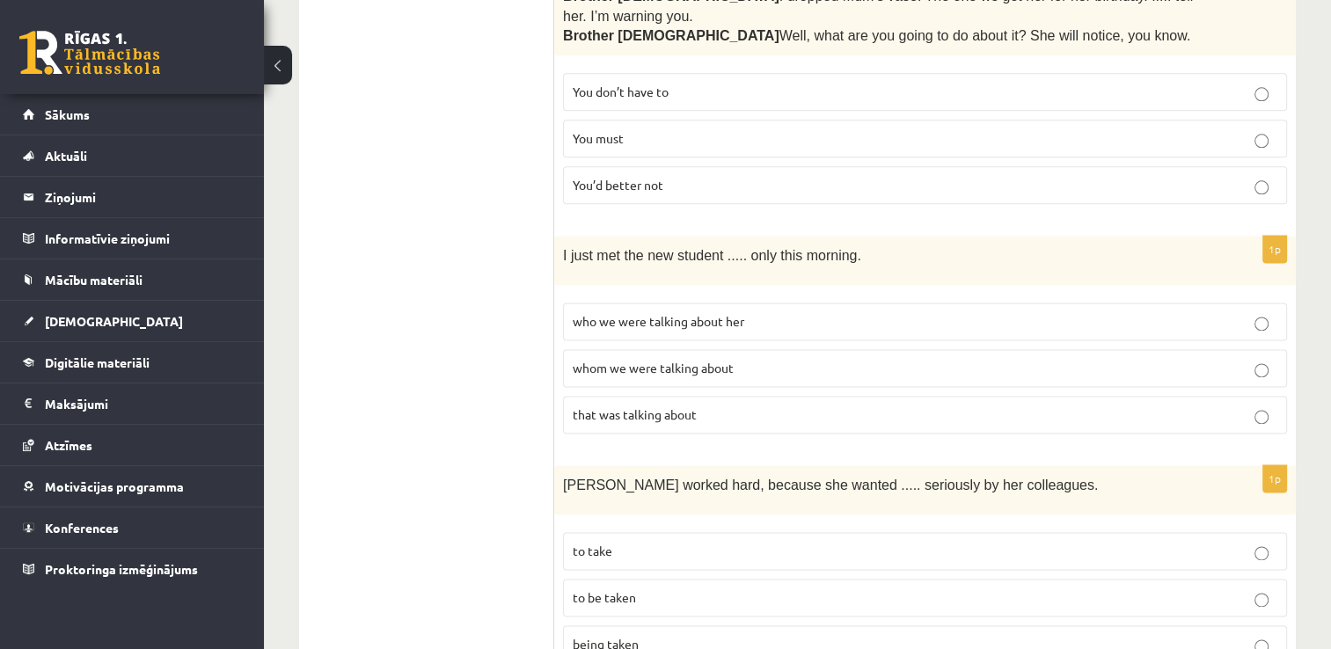
click at [1038, 300] on fieldset "who we were talking about her whom we were talking about that was talking about" at bounding box center [925, 366] width 724 height 145
click at [1044, 359] on p "whom we were talking about" at bounding box center [924, 368] width 704 height 18
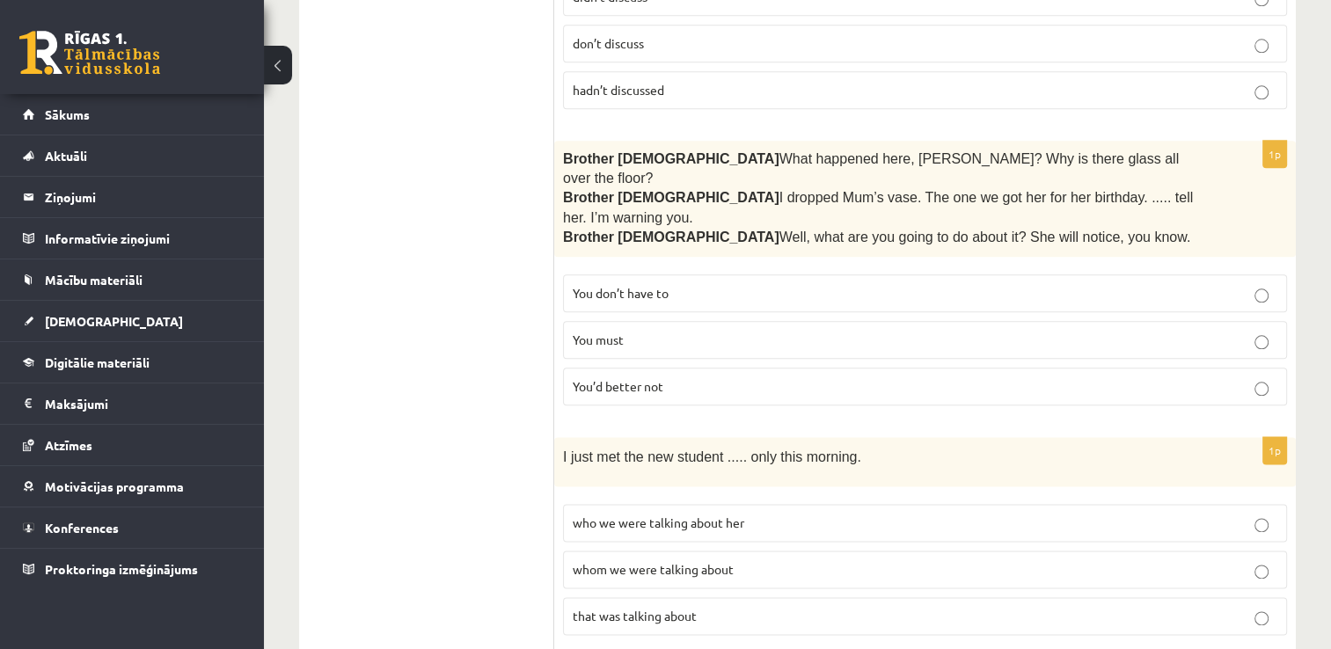
scroll to position [2038, 0]
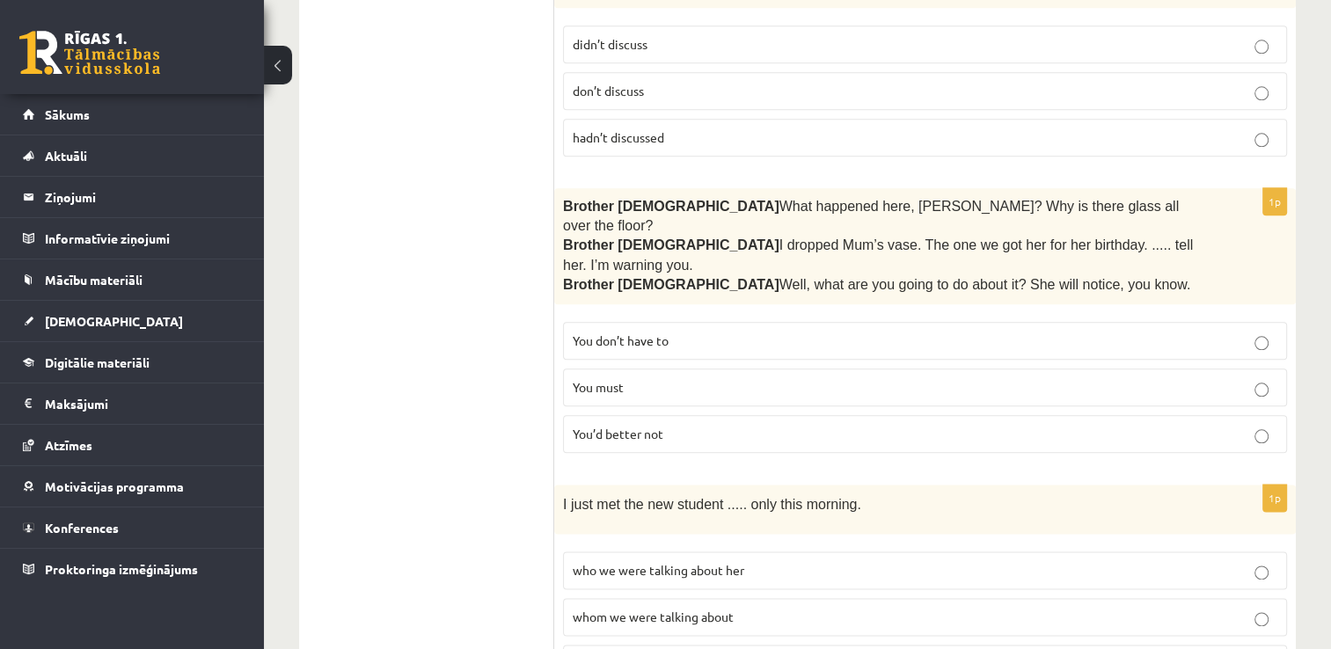
click at [813, 415] on label "You’d better not" at bounding box center [925, 434] width 724 height 38
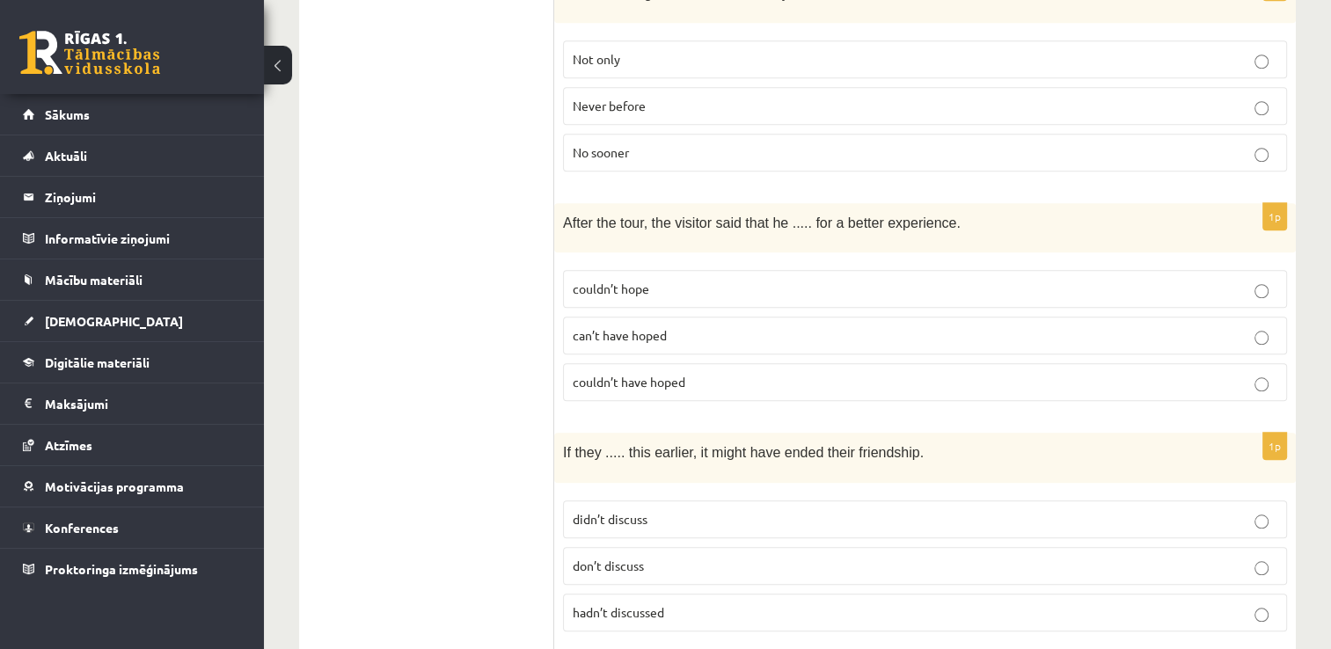
scroll to position [1534, 0]
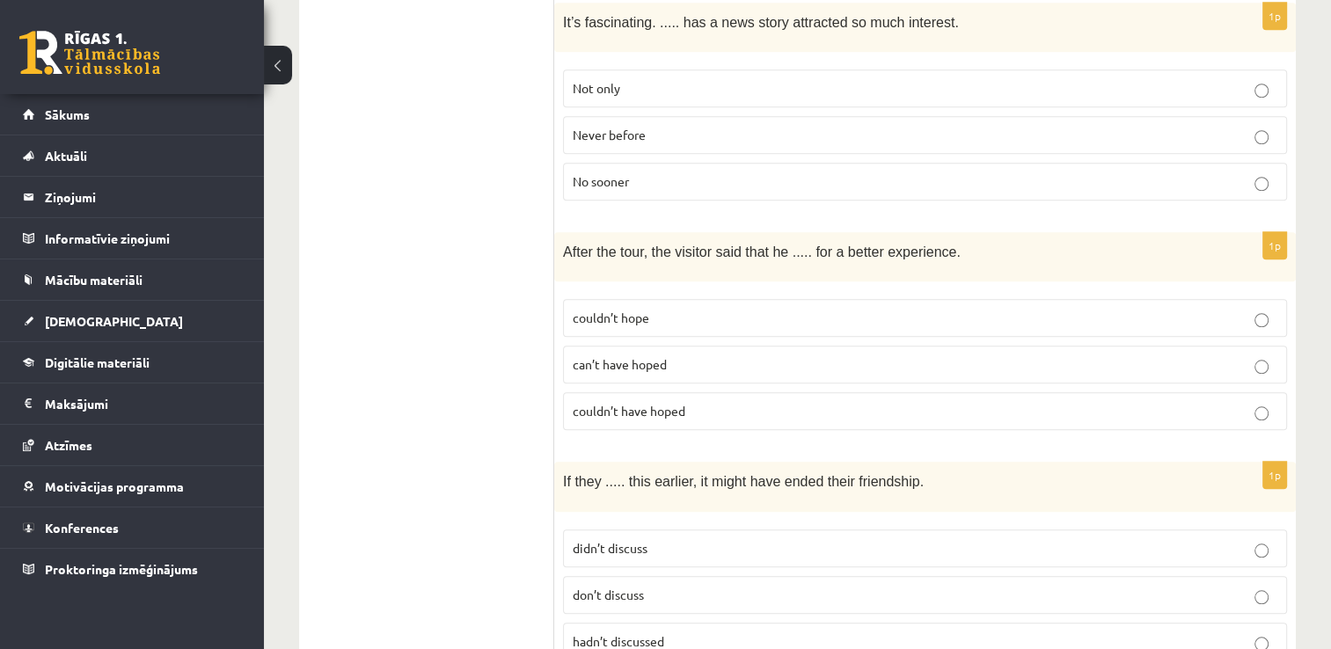
click at [792, 402] on p "couldn’t have hoped" at bounding box center [924, 411] width 704 height 18
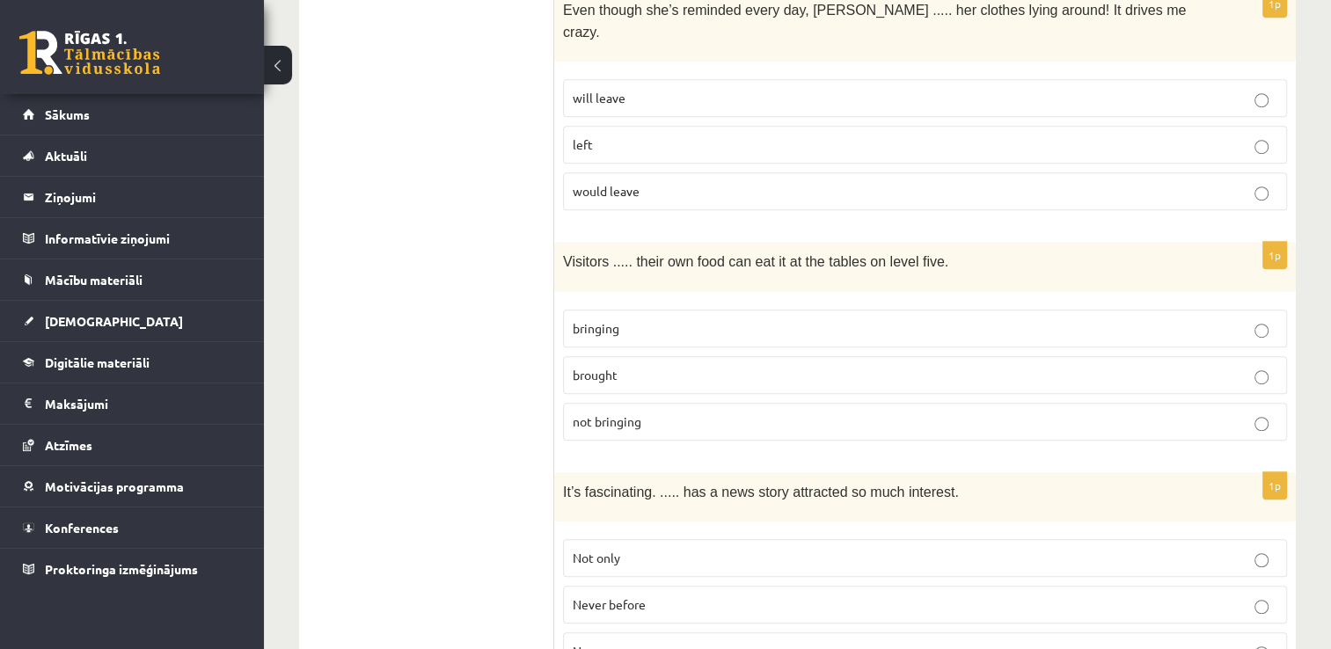
scroll to position [1052, 0]
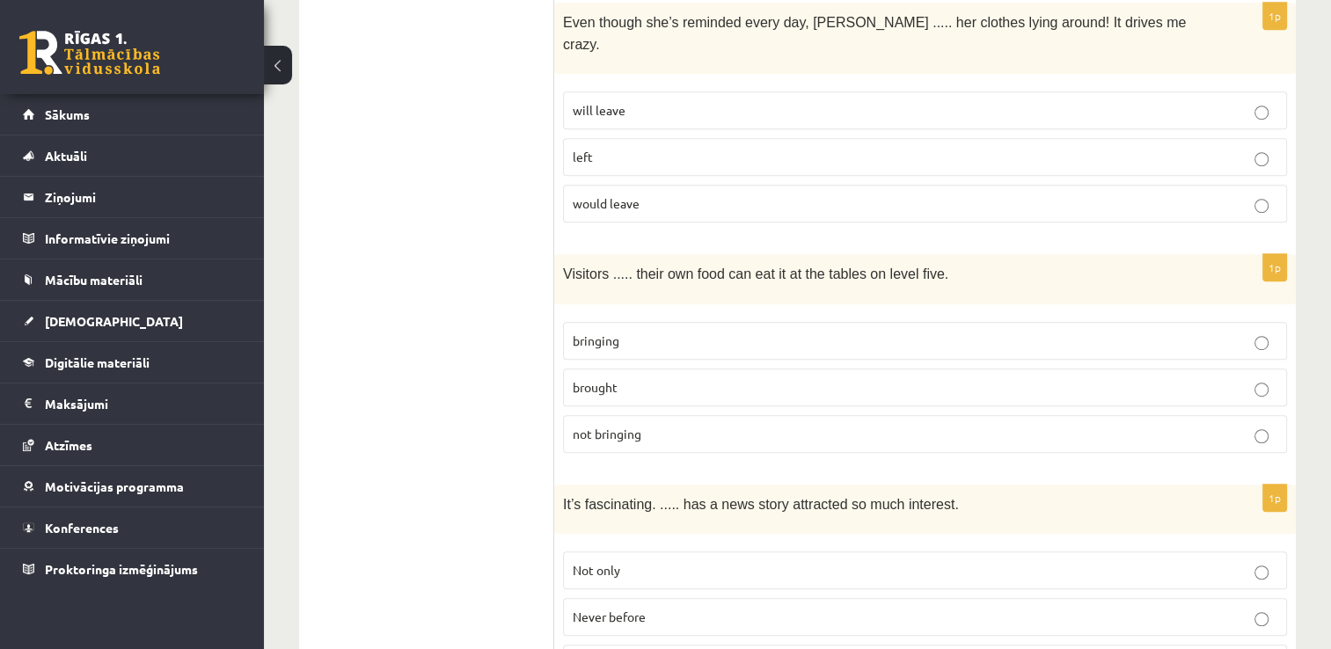
click at [718, 425] on p "not bringing" at bounding box center [924, 434] width 704 height 18
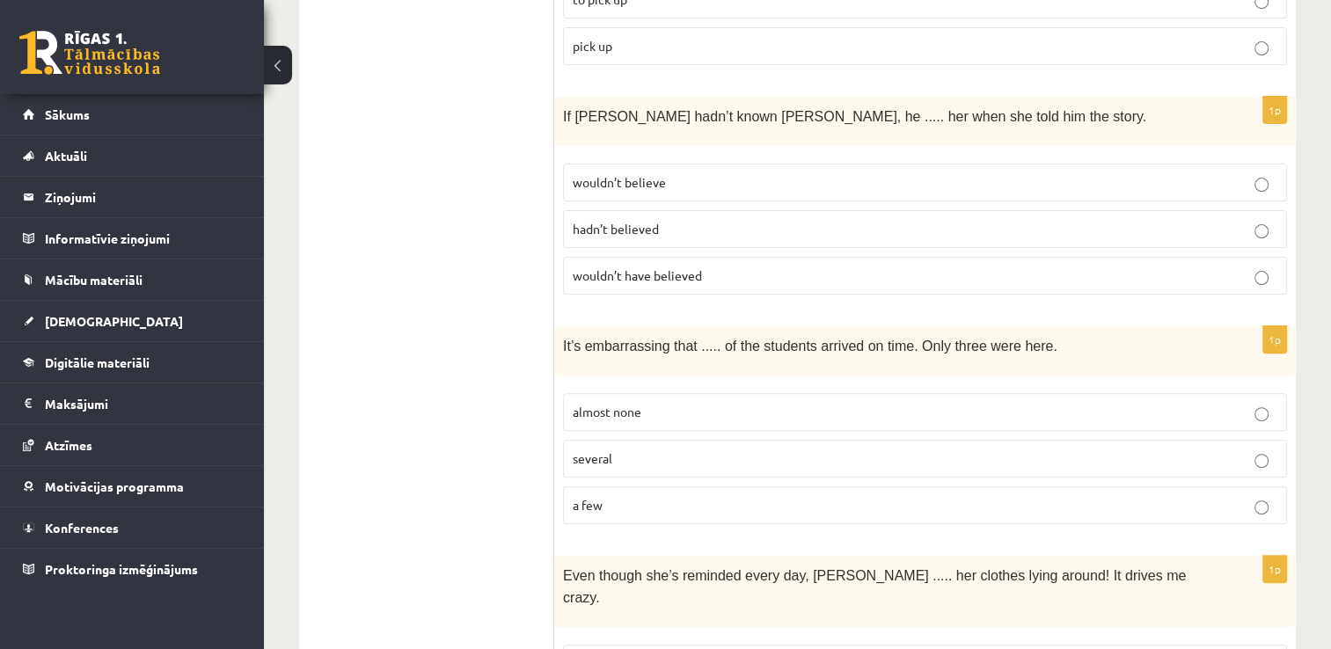
scroll to position [486, 0]
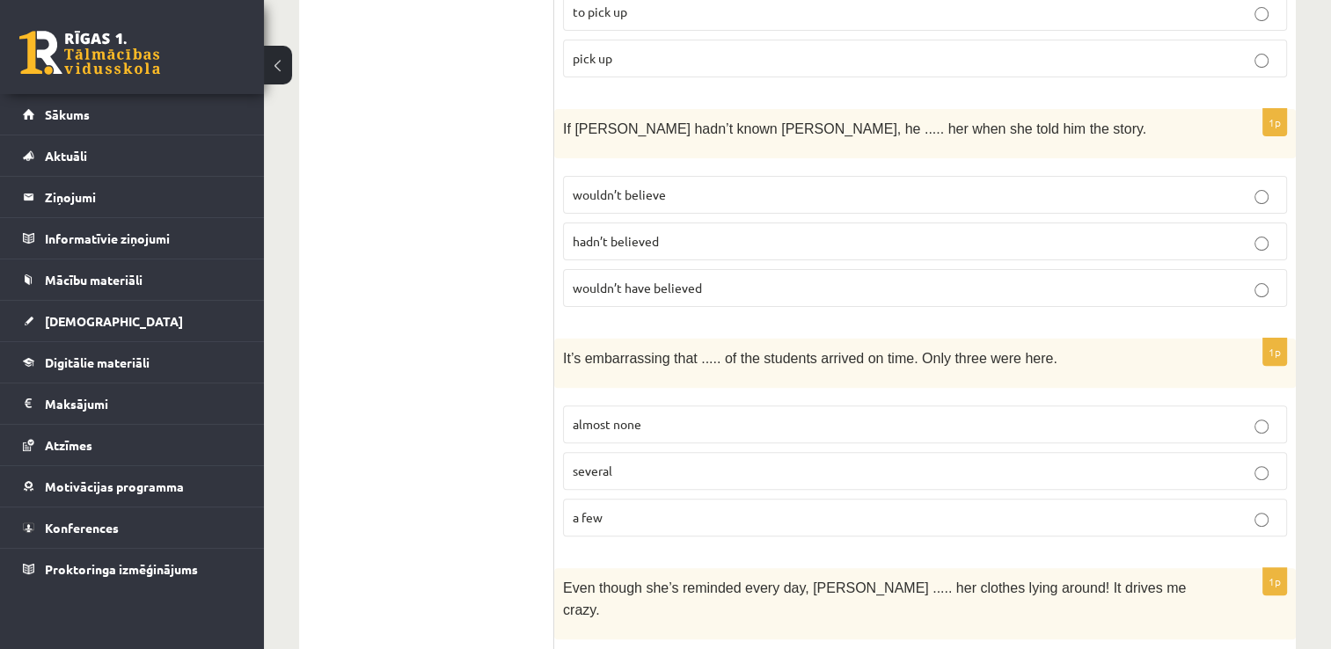
click at [913, 186] on p "wouldn’t believe" at bounding box center [924, 195] width 704 height 18
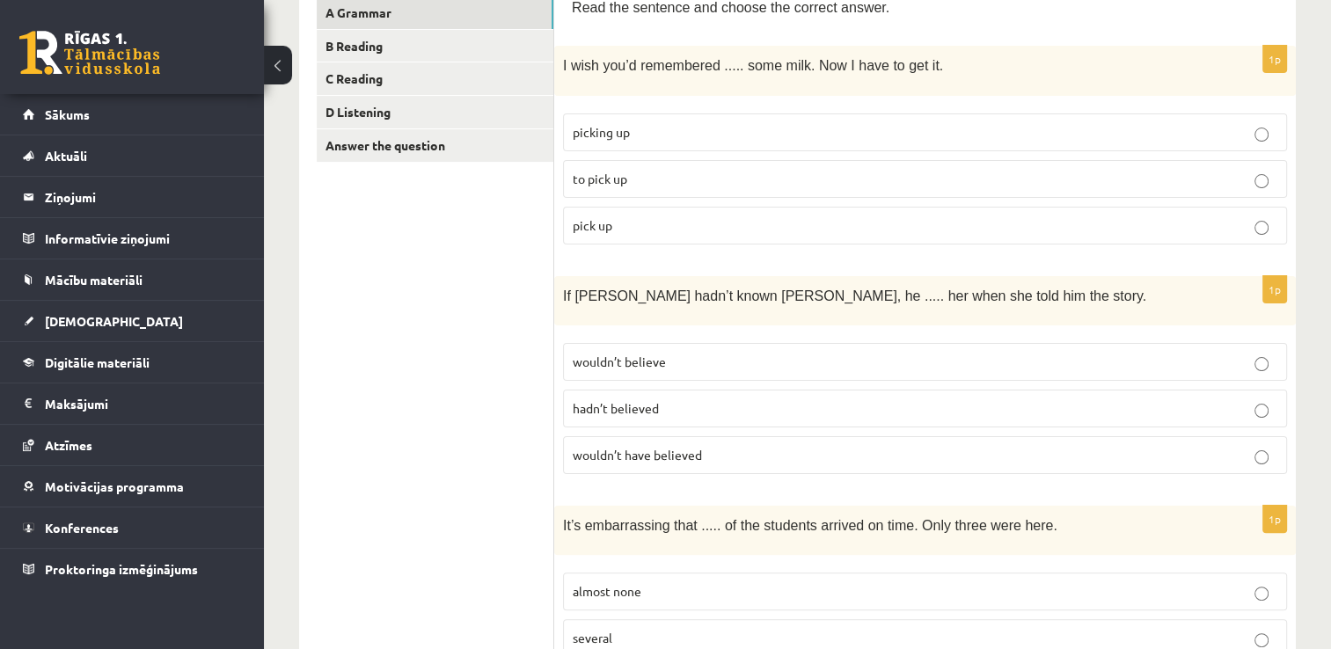
scroll to position [313, 0]
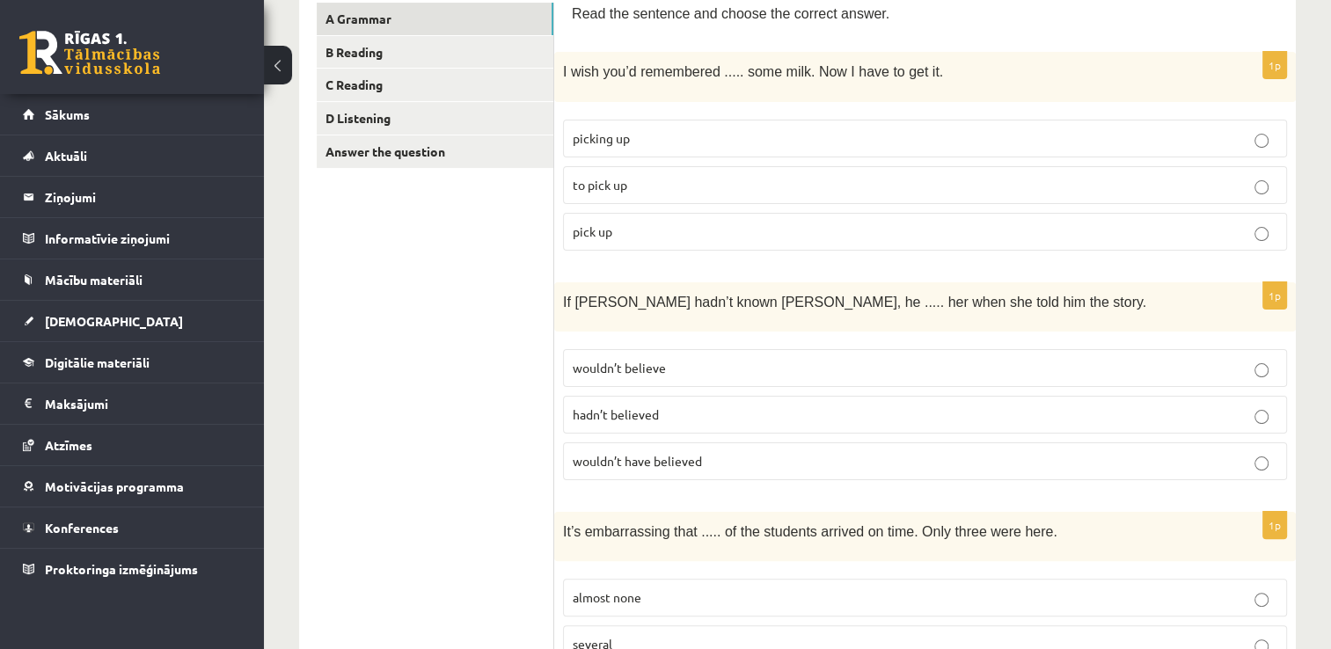
click at [790, 452] on p "wouldn’t have believed" at bounding box center [924, 461] width 704 height 18
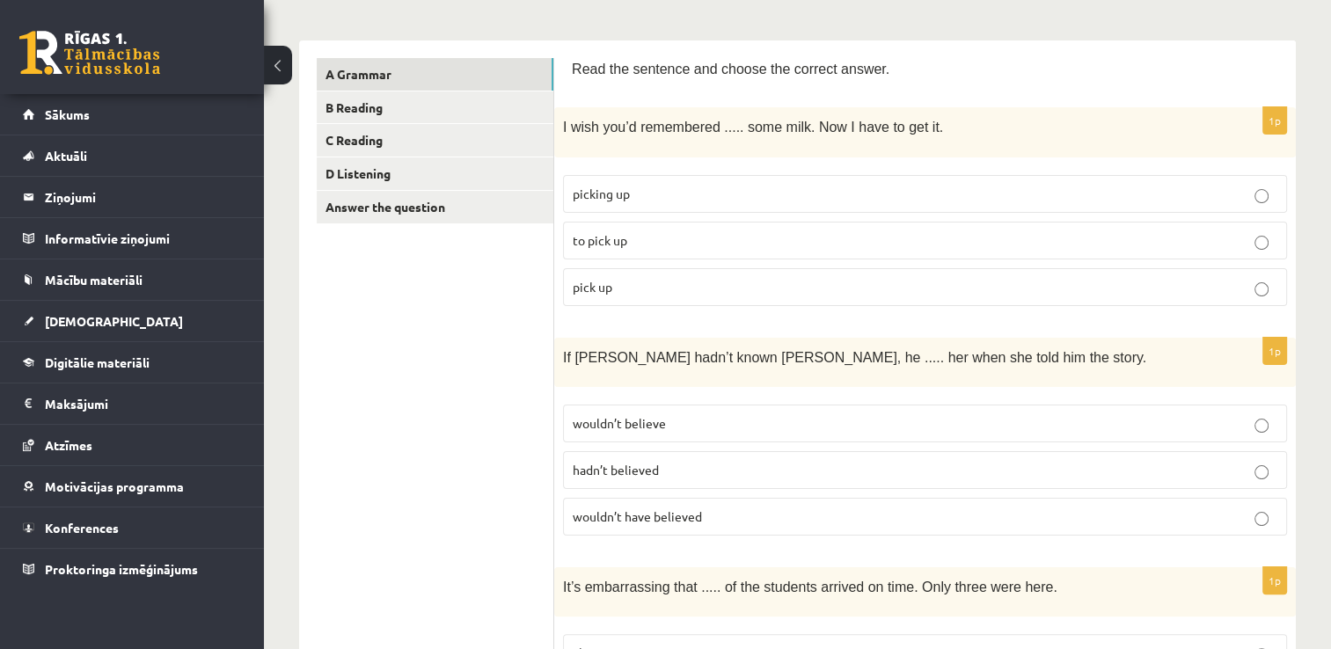
scroll to position [252, 0]
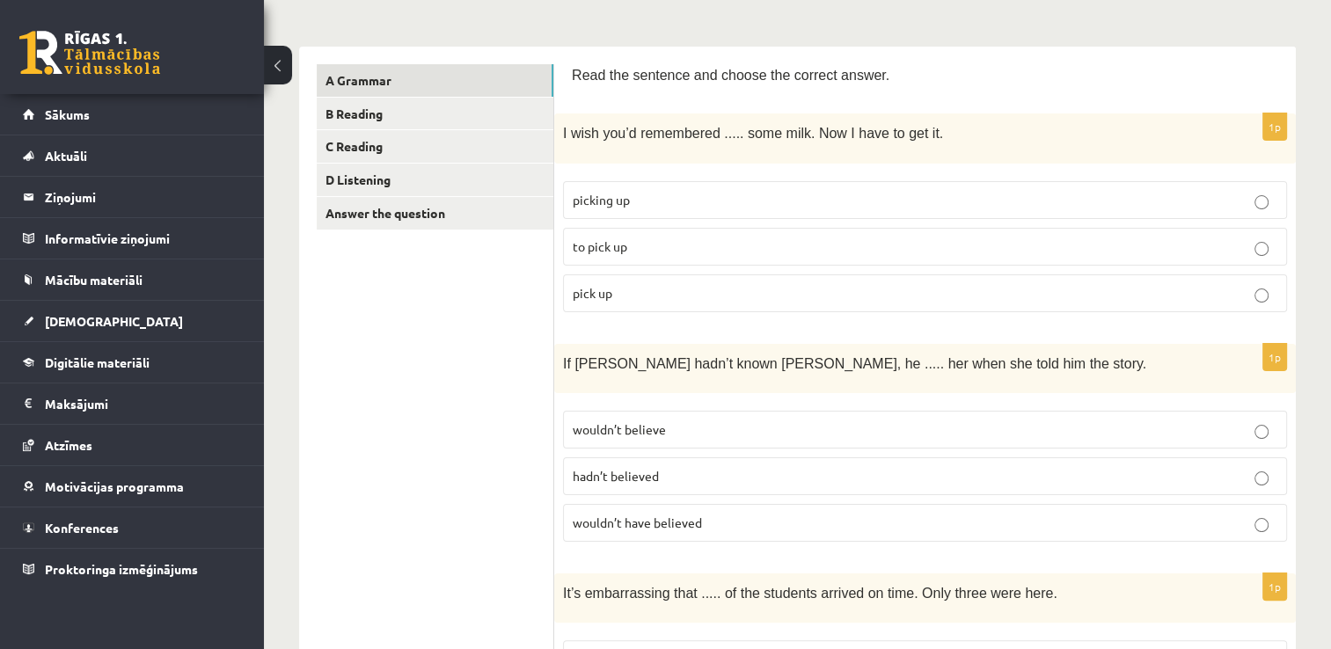
click at [942, 249] on p "to pick up" at bounding box center [924, 246] width 704 height 18
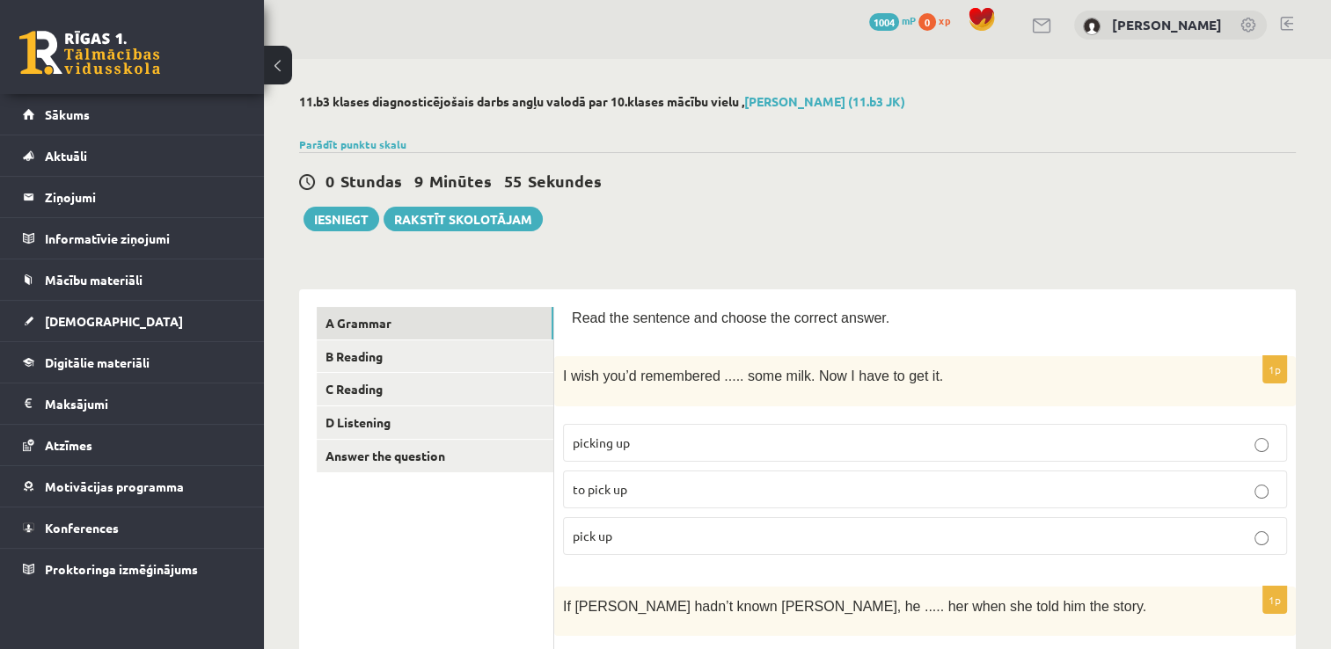
scroll to position [14, 0]
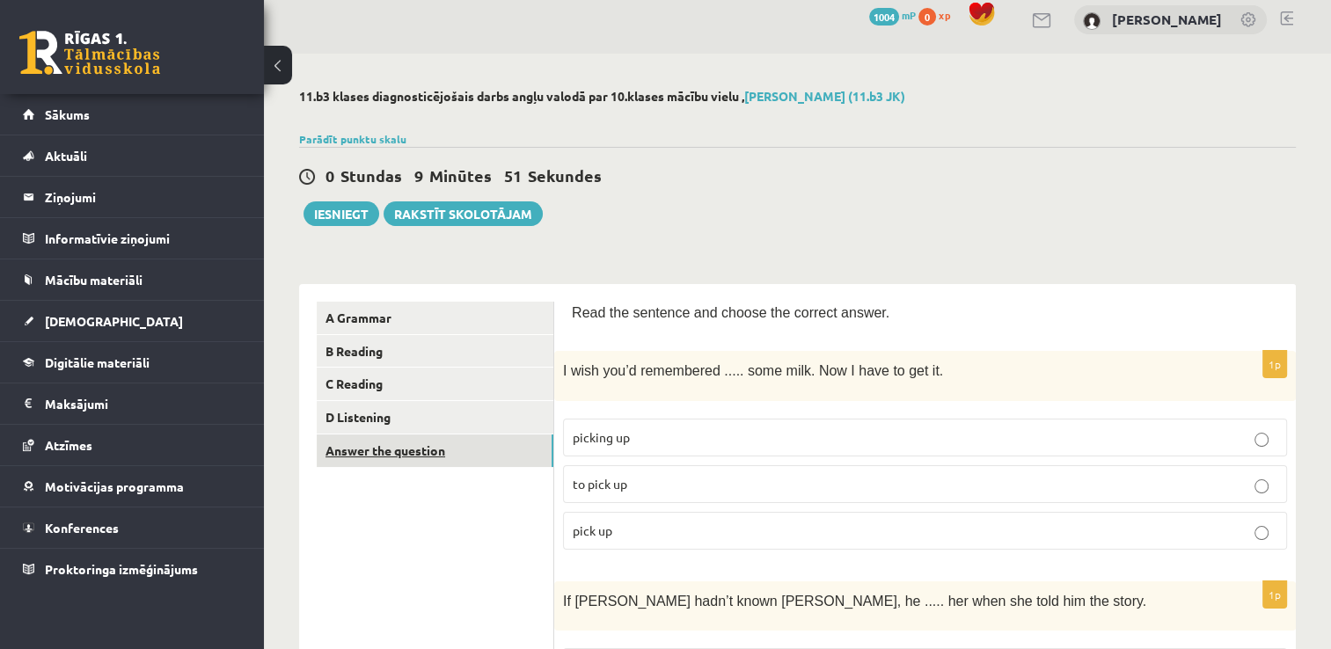
click at [404, 456] on link "Answer the question" at bounding box center [435, 450] width 237 height 33
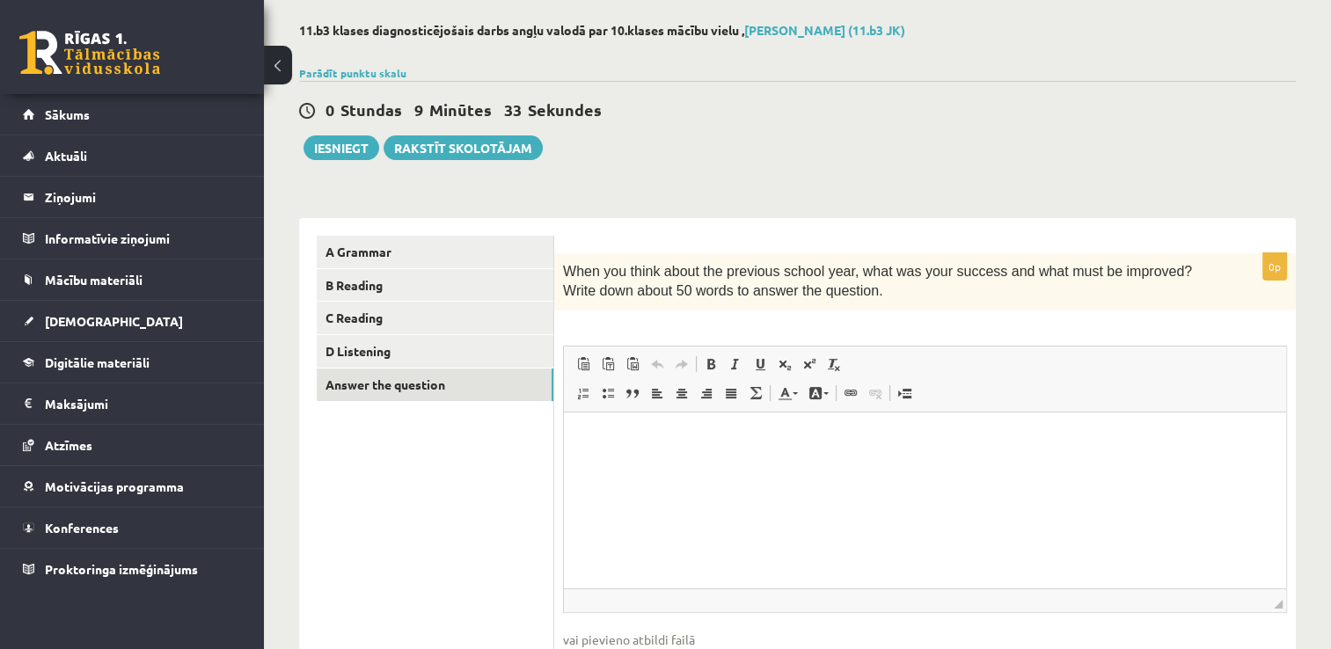
scroll to position [77, 0]
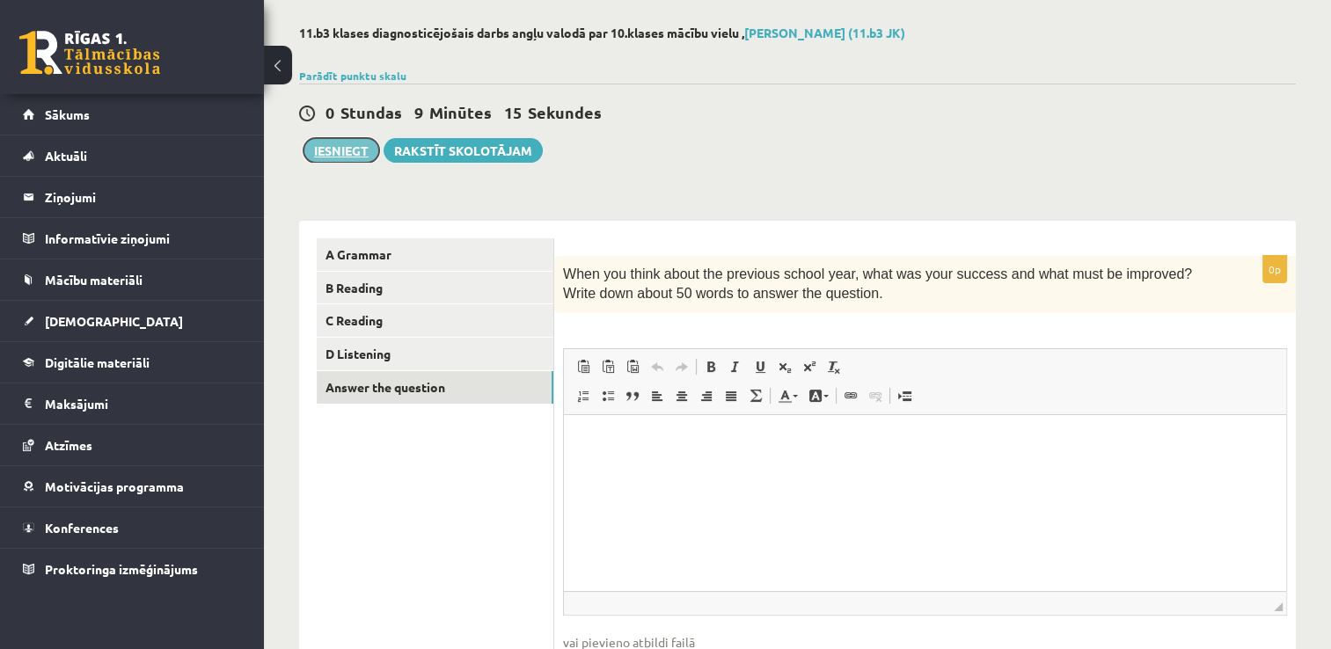
click at [336, 146] on button "Iesniegt" at bounding box center [341, 150] width 76 height 25
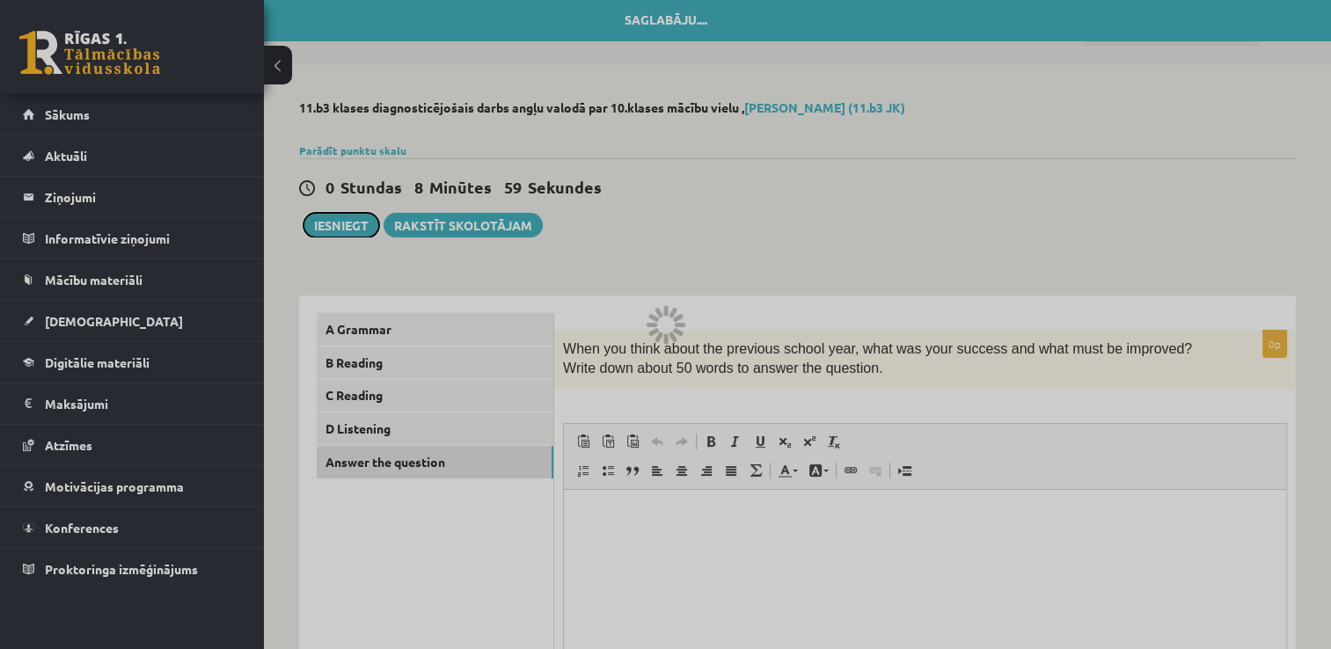
scroll to position [0, 0]
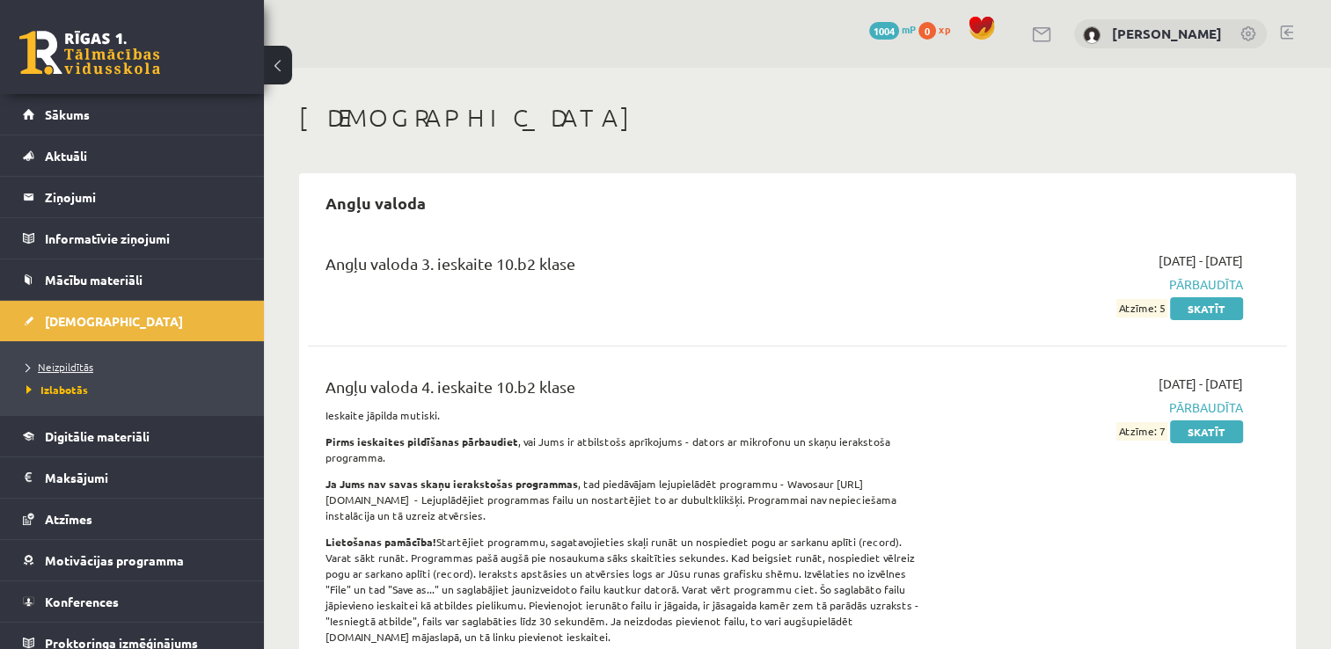
click at [66, 370] on span "Neizpildītās" at bounding box center [59, 367] width 67 height 14
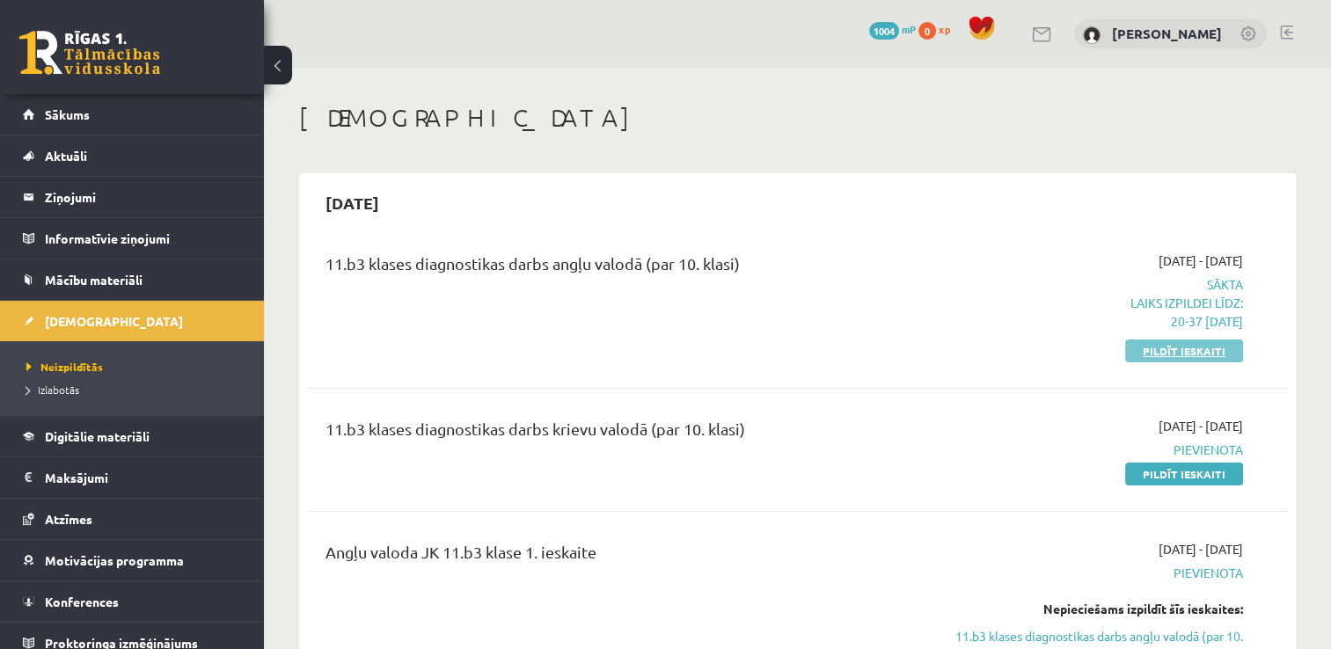
click at [1178, 350] on link "Pildīt ieskaiti" at bounding box center [1184, 350] width 118 height 23
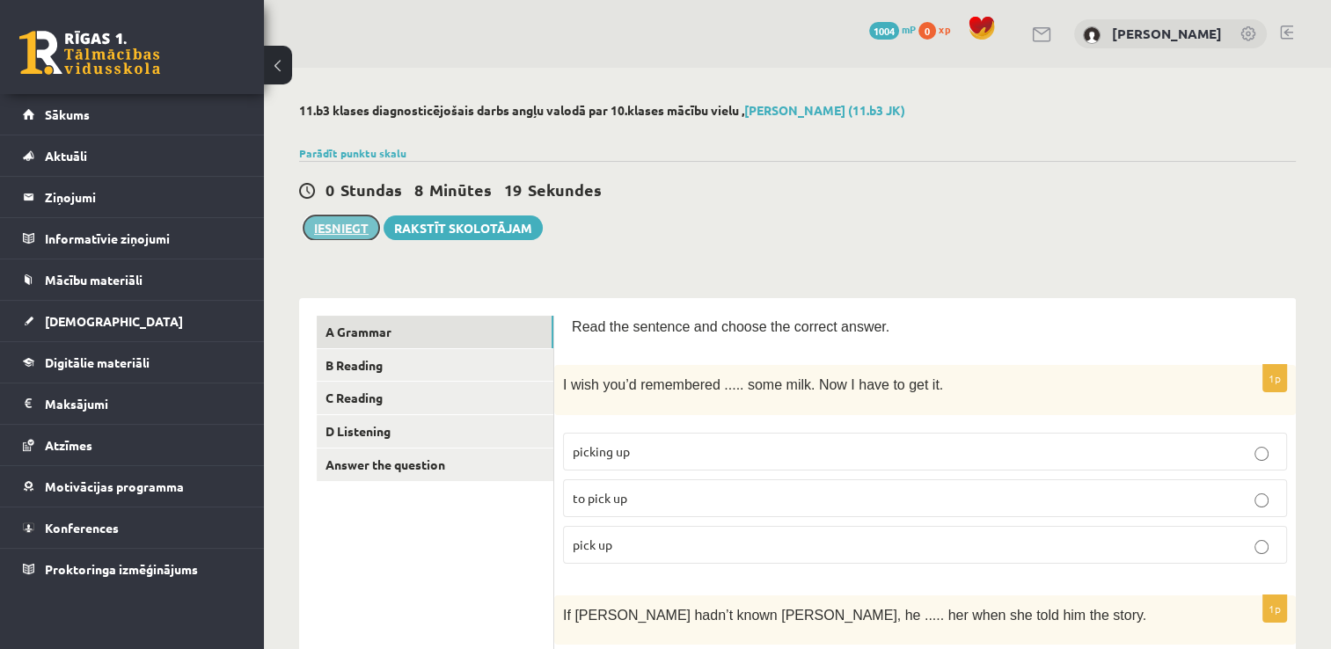
click at [338, 228] on button "Iesniegt" at bounding box center [341, 227] width 76 height 25
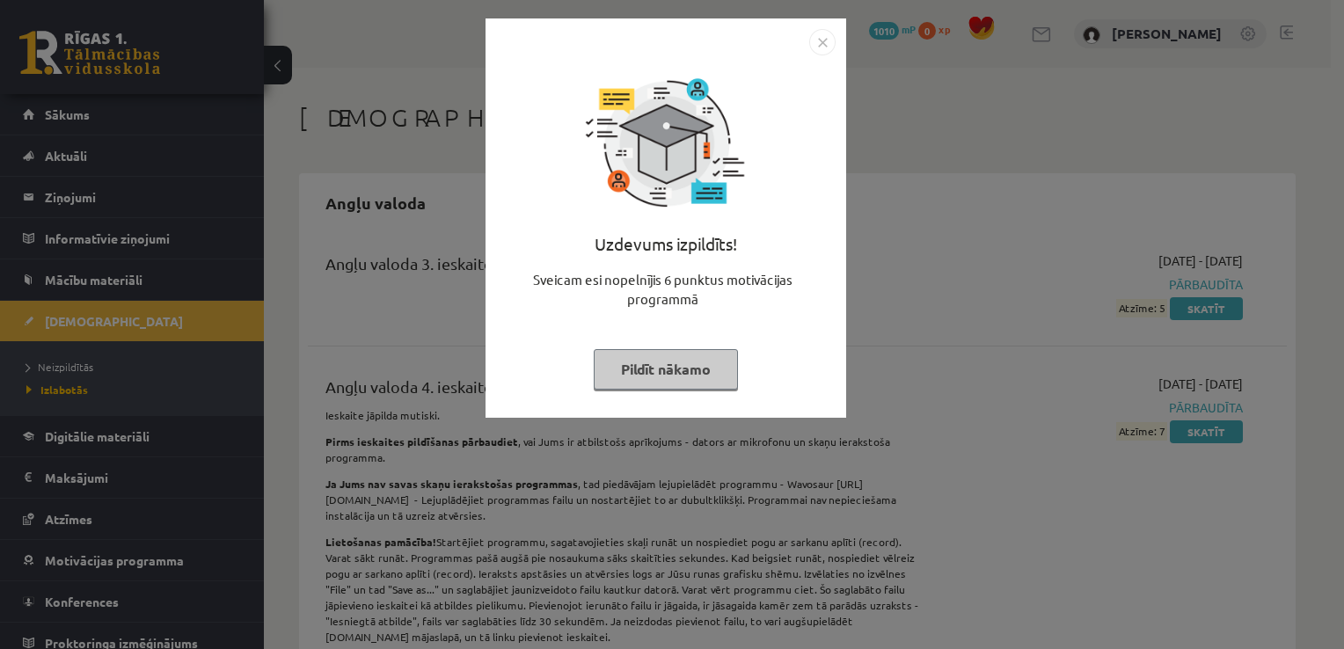
click at [661, 368] on button "Pildīt nākamo" at bounding box center [666, 369] width 144 height 40
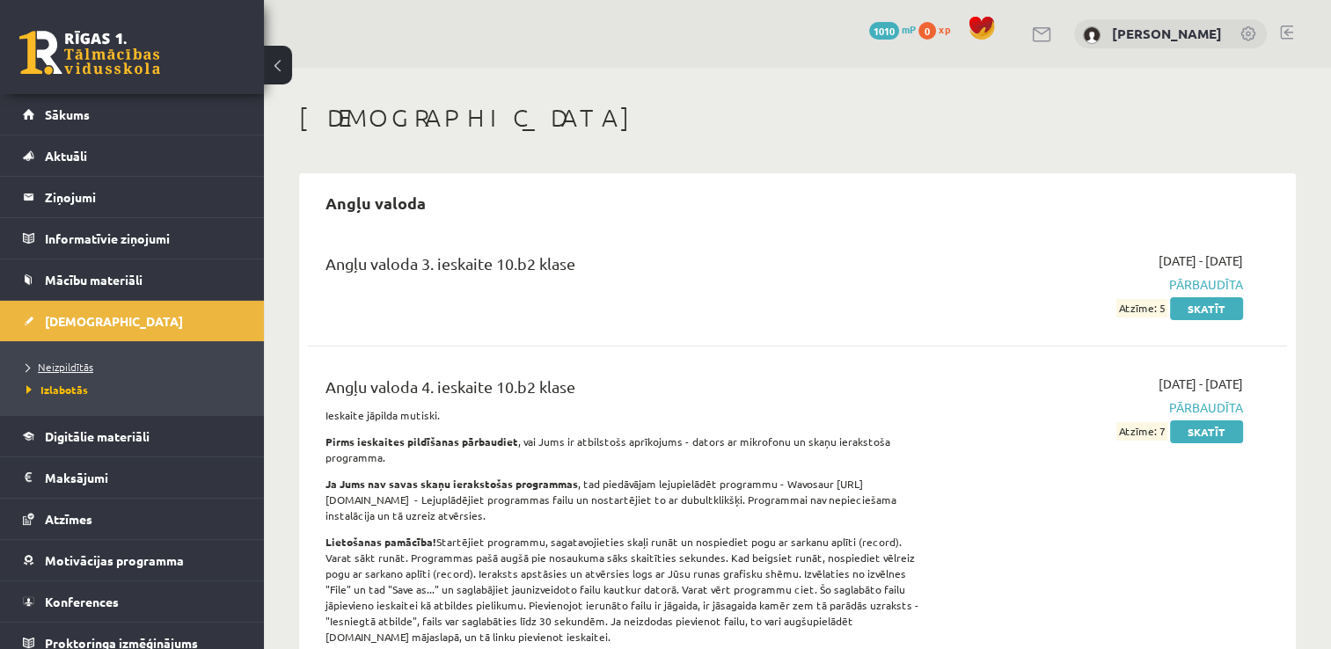
click at [87, 364] on span "Neizpildītās" at bounding box center [59, 367] width 67 height 14
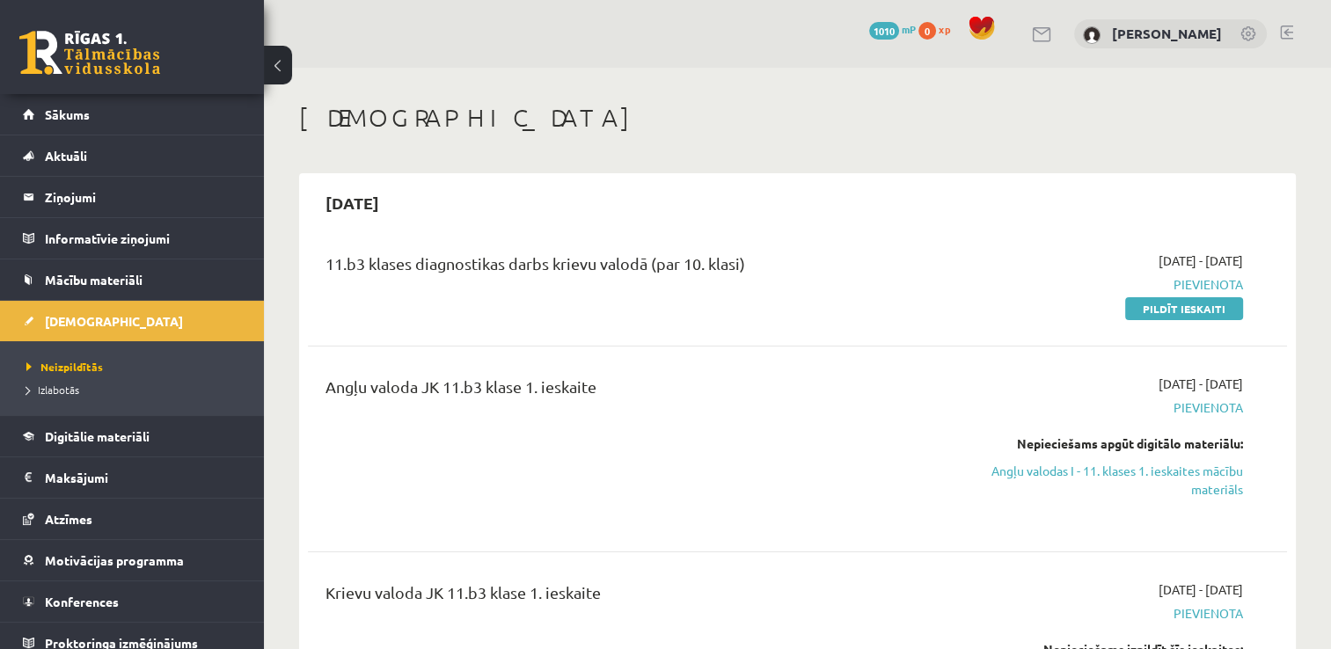
click at [89, 59] on link at bounding box center [89, 53] width 141 height 44
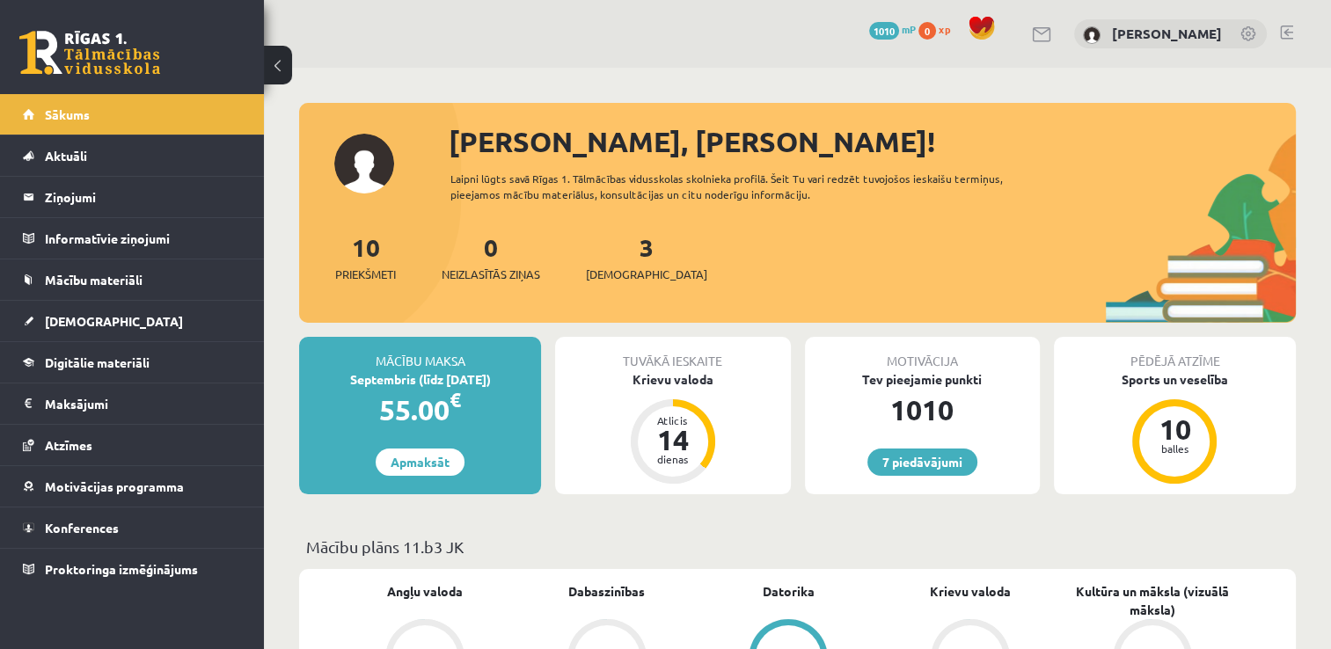
click at [1284, 37] on link at bounding box center [1286, 33] width 13 height 14
